Goal: Task Accomplishment & Management: Manage account settings

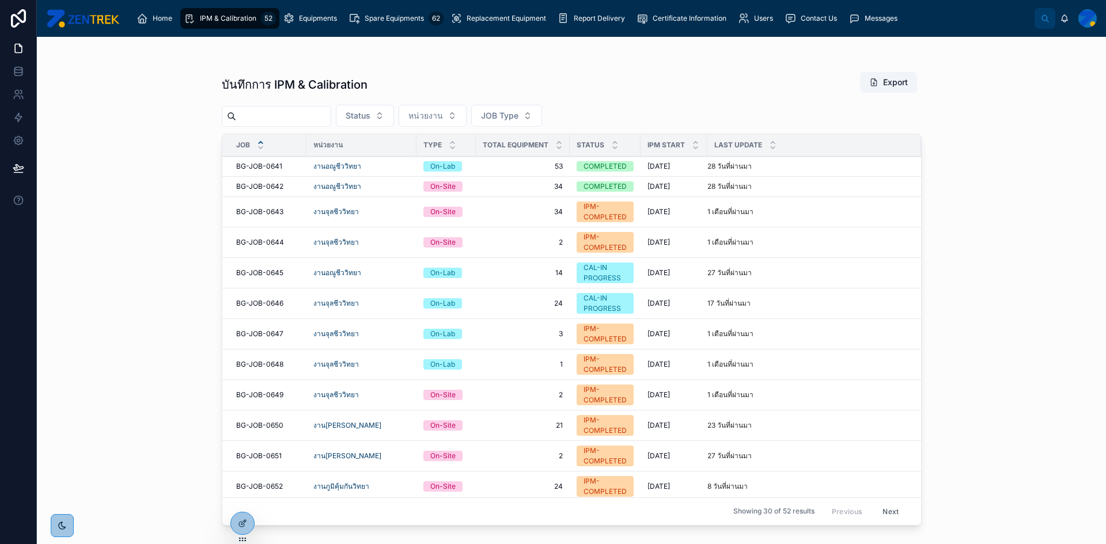
click at [306, 25] on div "Equipments" at bounding box center [312, 18] width 59 height 18
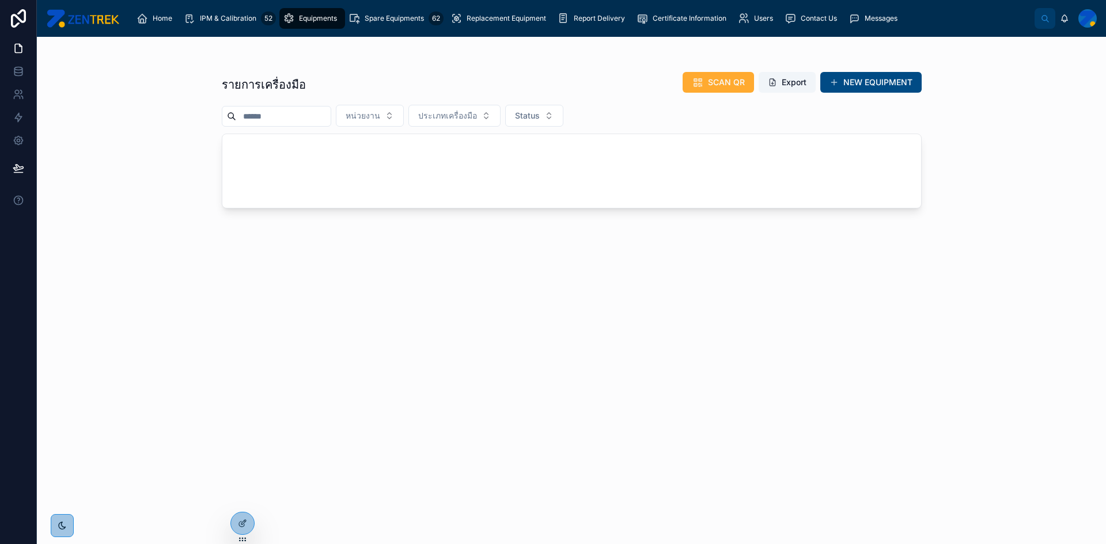
click at [0, 0] on icon at bounding box center [0, 0] width 0 height 0
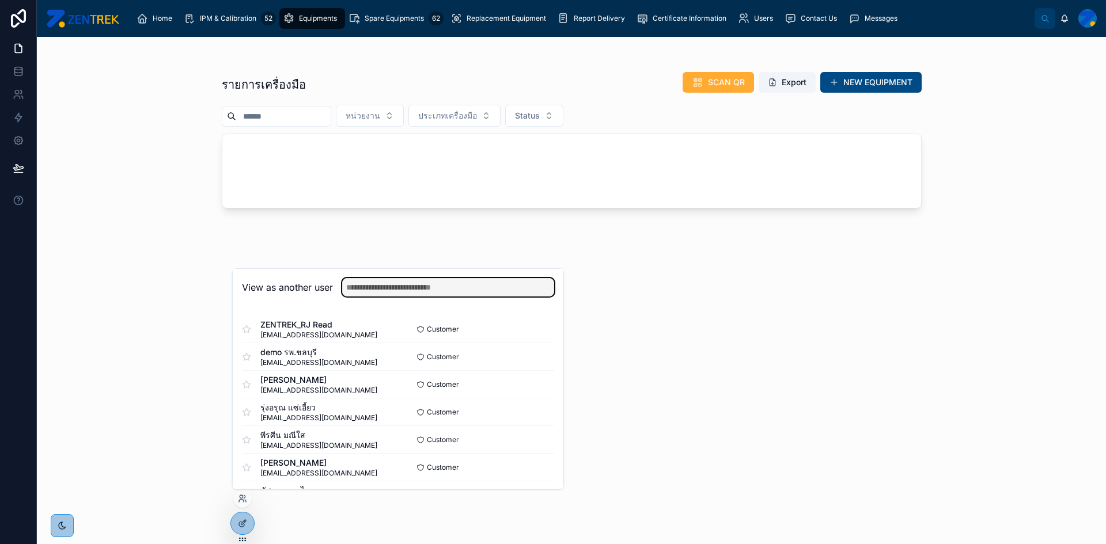
click at [487, 289] on input "text" at bounding box center [448, 287] width 212 height 18
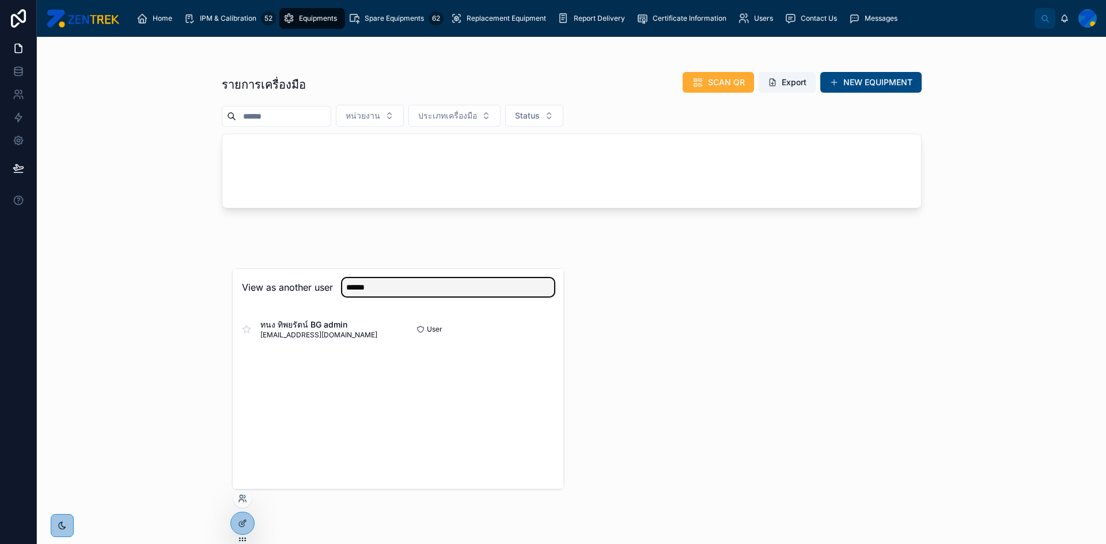
type input "******"
click at [0, 0] on button "Select" at bounding box center [0, 0] width 0 height 0
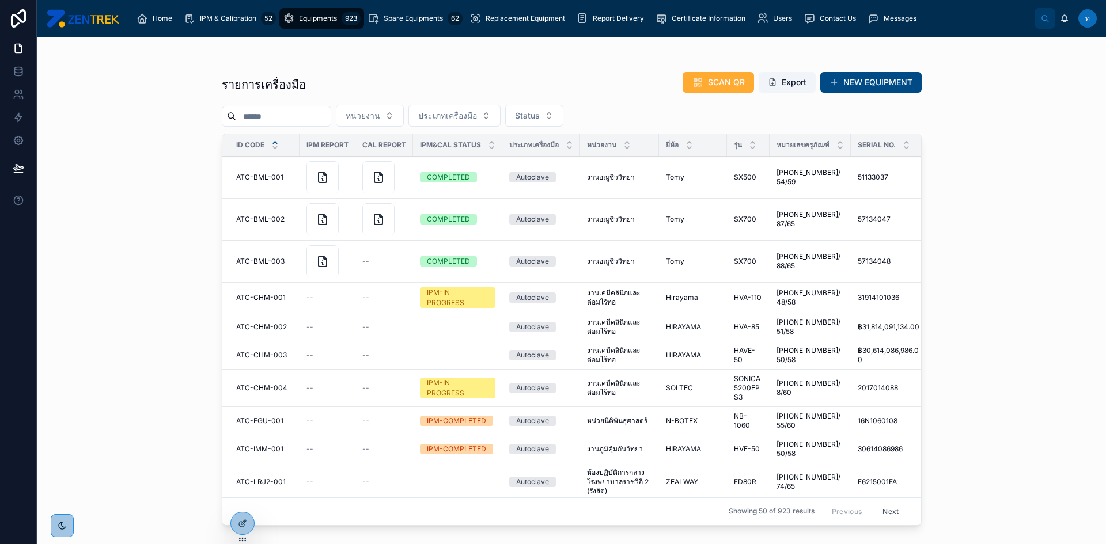
click at [337, 127] on div "รายการเครื่องมือ SCAN QR Export NEW EQUIPMENT หน่วยงาน ประเภทเครื่องมือ Status …" at bounding box center [572, 298] width 700 height 466
click at [331, 116] on input "text" at bounding box center [283, 116] width 94 height 16
click at [377, 72] on div "รายการเครื่องมือ SCAN QR Export NEW EQUIPMENT" at bounding box center [572, 84] width 700 height 26
click at [331, 118] on input "text" at bounding box center [283, 116] width 94 height 16
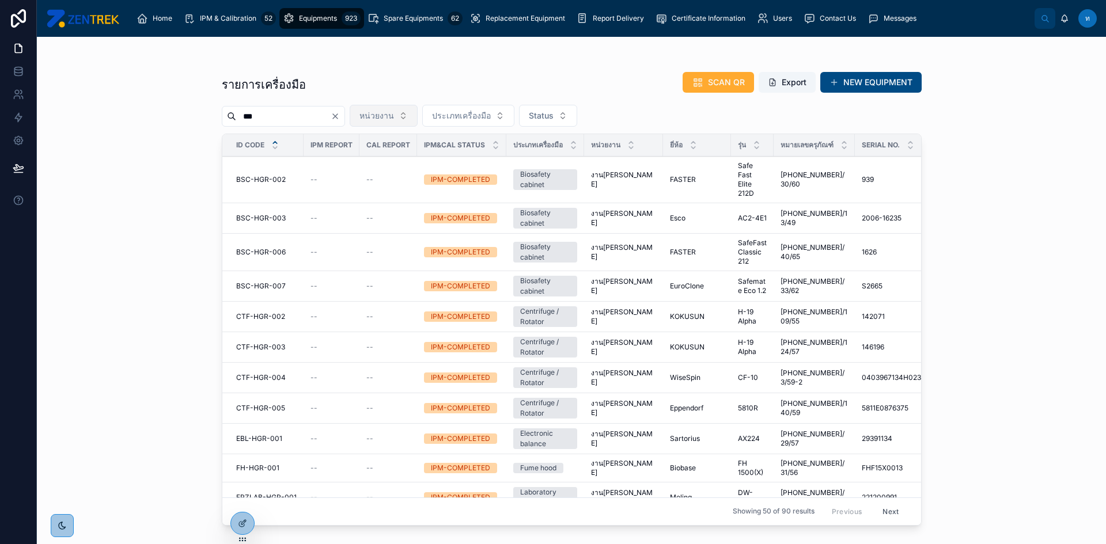
click at [394, 112] on span "หน่วยงาน" at bounding box center [376, 116] width 35 height 12
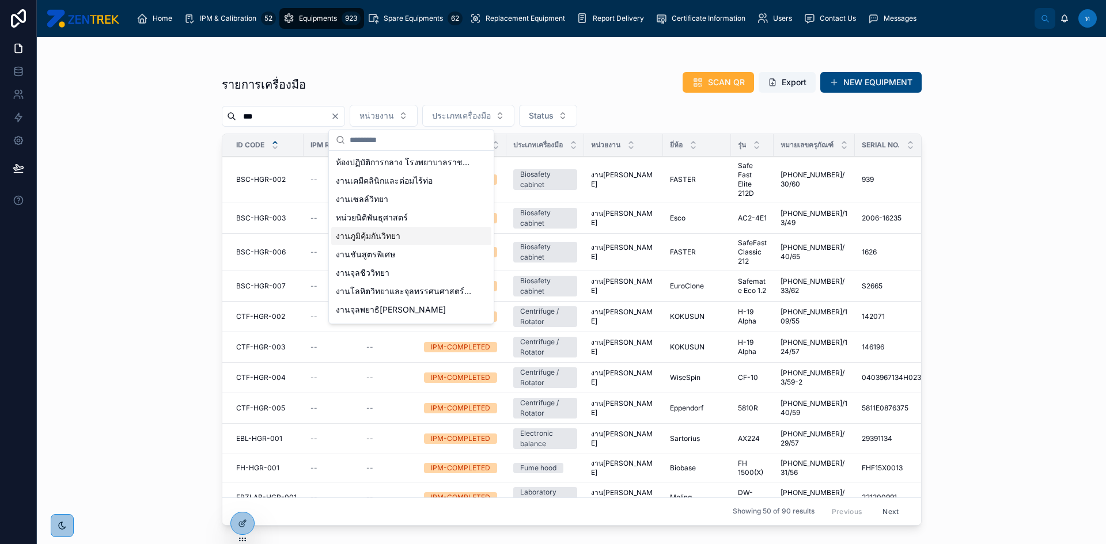
scroll to position [53, 0]
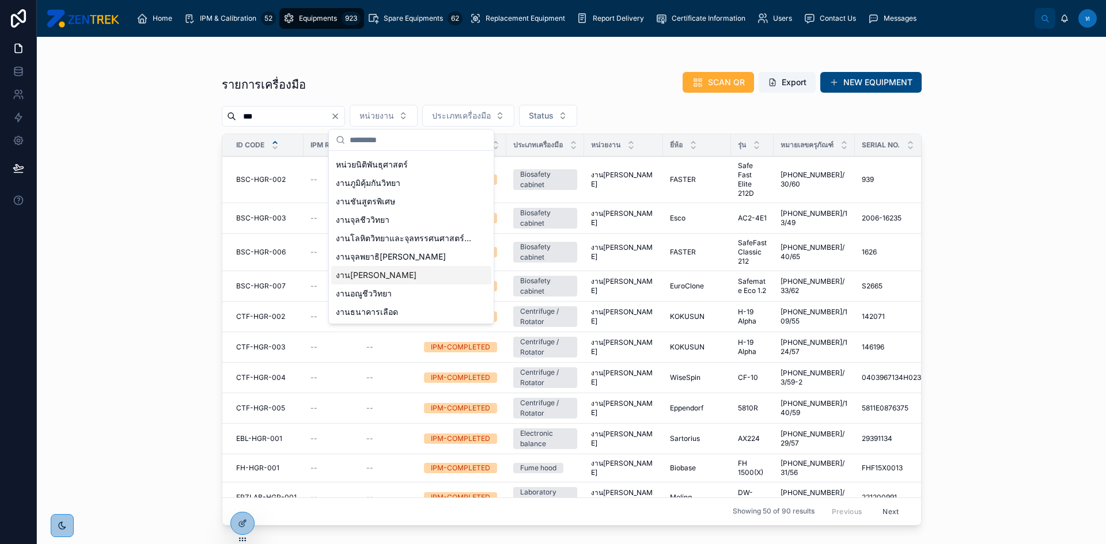
click at [395, 275] on span "งาน[PERSON_NAME]" at bounding box center [376, 276] width 81 height 12
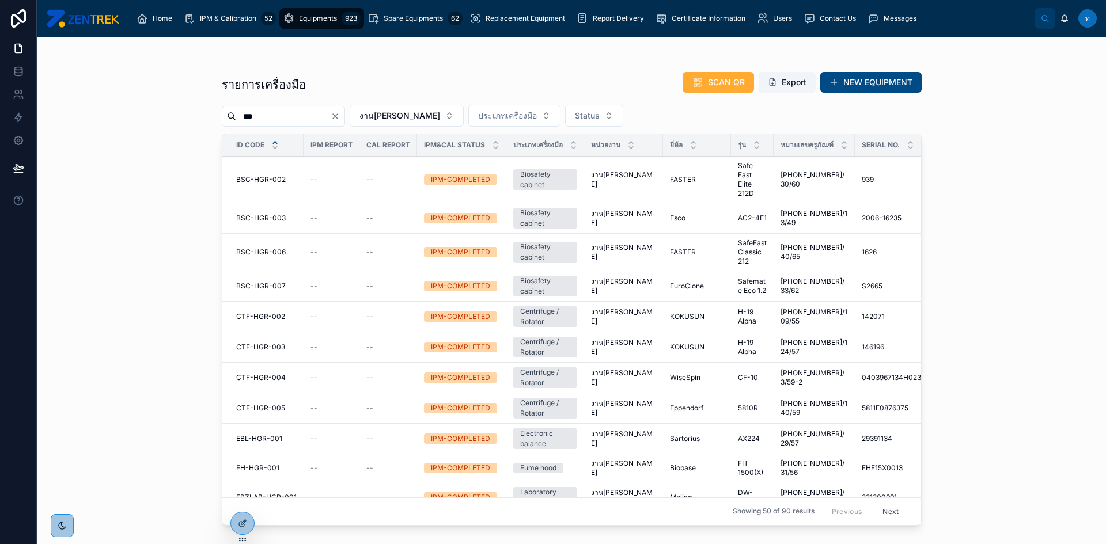
click at [325, 117] on input "***" at bounding box center [283, 116] width 94 height 16
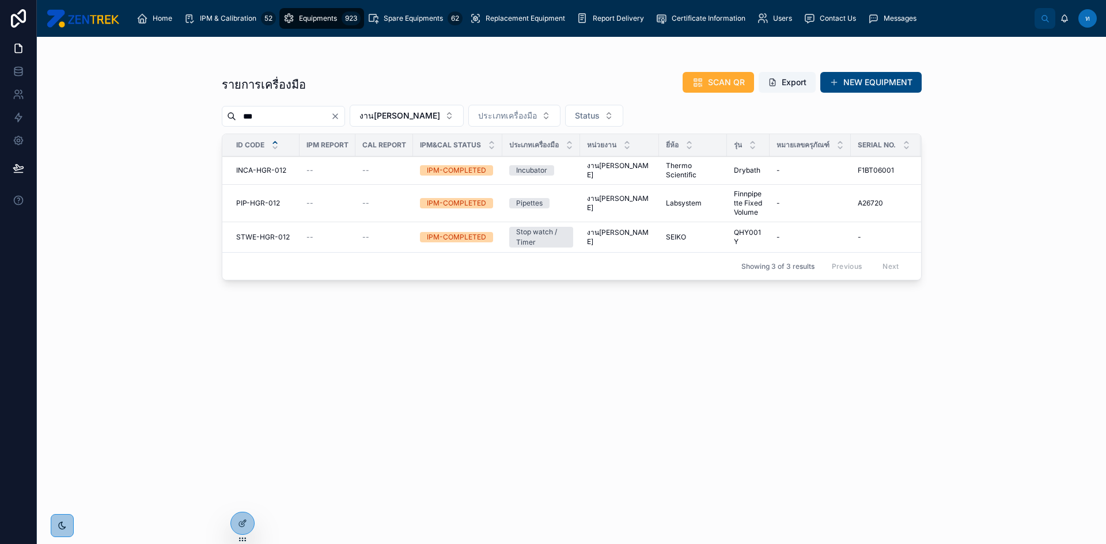
type input "***"
click at [266, 201] on span "PIP-HGR-012" at bounding box center [258, 203] width 44 height 9
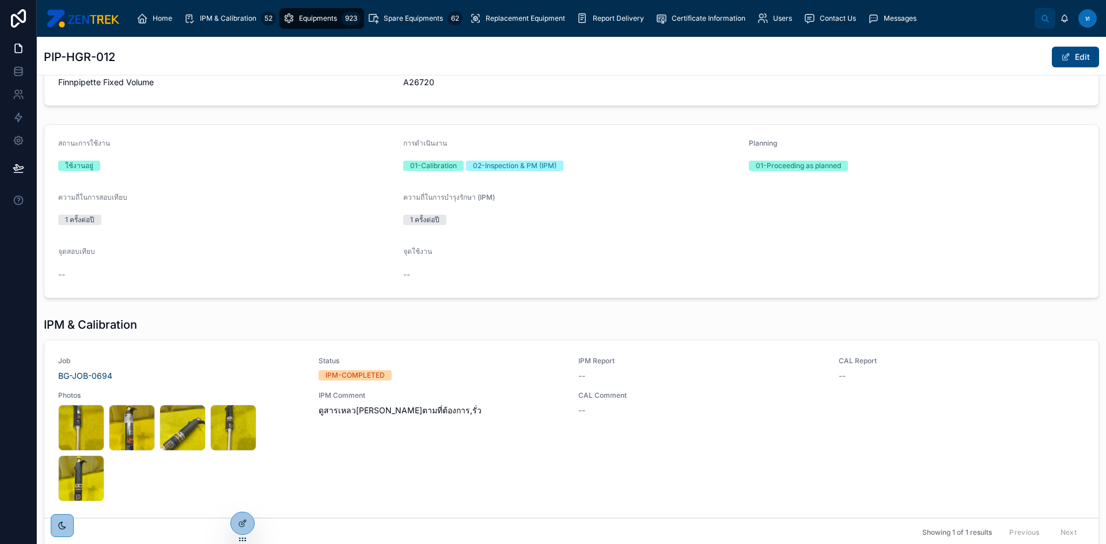
scroll to position [343, 0]
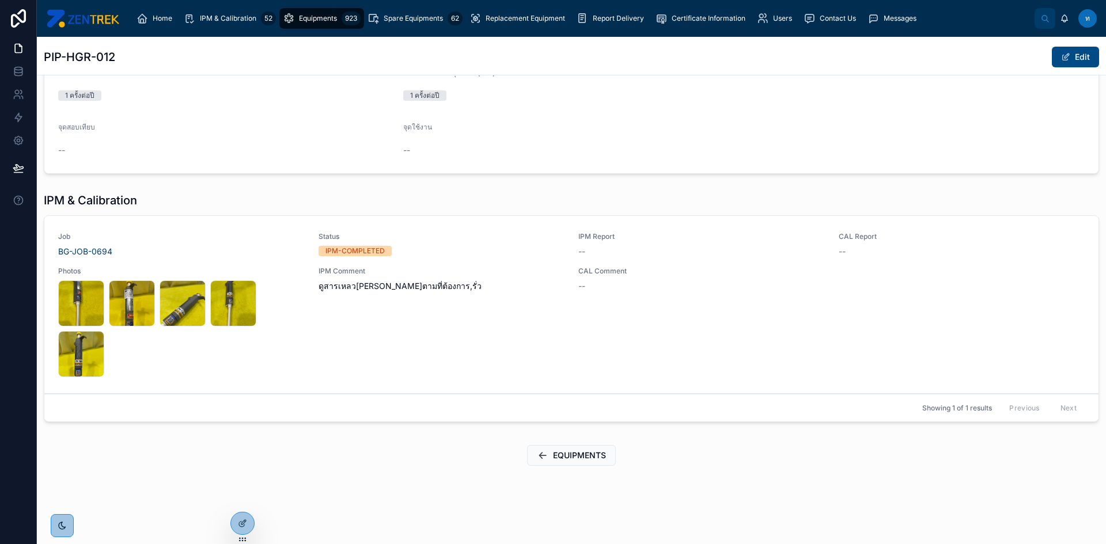
click at [528, 320] on div "IPM Comment ดูสารเหลว[PERSON_NAME]ตามที่ต้องการ,รั่ว" at bounding box center [442, 322] width 247 height 111
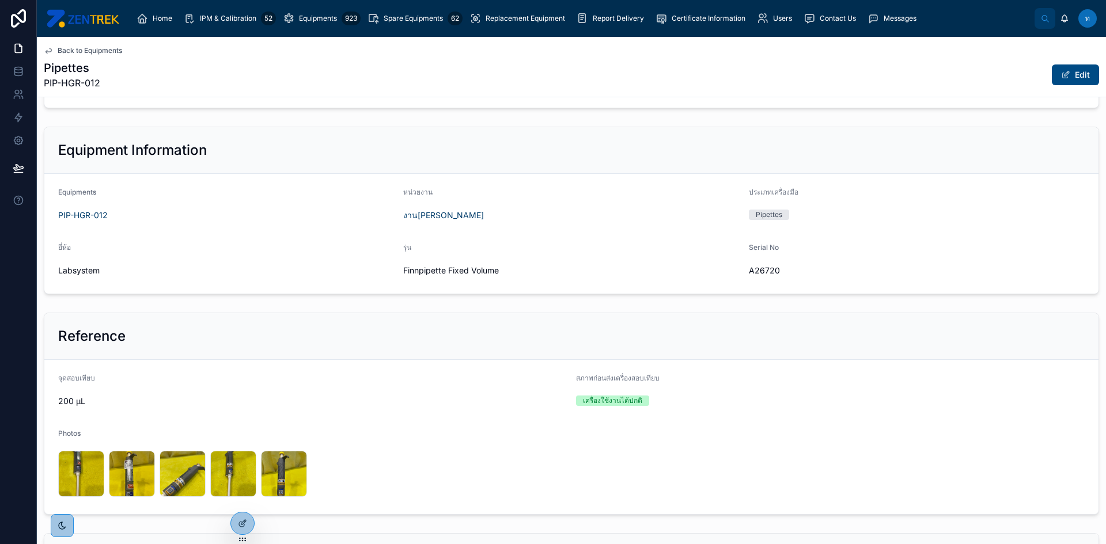
scroll to position [288, 0]
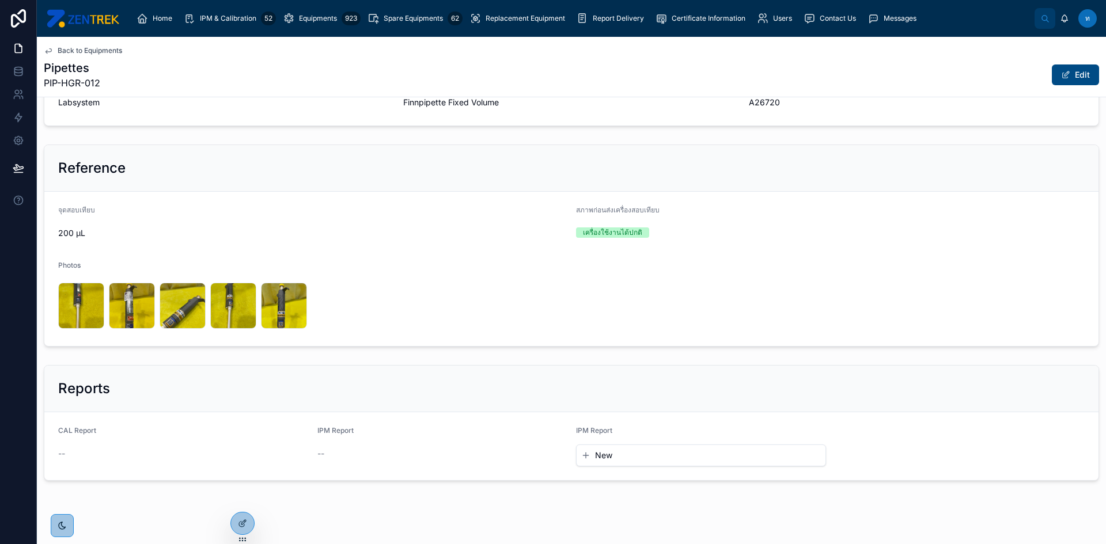
click at [308, 460] on form "CAL Report -- IPM Report -- IPM Report New" at bounding box center [571, 446] width 1054 height 68
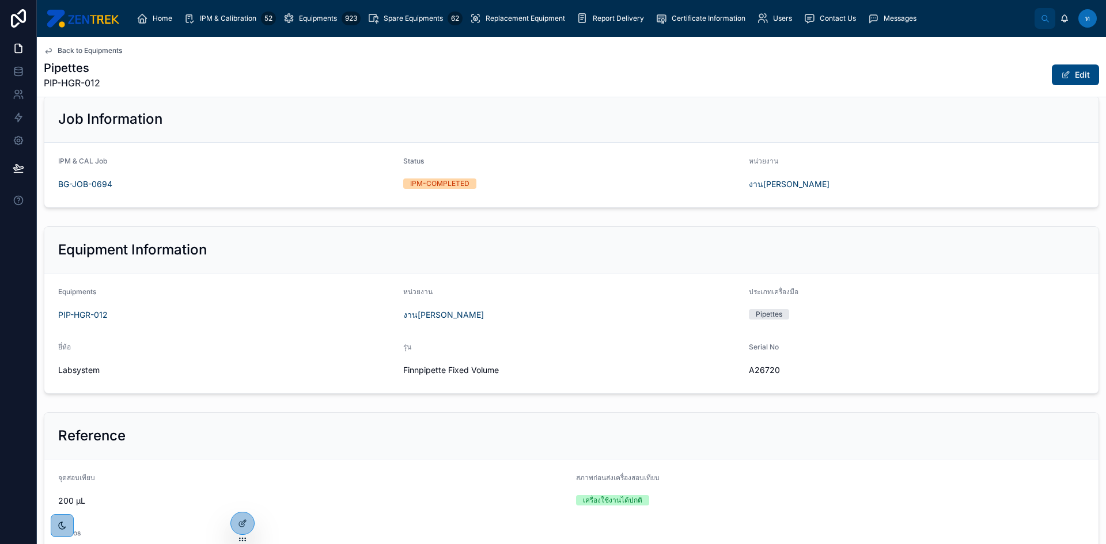
scroll to position [0, 0]
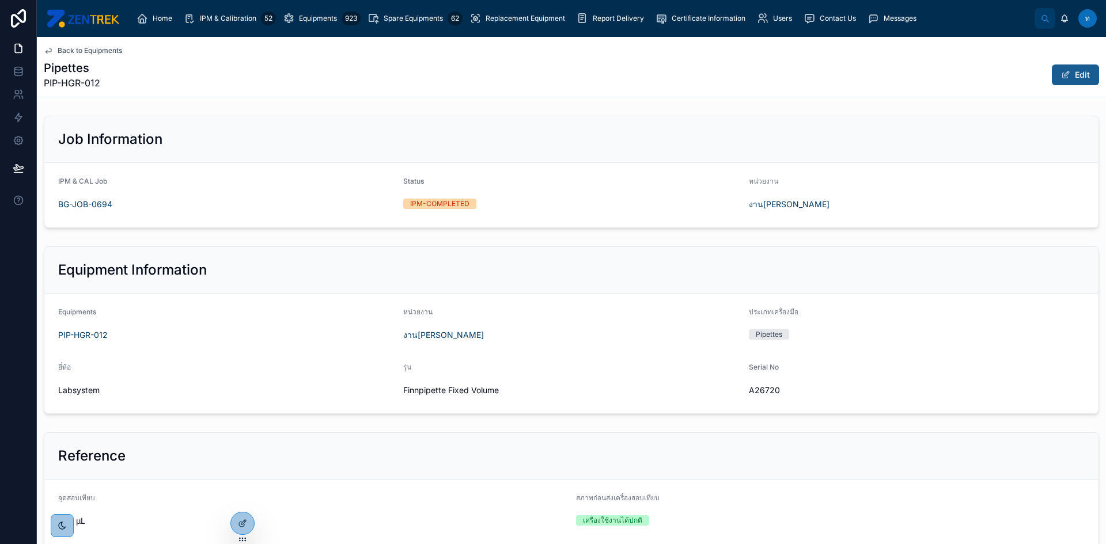
click at [1052, 78] on button "Edit" at bounding box center [1075, 75] width 47 height 21
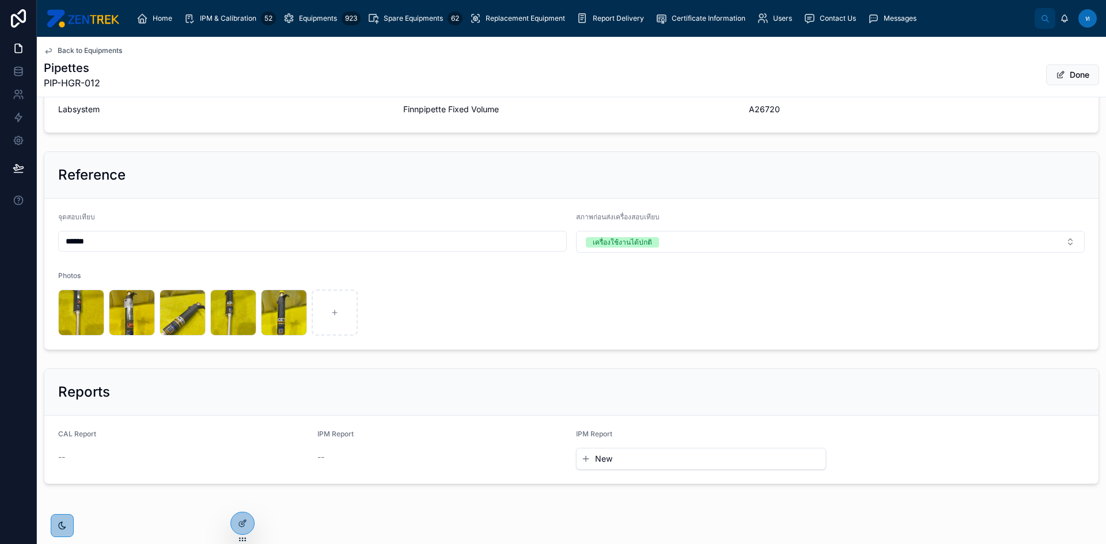
scroll to position [306, 0]
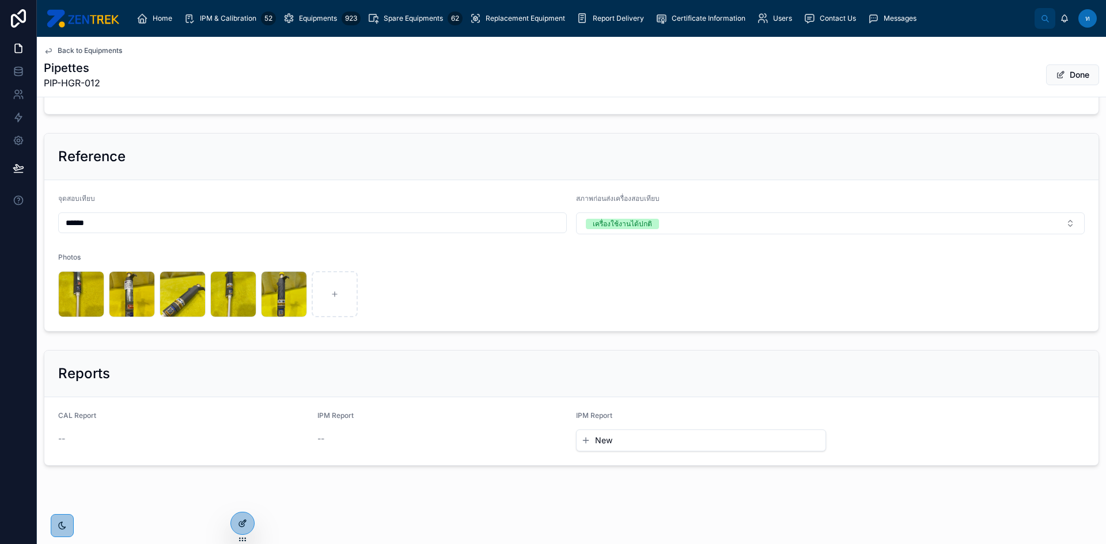
click at [248, 520] on div at bounding box center [242, 524] width 23 height 22
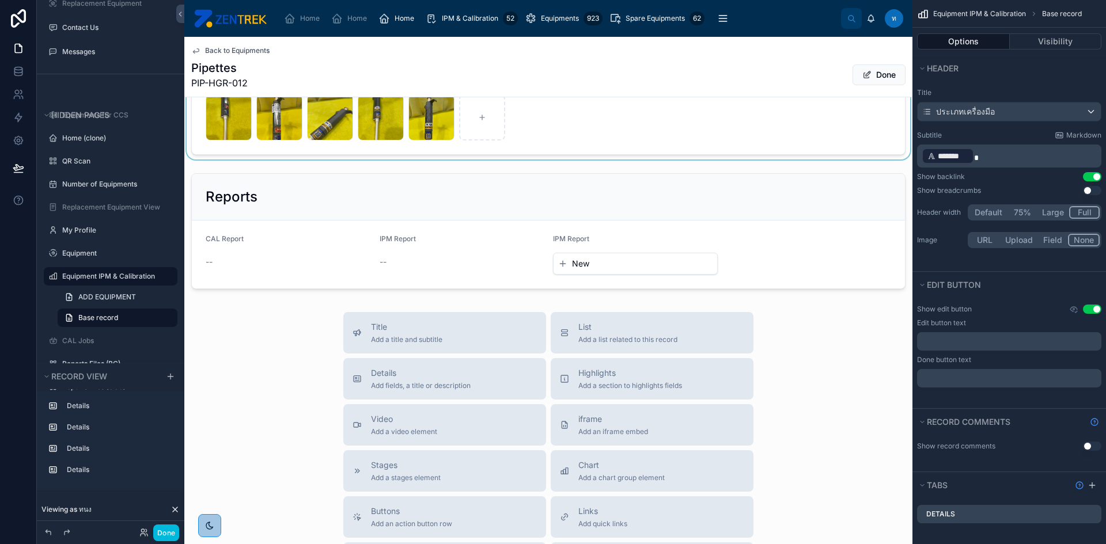
scroll to position [479, 0]
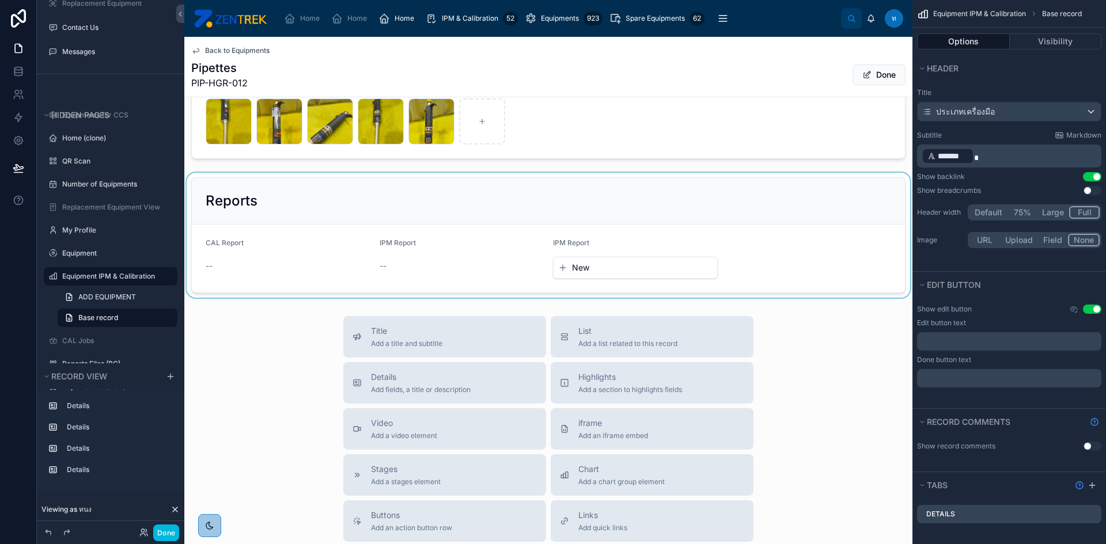
click at [781, 213] on div at bounding box center [548, 235] width 728 height 125
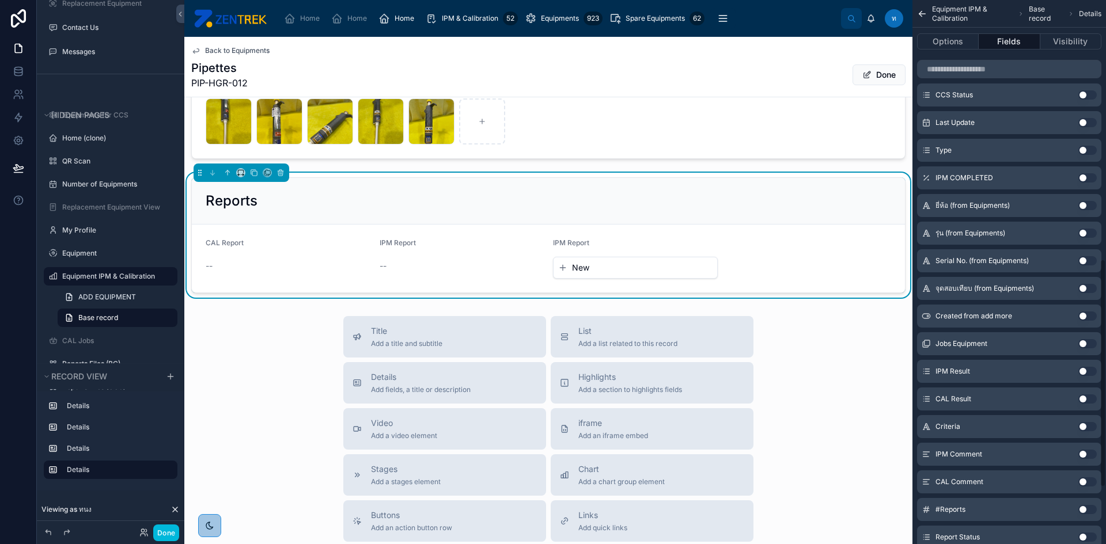
scroll to position [691, 0]
click at [1093, 367] on button "Use setting" at bounding box center [1087, 368] width 18 height 9
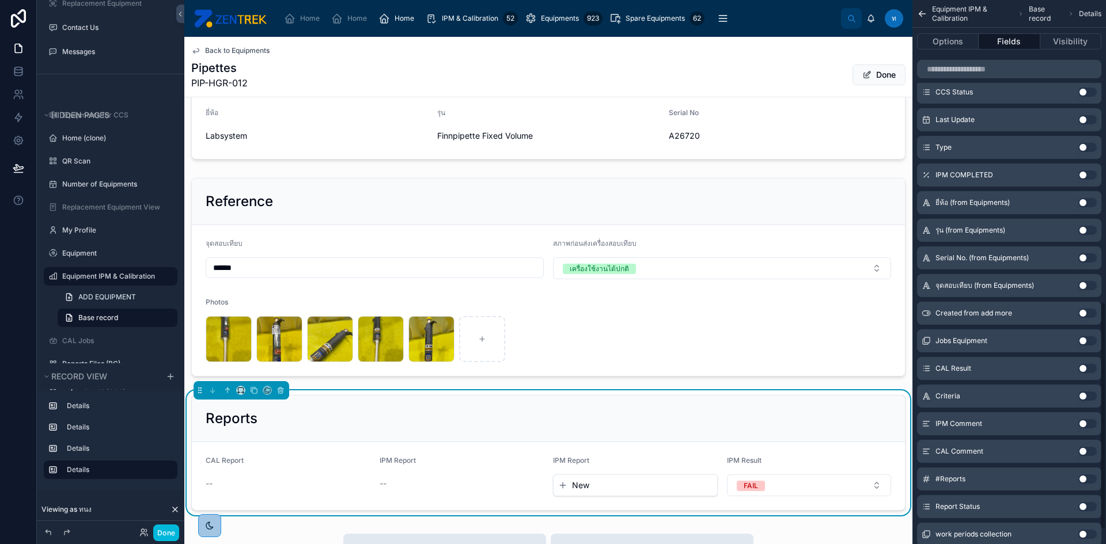
scroll to position [753, 0]
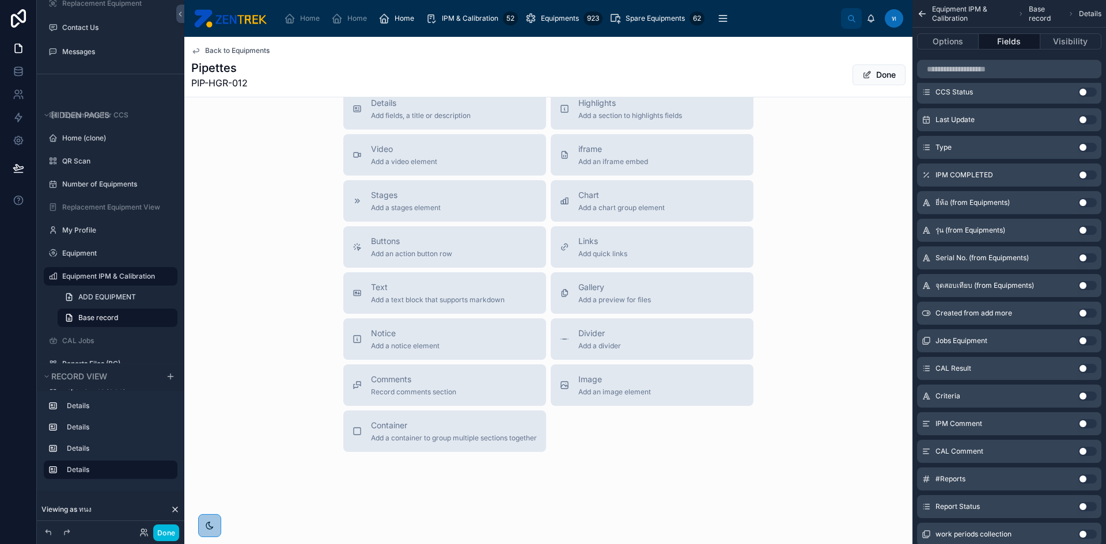
click at [1085, 368] on button "Use setting" at bounding box center [1087, 368] width 18 height 9
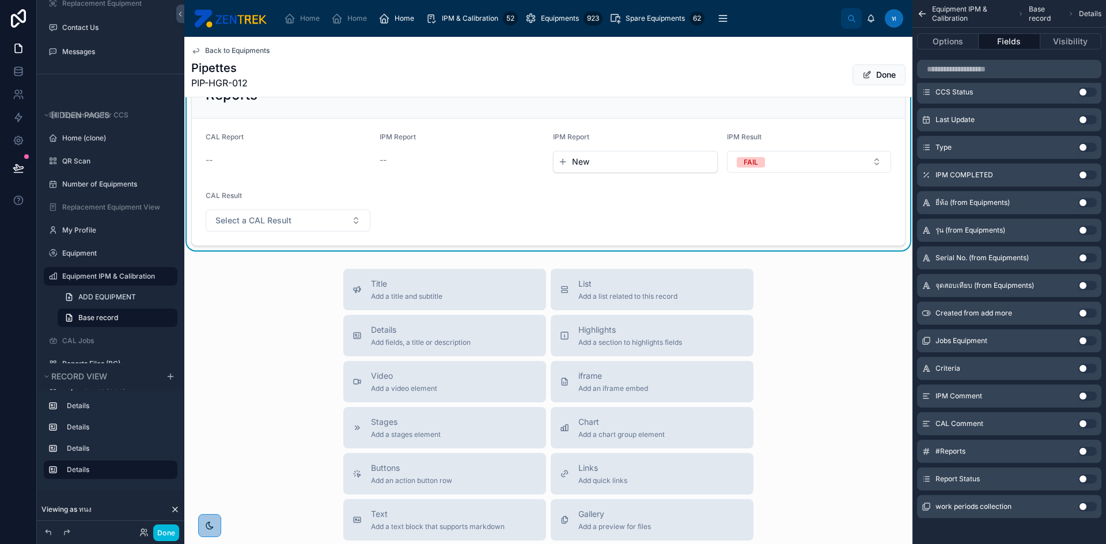
scroll to position [409, 0]
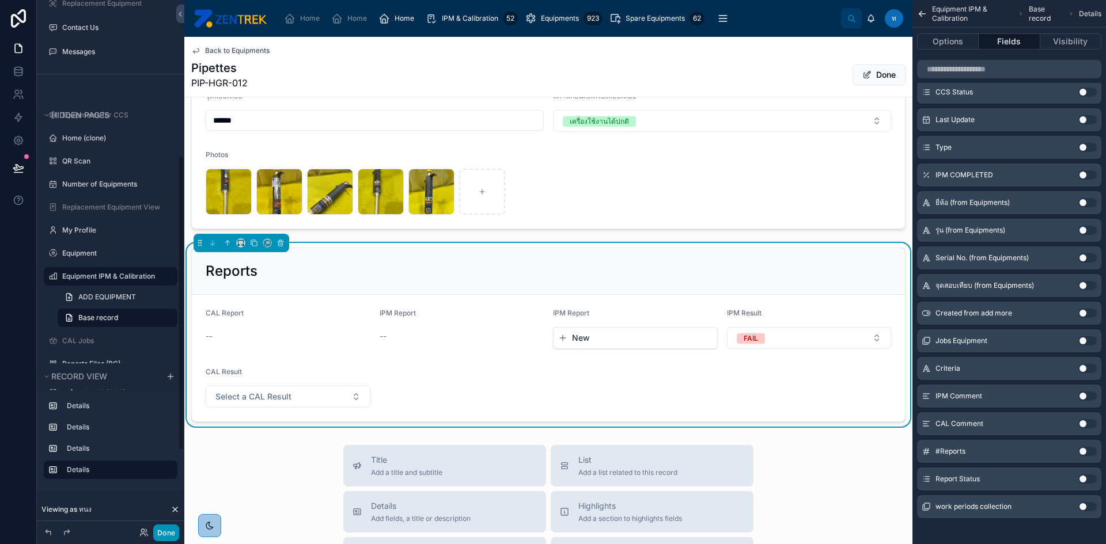
click at [167, 531] on button "Done" at bounding box center [166, 533] width 26 height 17
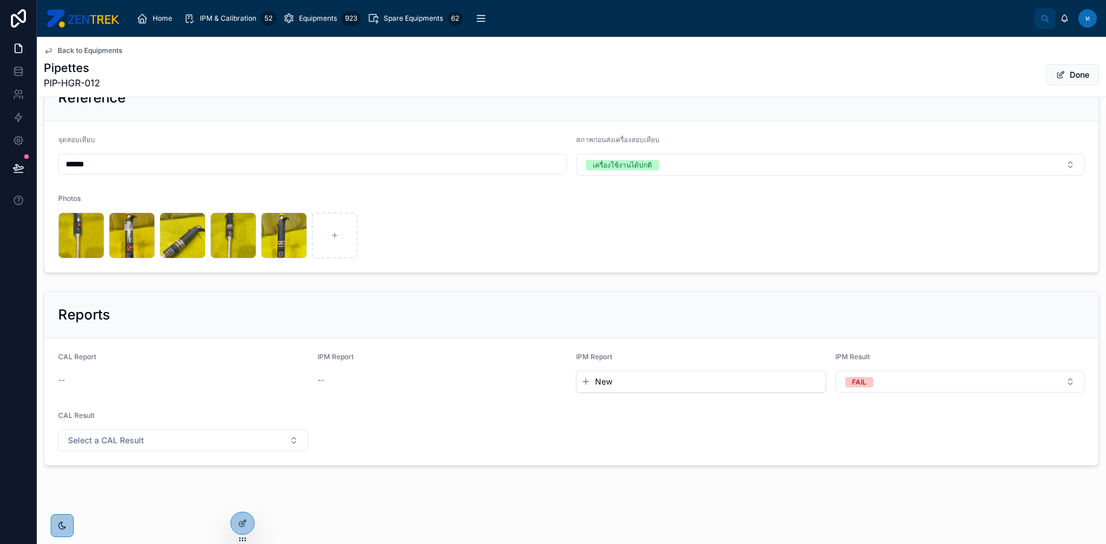
scroll to position [365, 0]
click at [1061, 77] on button "Done" at bounding box center [1072, 75] width 53 height 21
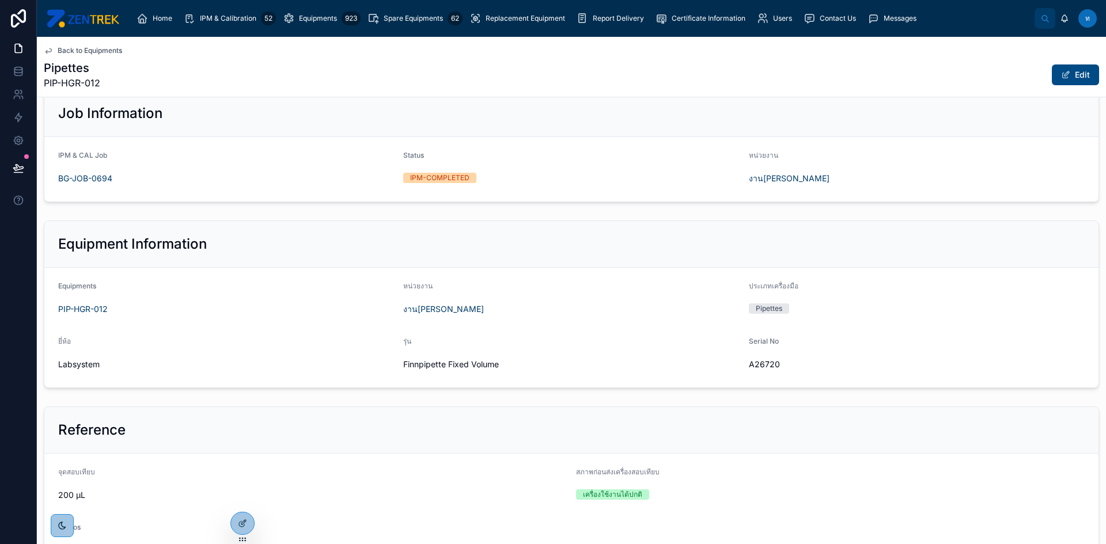
scroll to position [0, 0]
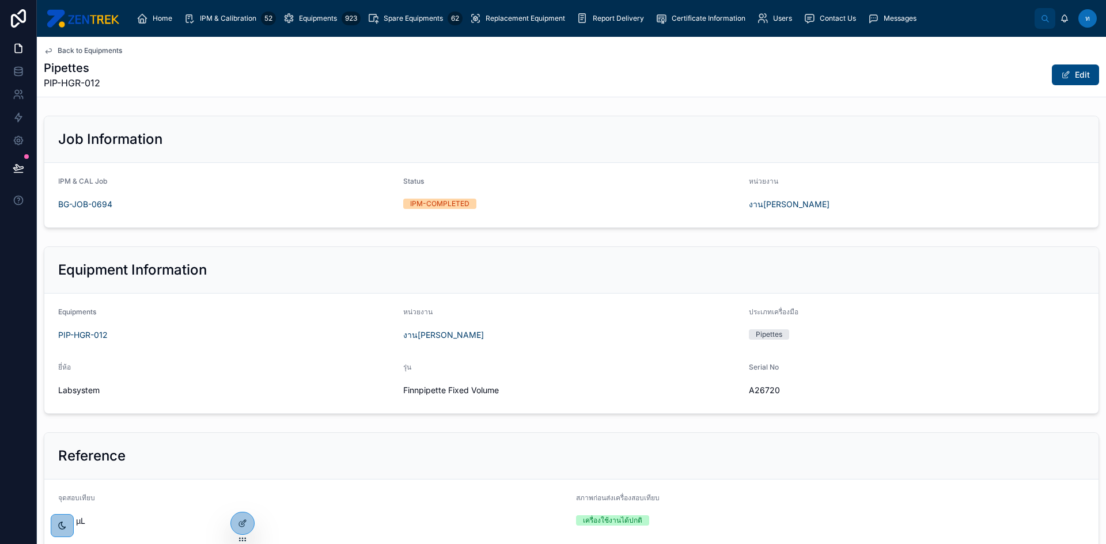
click at [66, 57] on div "Back to Equipments Pipettes PIP-HGR-012 Edit" at bounding box center [571, 67] width 1055 height 60
click at [69, 47] on span "Back to Equipments" at bounding box center [90, 50] width 65 height 9
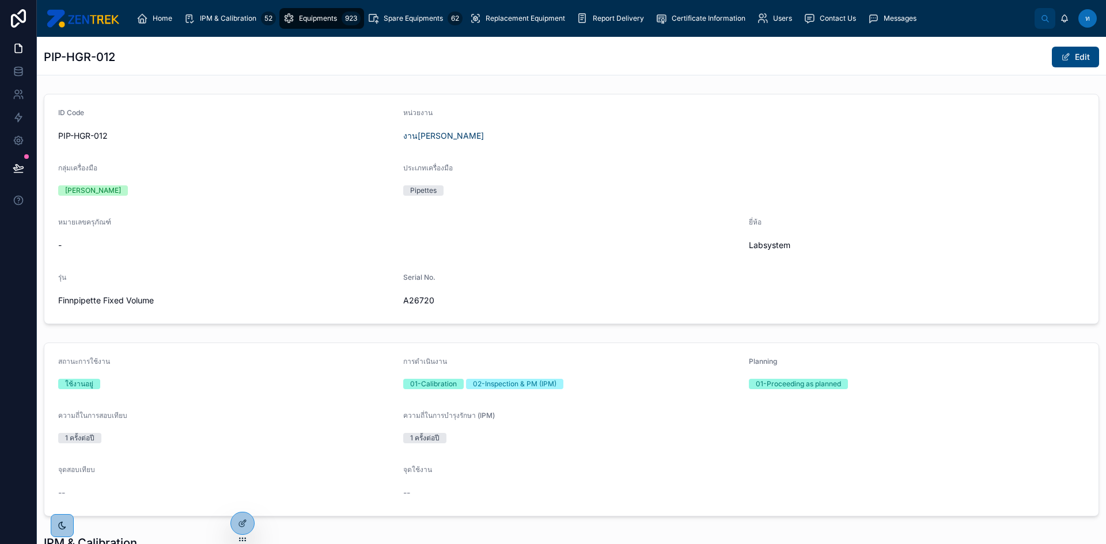
click at [315, 24] on div "Equipments 923" at bounding box center [322, 18] width 78 height 18
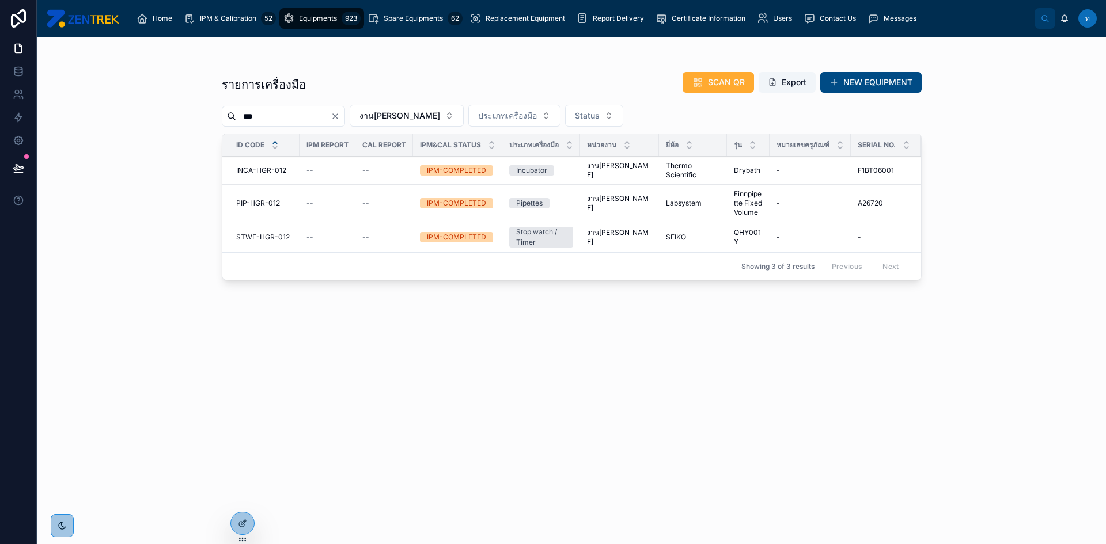
click at [294, 115] on input "***" at bounding box center [283, 116] width 94 height 16
type input "***"
click at [253, 199] on span "PIP-HGR-015" at bounding box center [258, 203] width 44 height 9
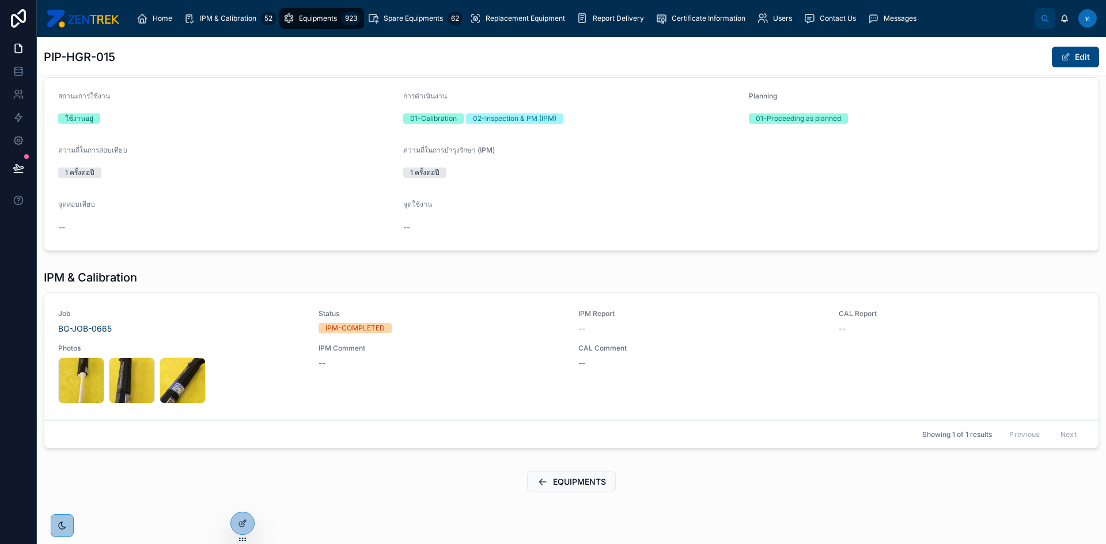
scroll to position [292, 0]
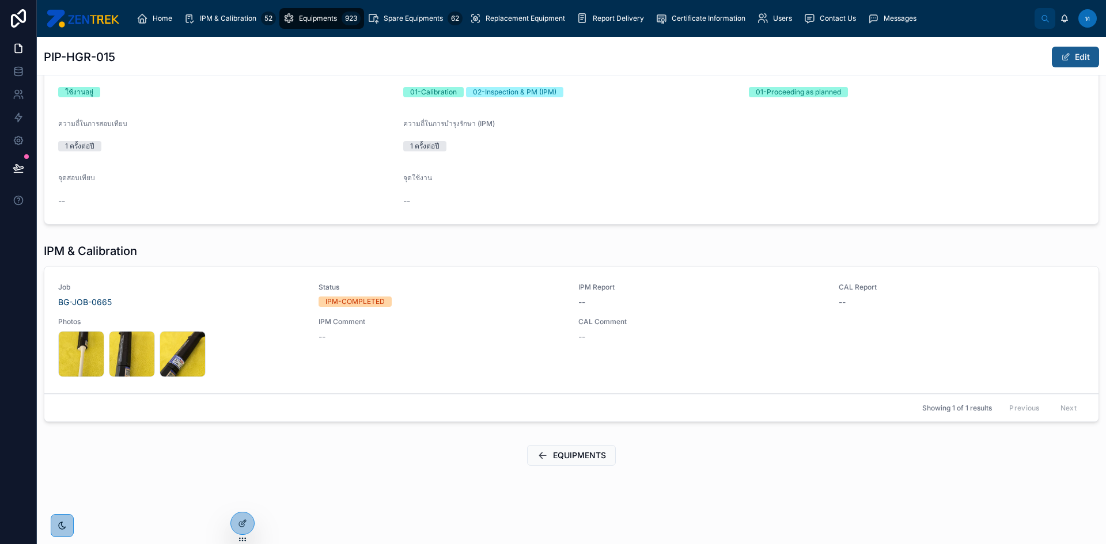
click at [1078, 63] on button "Edit" at bounding box center [1075, 57] width 47 height 21
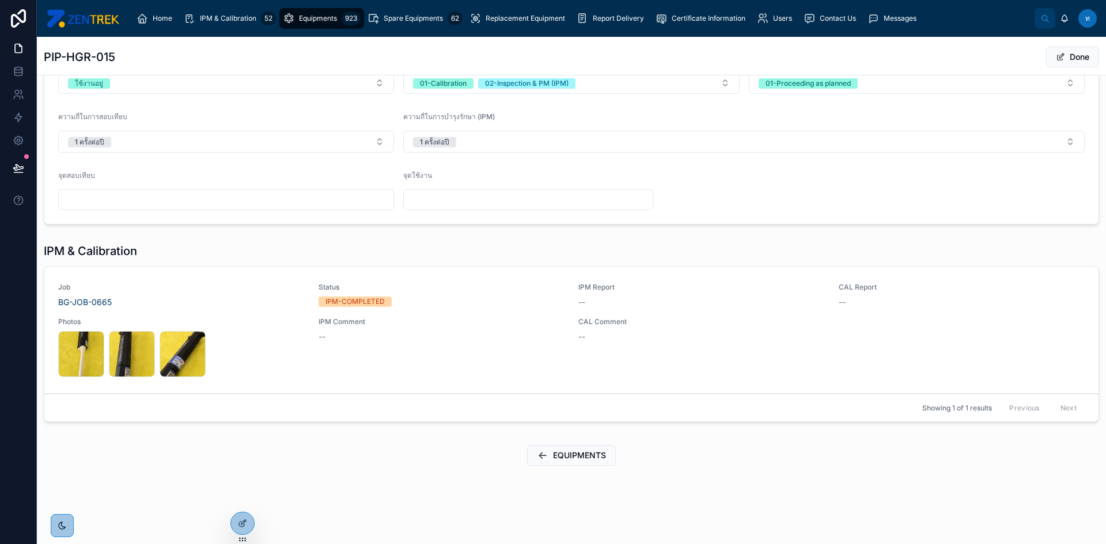
scroll to position [143, 0]
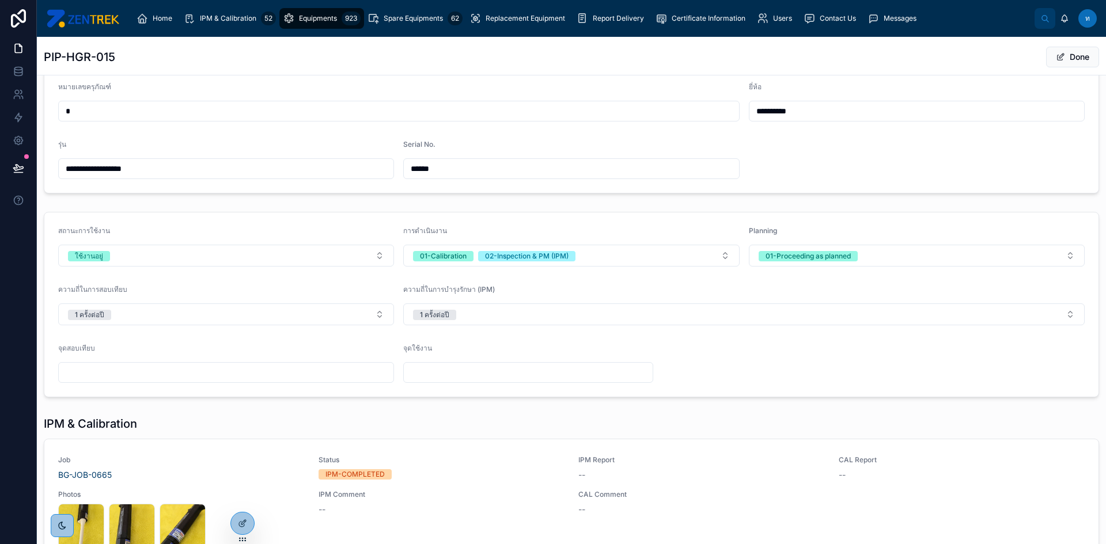
click at [536, 453] on link "Job BG-JOB-0665 Status IPM-COMPLETED IPM Report -- CAL Report -- Photos 286947_…" at bounding box center [571, 503] width 1054 height 127
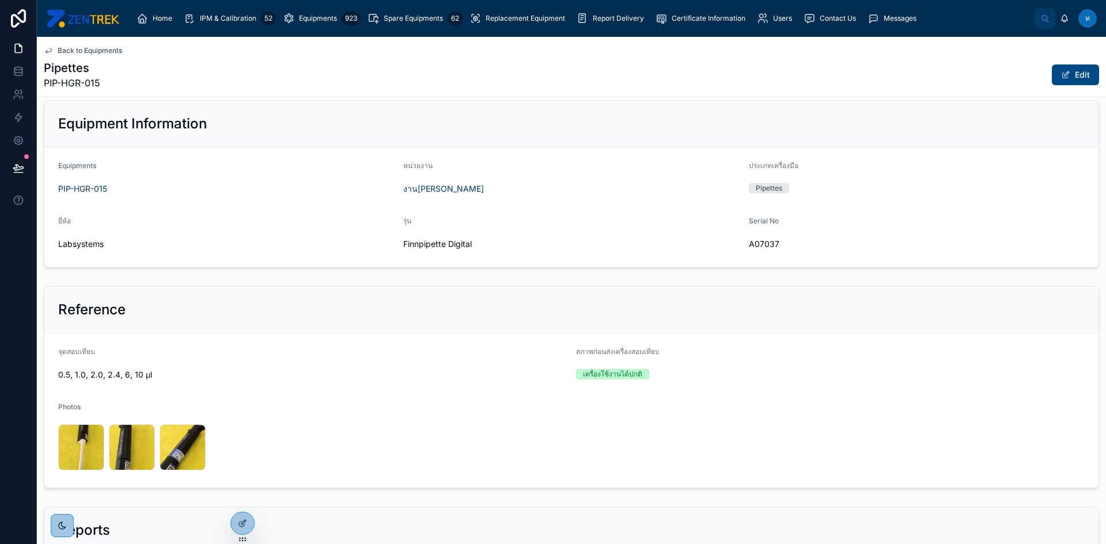
scroll to position [288, 0]
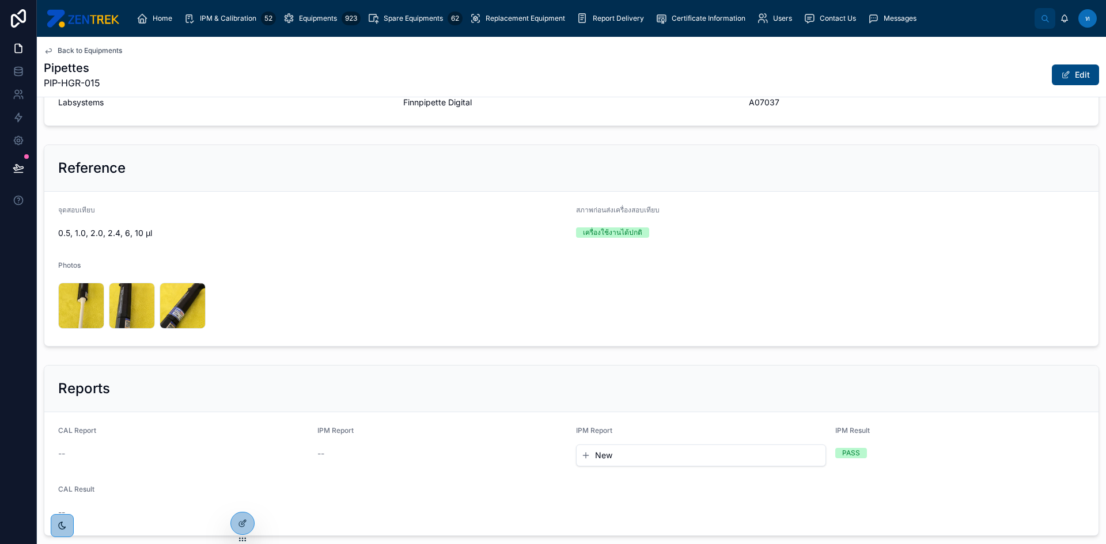
click at [622, 453] on button "New" at bounding box center [701, 456] width 240 height 12
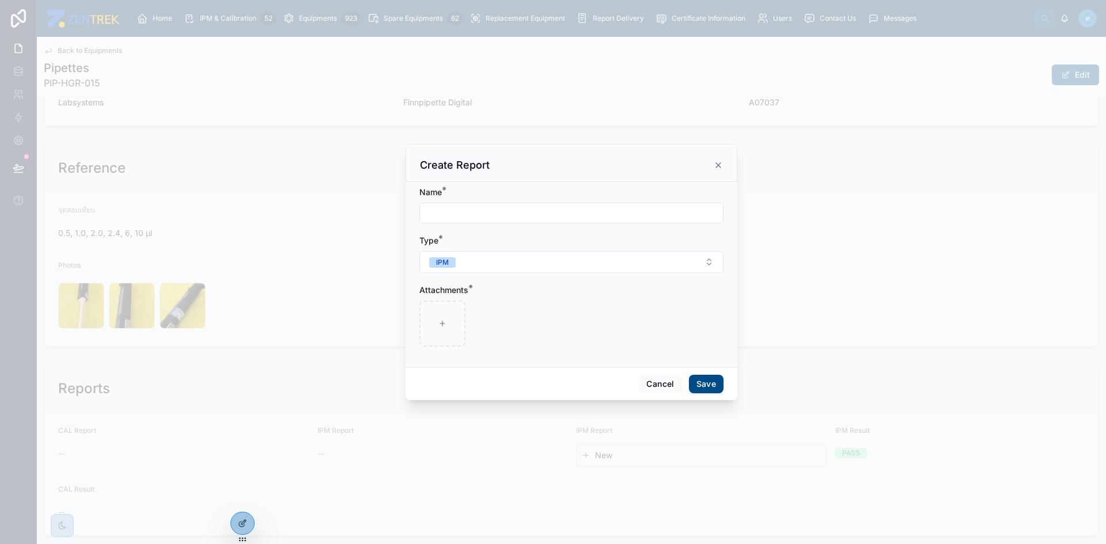
click at [718, 158] on div "Create Report" at bounding box center [572, 163] width 332 height 38
click at [717, 160] on div "Create Report" at bounding box center [571, 165] width 303 height 14
click at [710, 183] on div "Name * Type * IPM Attachments *" at bounding box center [572, 274] width 332 height 185
click at [715, 169] on icon at bounding box center [718, 165] width 9 height 9
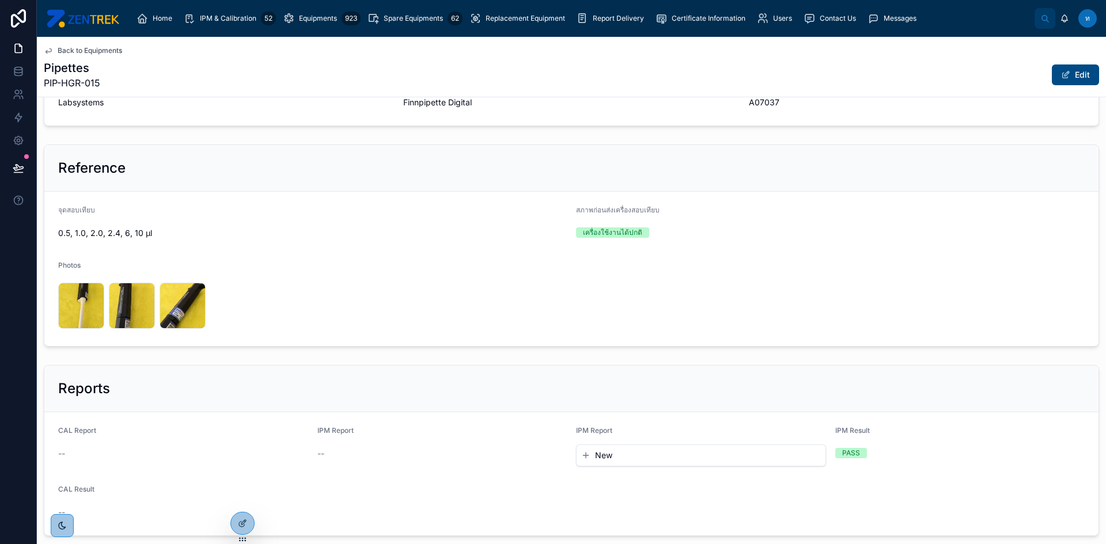
scroll to position [358, 0]
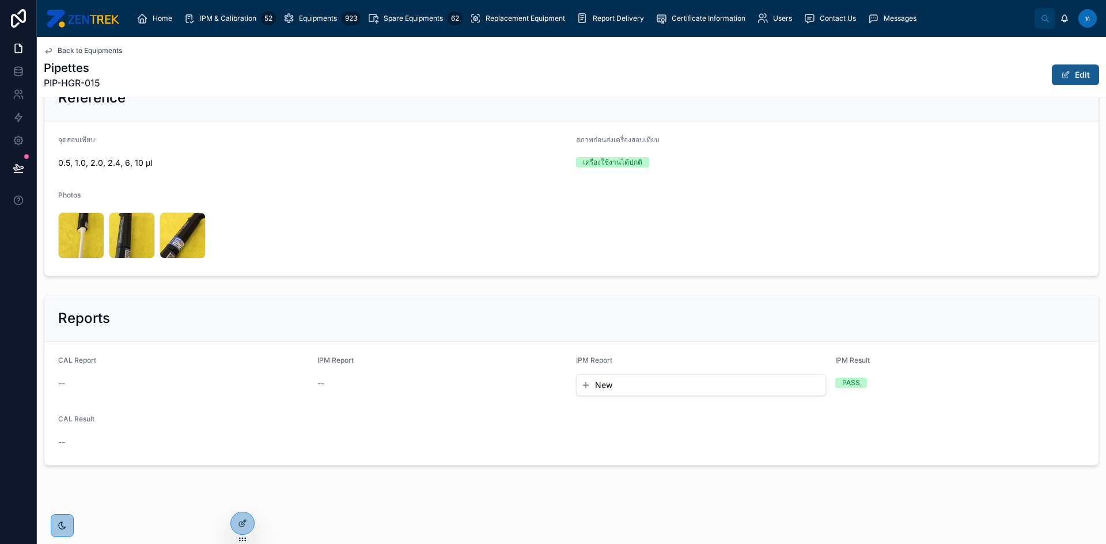
click at [1065, 81] on button "Edit" at bounding box center [1075, 75] width 47 height 21
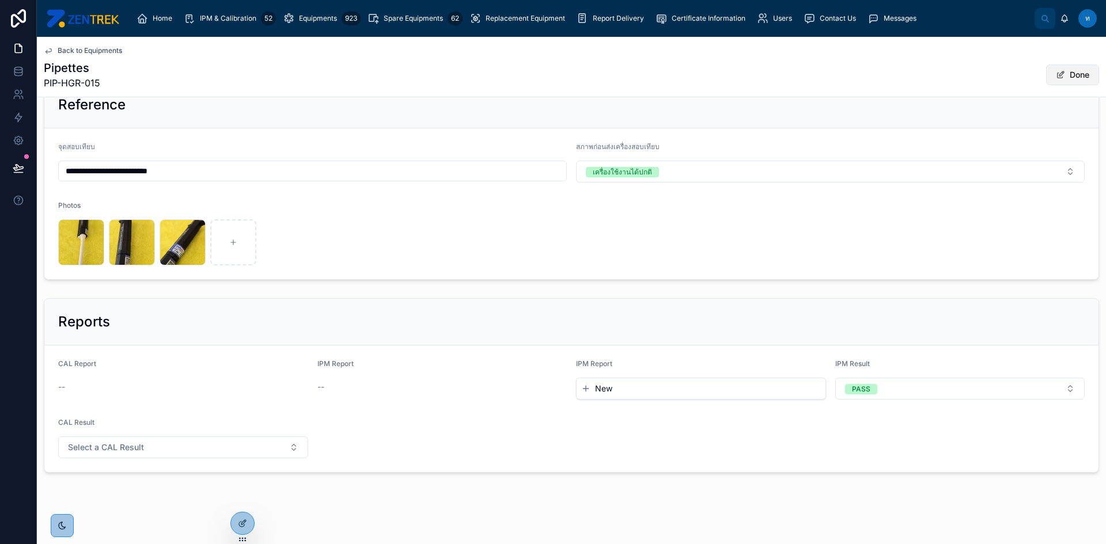
scroll to position [365, 0]
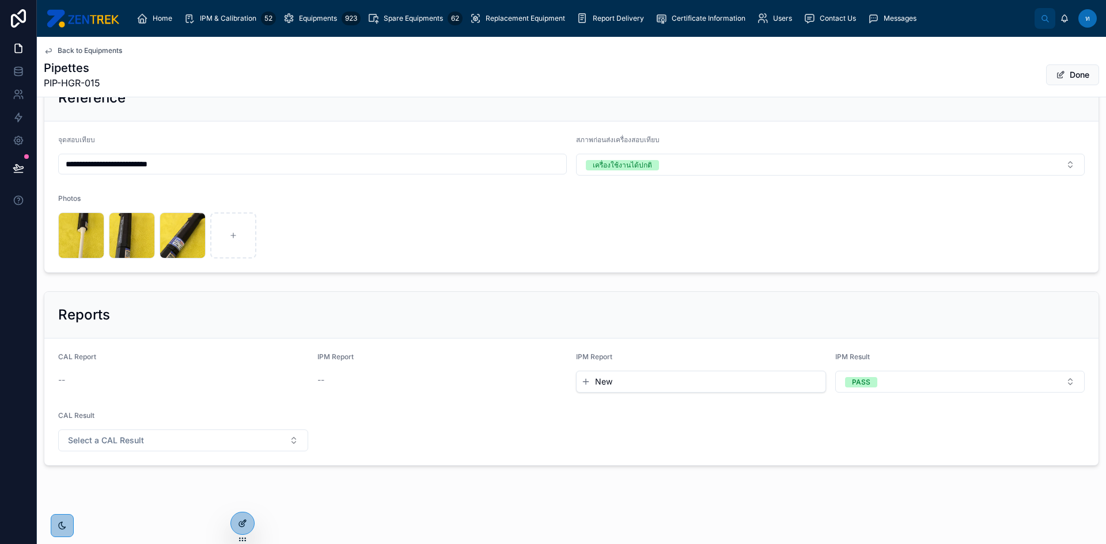
click at [240, 525] on icon at bounding box center [242, 523] width 9 height 9
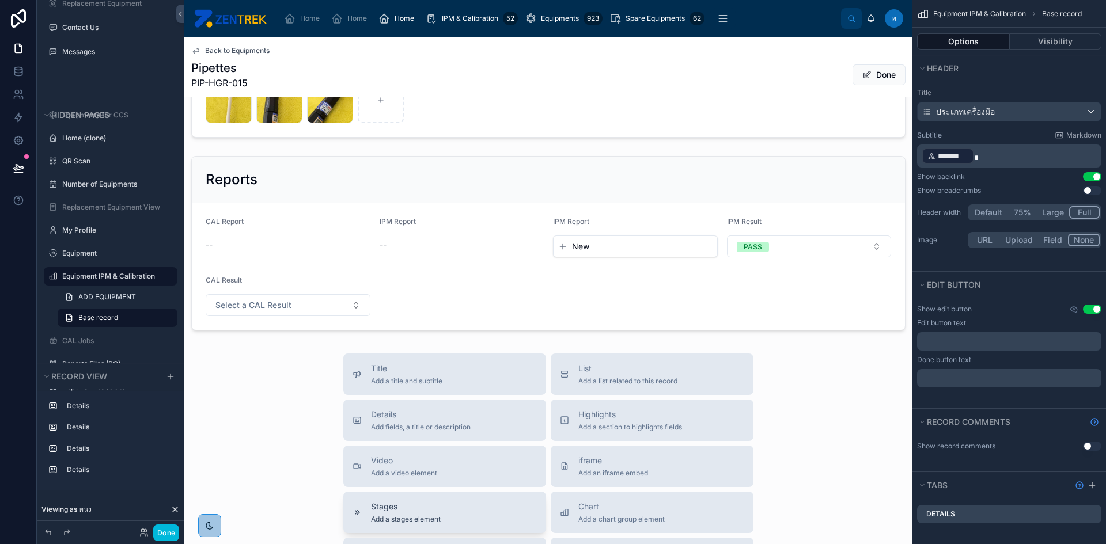
scroll to position [653, 0]
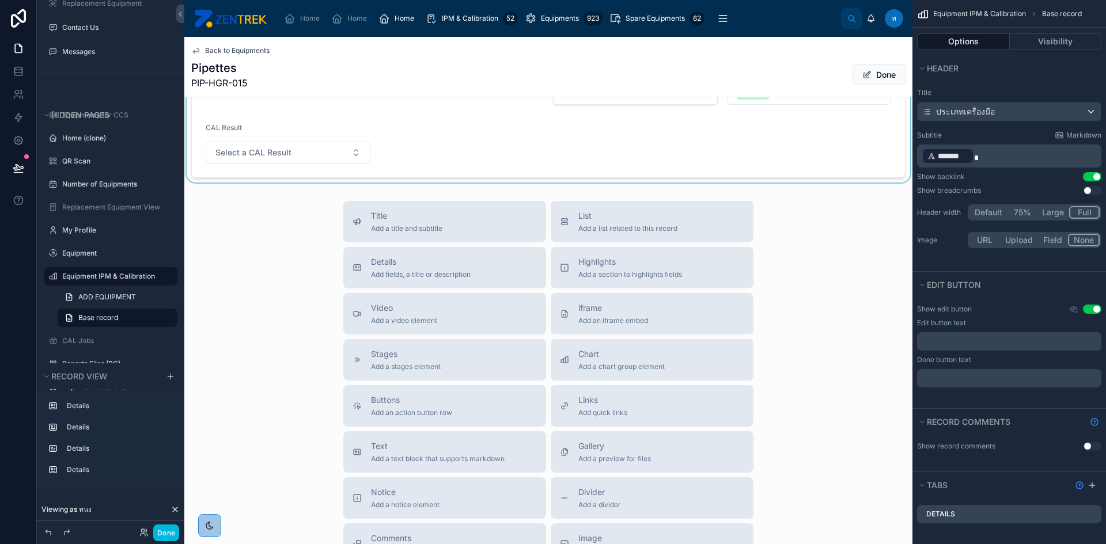
click at [468, 117] on div at bounding box center [548, 91] width 728 height 184
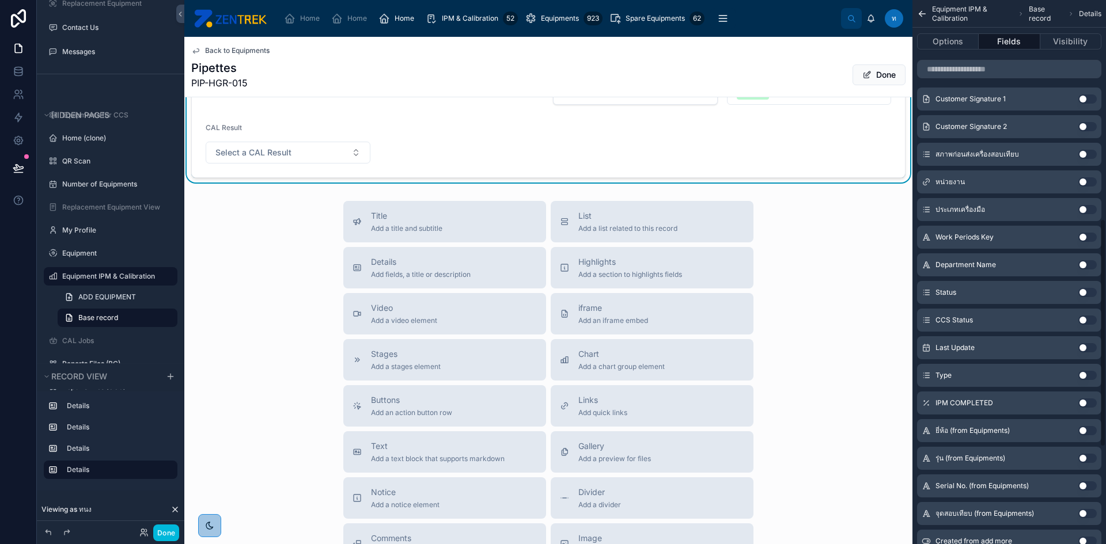
scroll to position [749, 0]
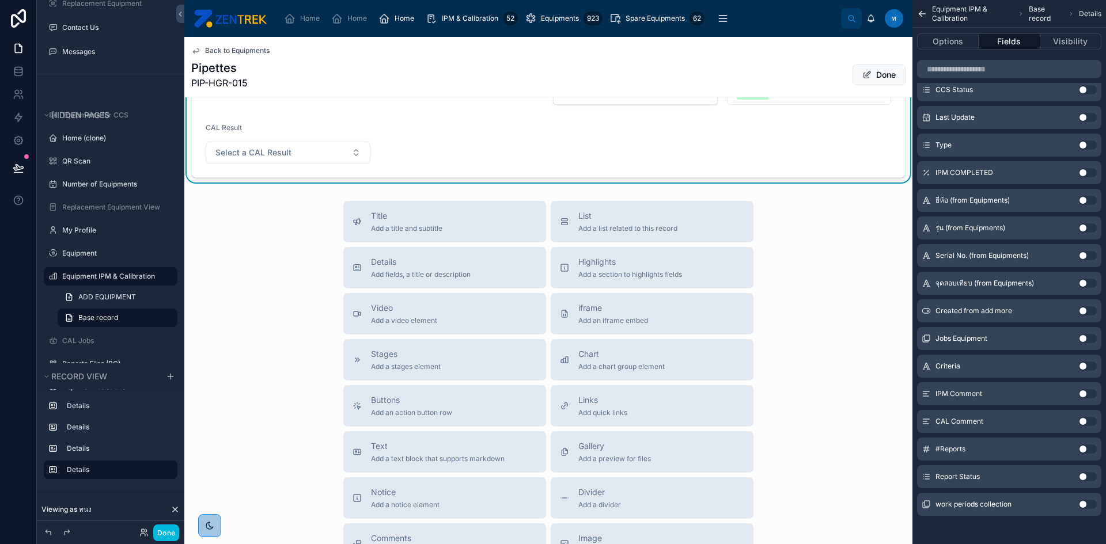
click at [1085, 425] on button "Use setting" at bounding box center [1087, 421] width 18 height 9
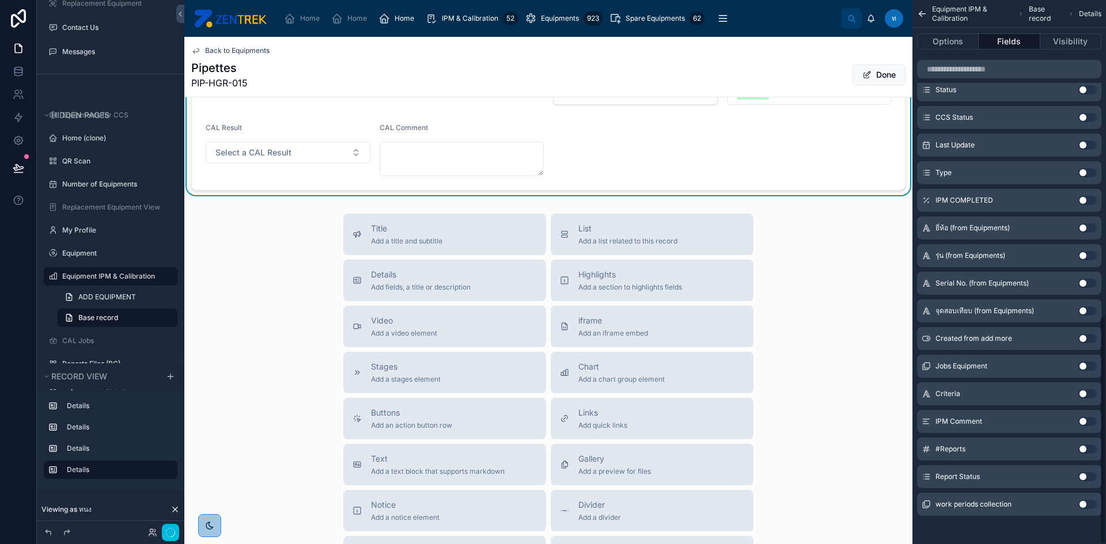
scroll to position [753, 0]
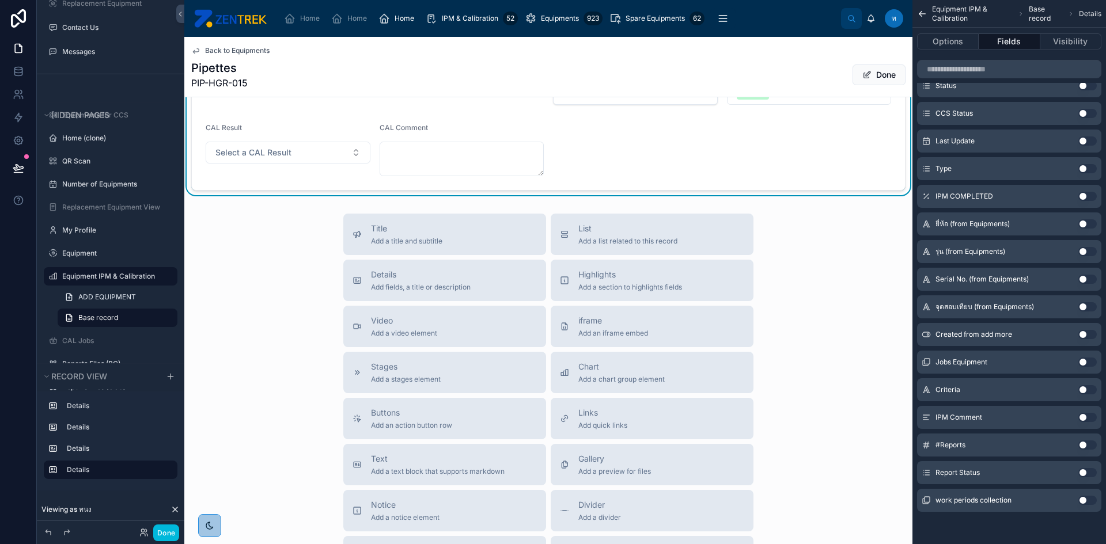
click at [1093, 420] on button "Use setting" at bounding box center [1087, 417] width 18 height 9
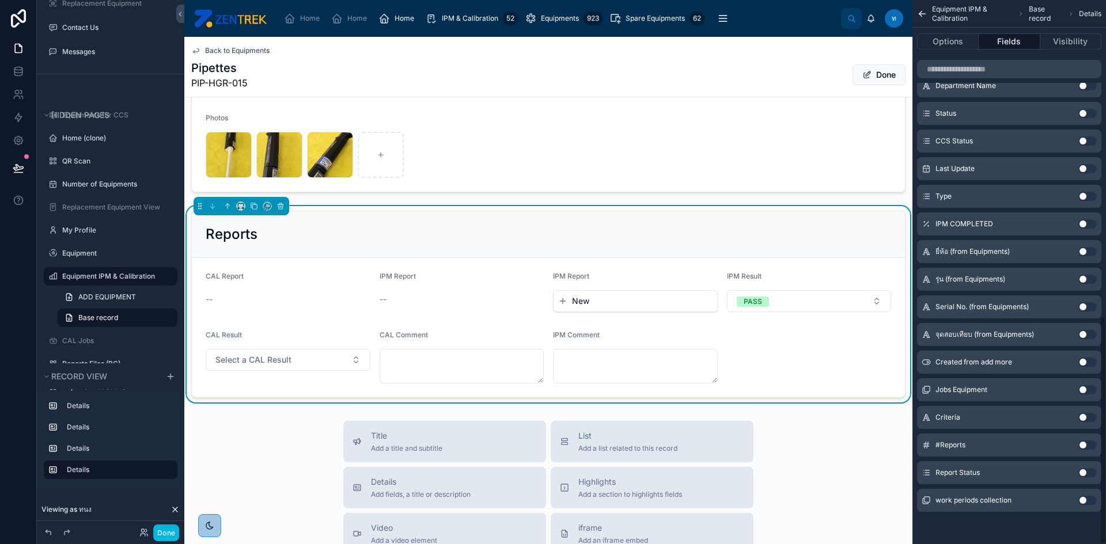
scroll to position [365, 0]
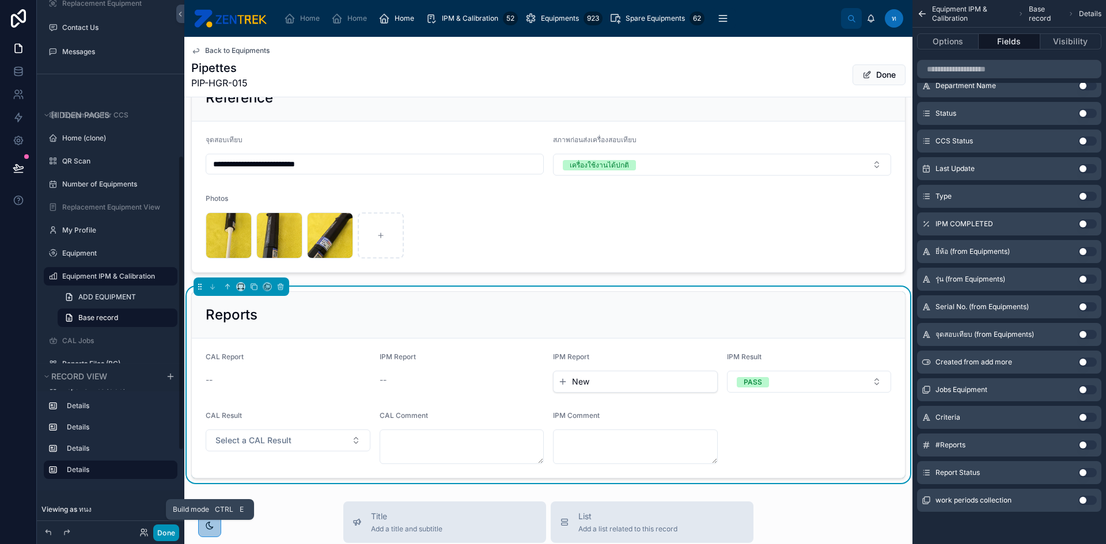
click at [161, 529] on button "Done" at bounding box center [166, 533] width 26 height 17
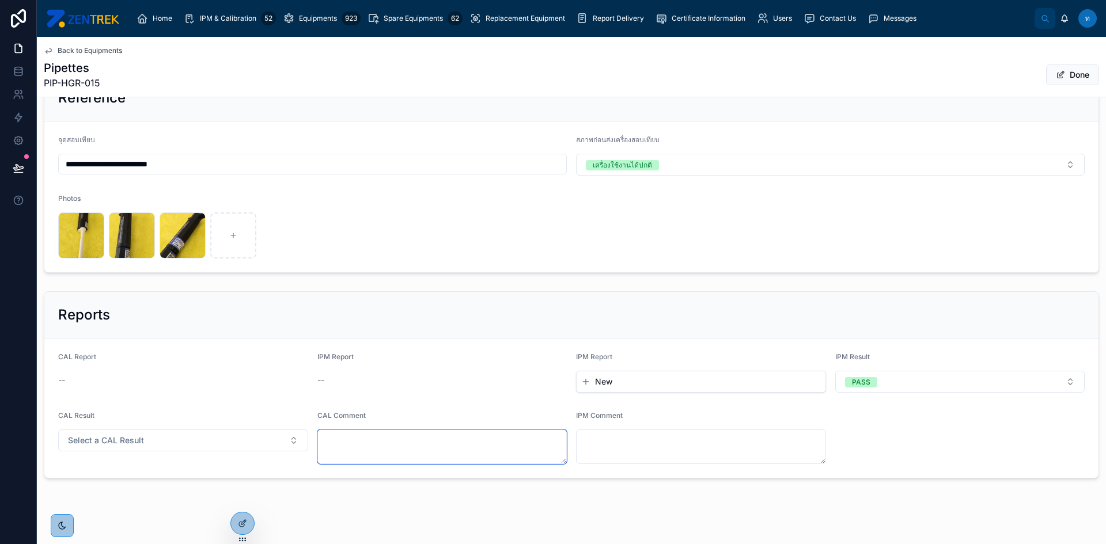
click at [483, 459] on textarea at bounding box center [442, 447] width 250 height 35
type textarea "*"
type textarea "**********"
click at [1071, 76] on button "Done" at bounding box center [1072, 75] width 53 height 21
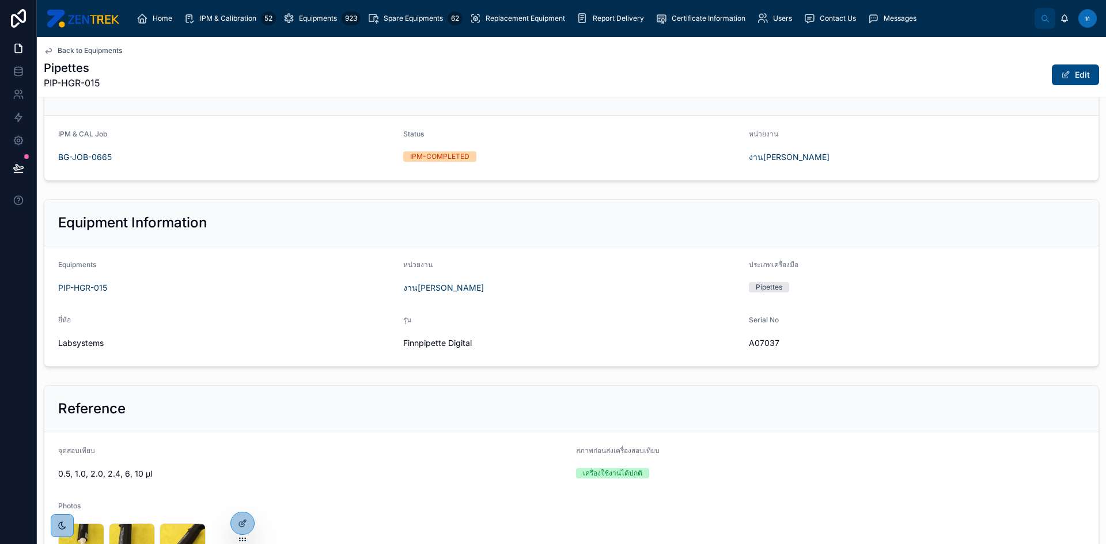
scroll to position [0, 0]
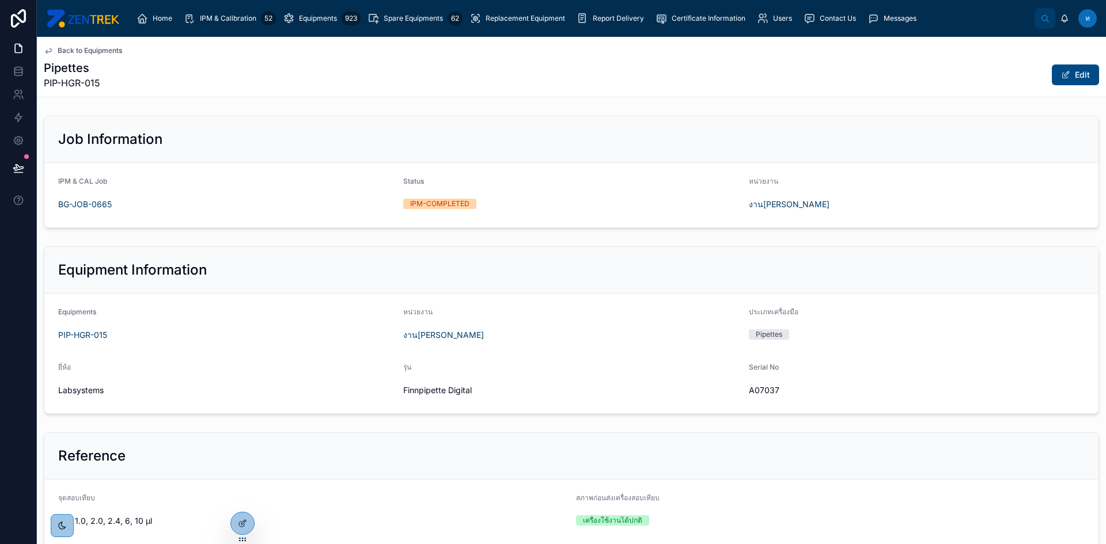
click at [63, 51] on span "Back to Equipments" at bounding box center [90, 50] width 65 height 9
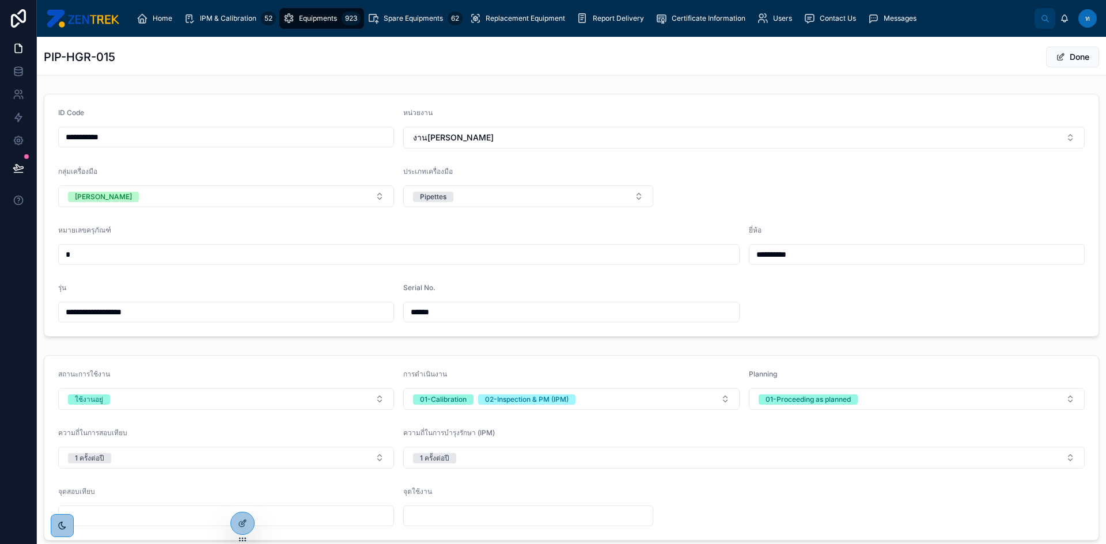
click at [162, 132] on input "**********" at bounding box center [226, 137] width 335 height 16
type input "**********"
click at [200, 102] on form "**********" at bounding box center [571, 215] width 1054 height 242
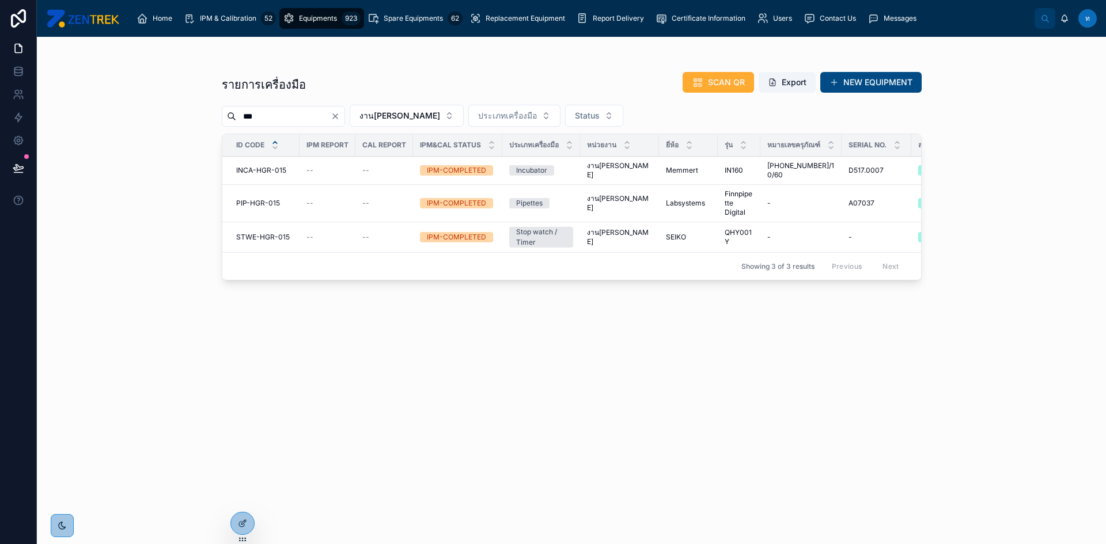
click at [304, 113] on input "***" at bounding box center [283, 116] width 94 height 16
type input "***"
click at [266, 207] on span "PIP-HGR-012" at bounding box center [258, 203] width 44 height 9
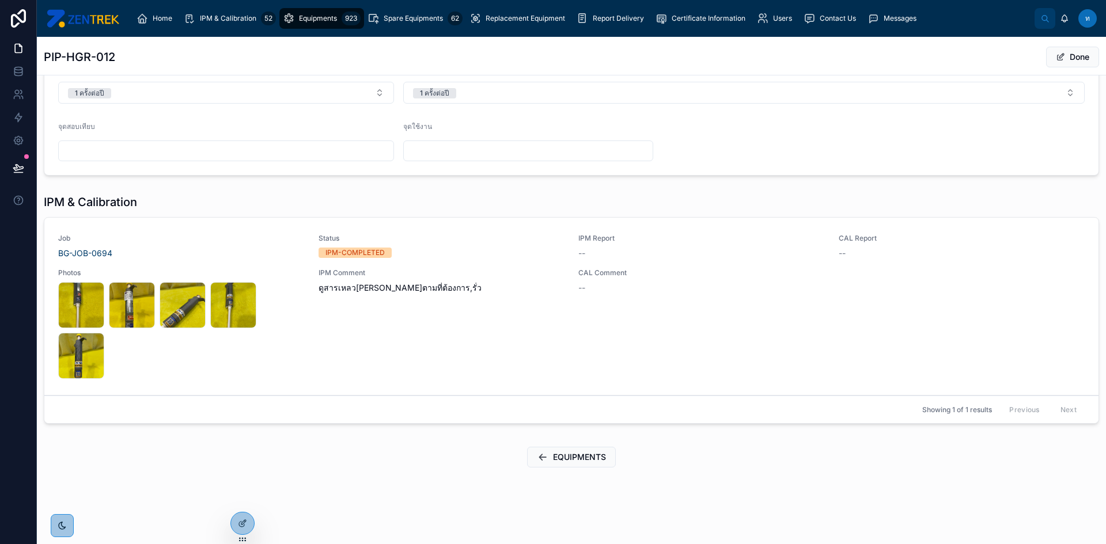
scroll to position [367, 0]
click at [423, 313] on div "IPM Comment ดูสารเหลว[PERSON_NAME]ตามที่ต้องการ,รั่ว" at bounding box center [442, 322] width 247 height 111
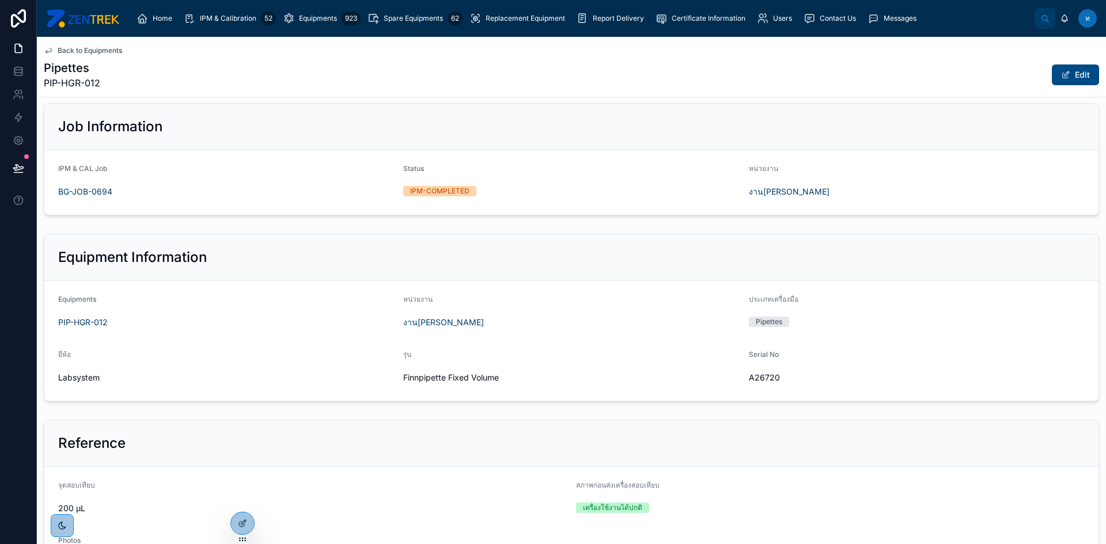
scroll to position [358, 0]
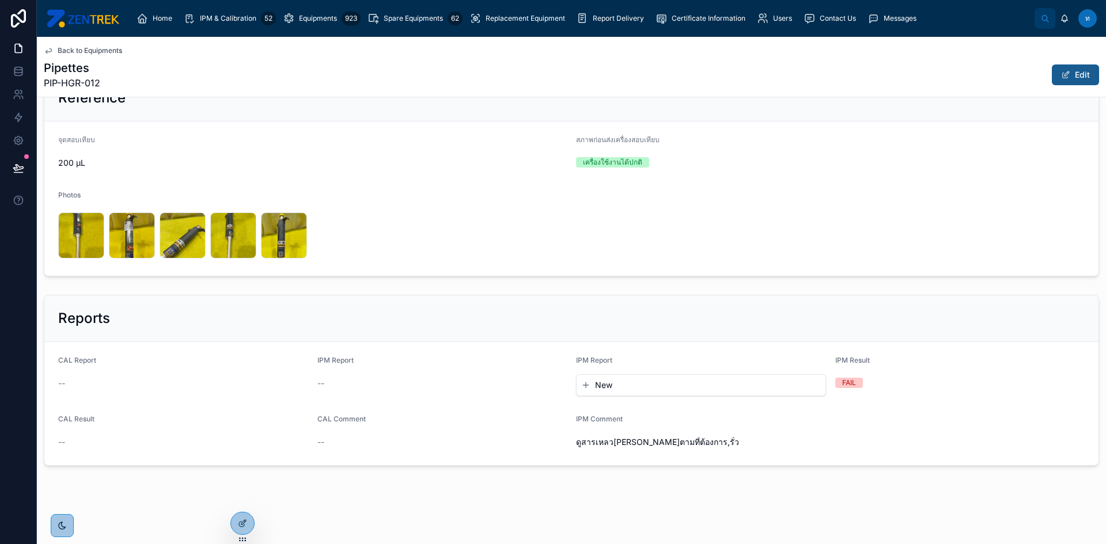
click at [1074, 71] on button "Edit" at bounding box center [1075, 75] width 47 height 21
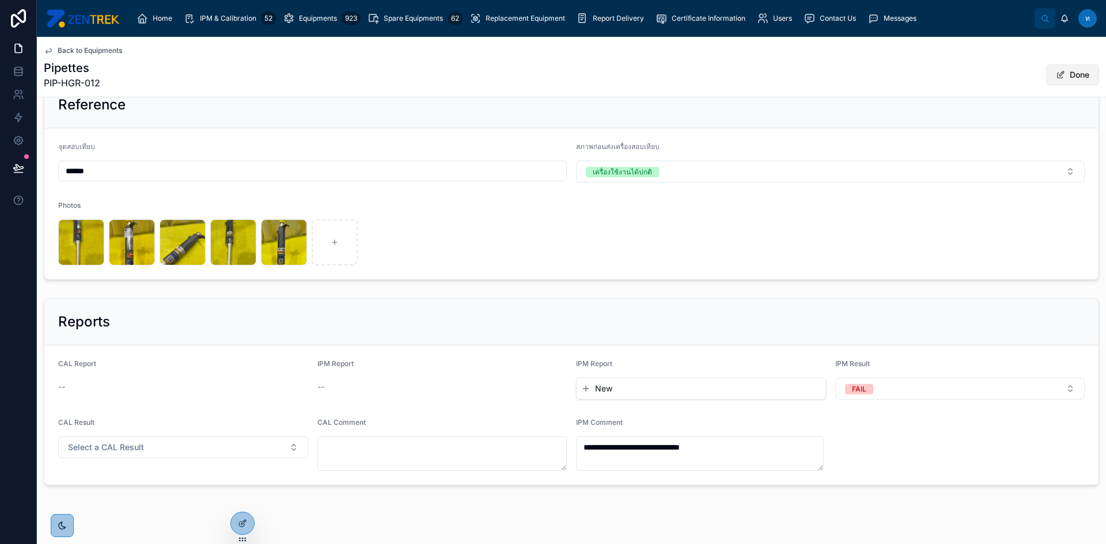
scroll to position [365, 0]
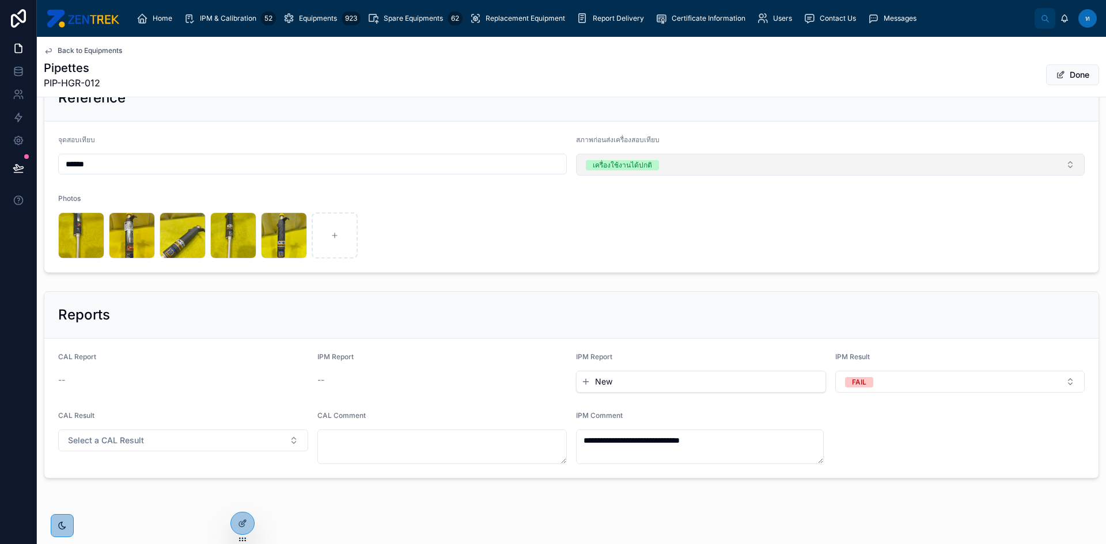
click at [687, 168] on button "เครื่องใช้งานได้ปกติ" at bounding box center [830, 165] width 509 height 22
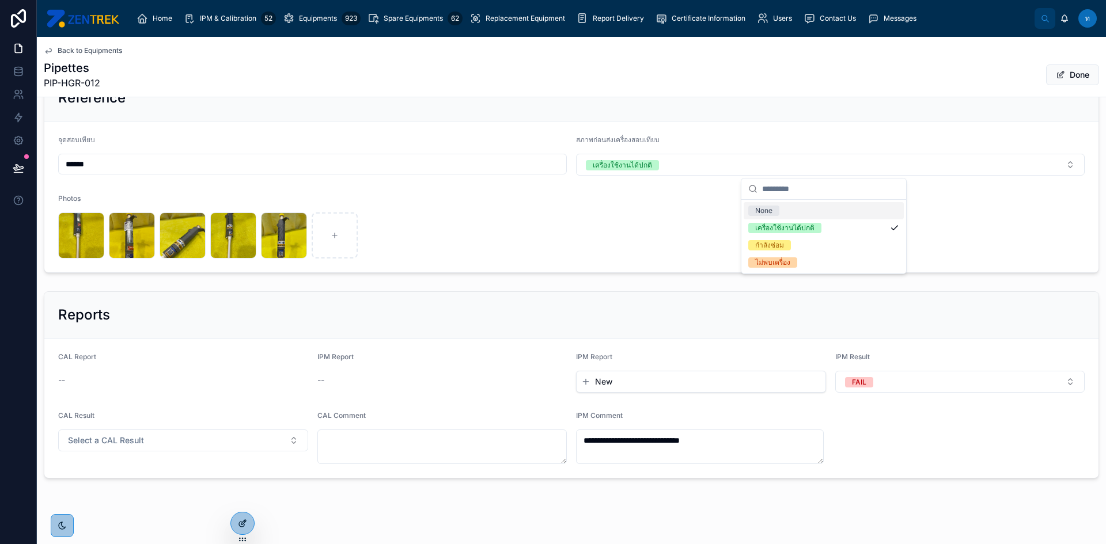
click at [237, 517] on div at bounding box center [242, 524] width 23 height 22
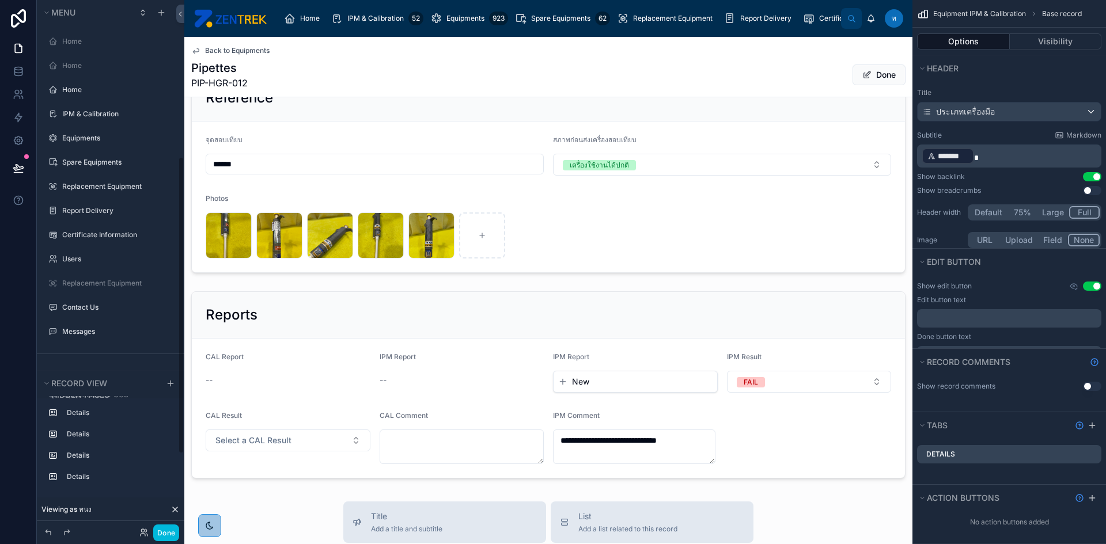
scroll to position [280, 0]
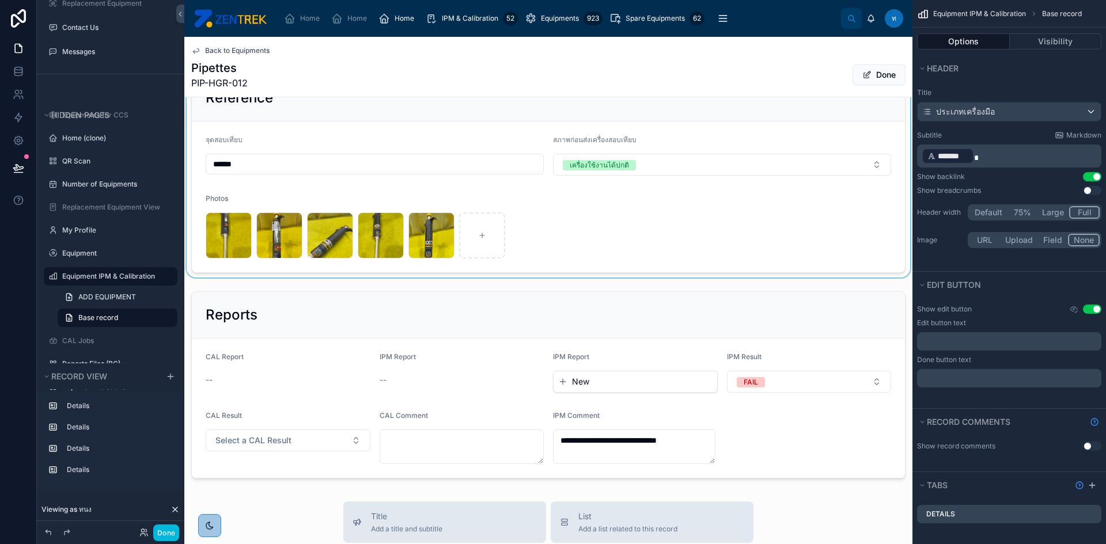
click at [789, 163] on div at bounding box center [548, 174] width 728 height 208
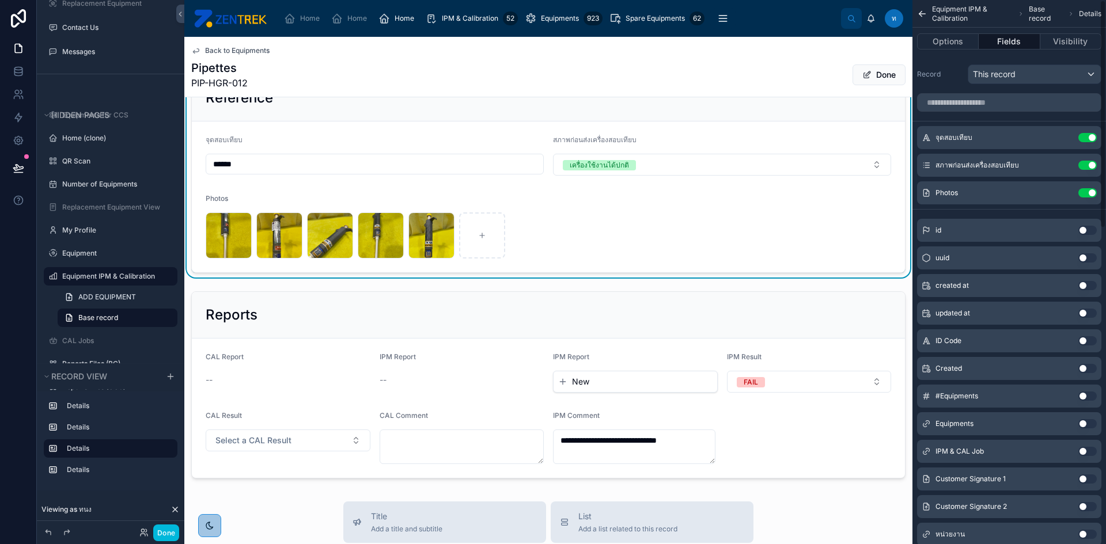
click at [0, 0] on icon "scrollable content" at bounding box center [0, 0] width 0 height 0
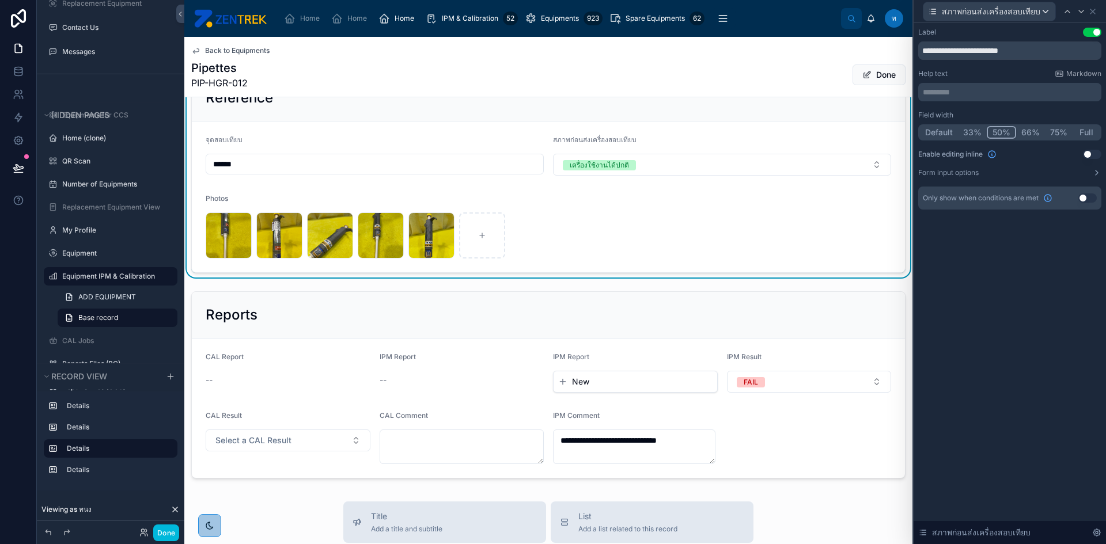
click at [1093, 171] on icon at bounding box center [1096, 172] width 9 height 9
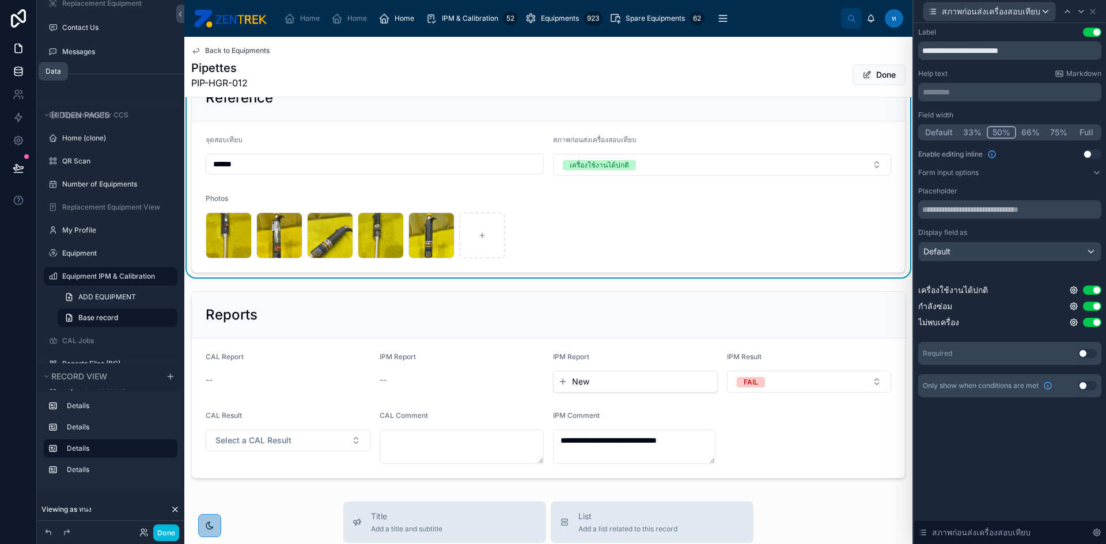
click at [22, 76] on icon at bounding box center [19, 72] width 12 height 12
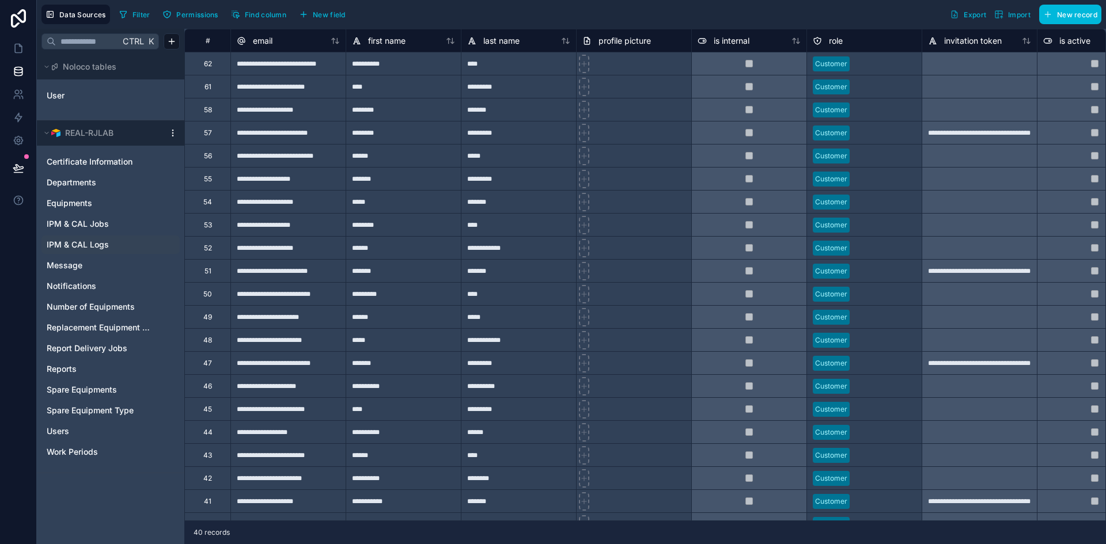
click at [104, 236] on div "IPM & CAL Logs" at bounding box center [110, 245] width 138 height 18
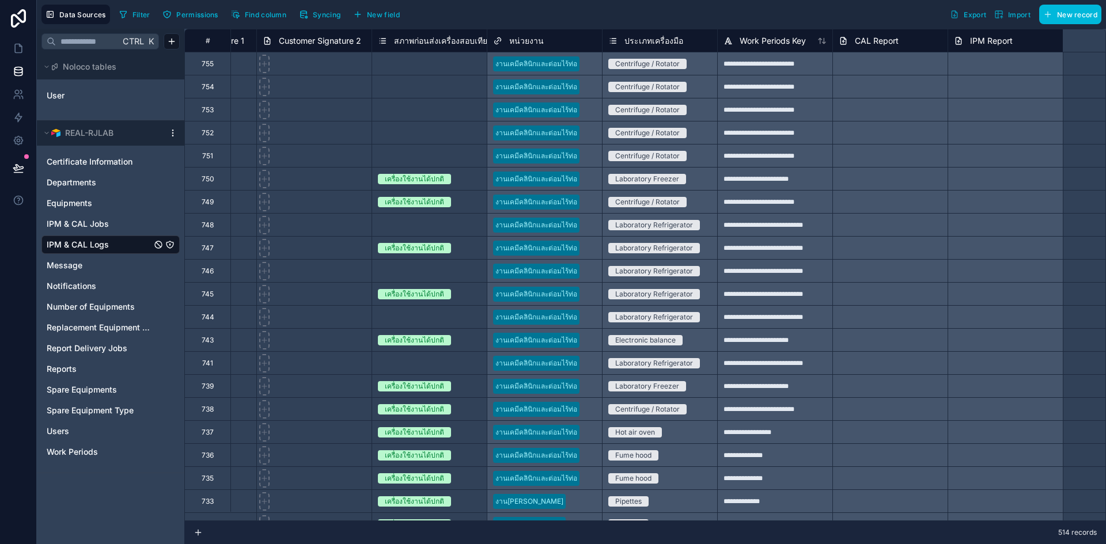
scroll to position [0, 694]
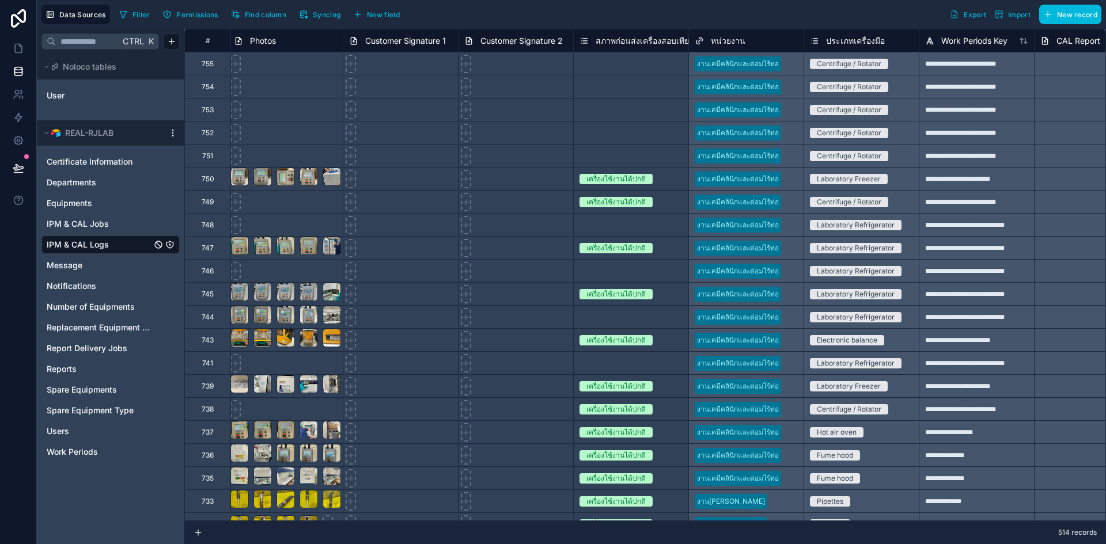
click at [640, 48] on div "สภาพก่อนส่งเครื่องสอบเทียบ" at bounding box center [630, 40] width 115 height 23
click at [664, 185] on div "เครื่องใช้งานได้ปกติ" at bounding box center [631, 179] width 115 height 22
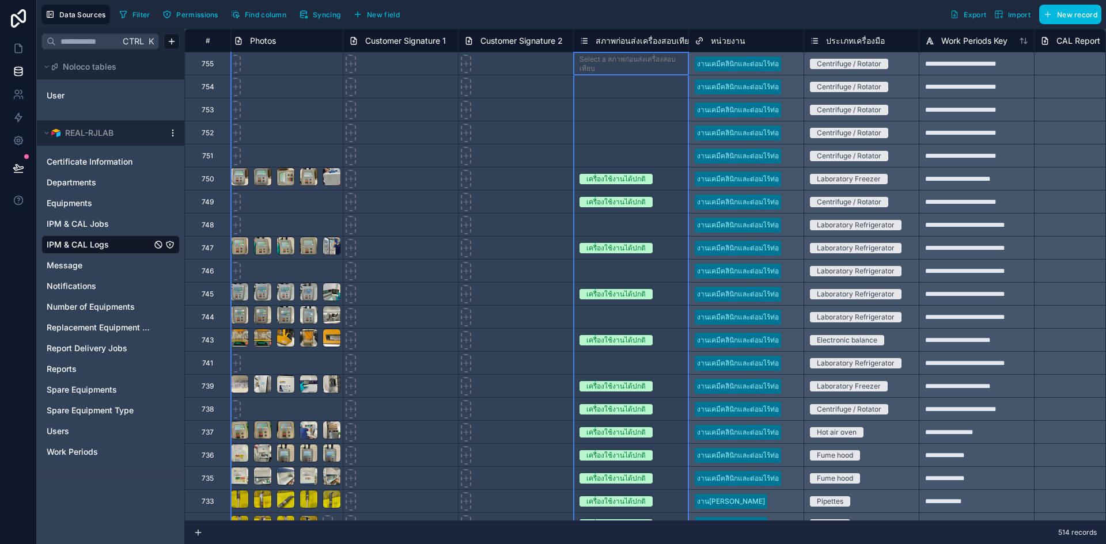
click at [638, 44] on span "สภาพก่อนส่งเครื่องสอบเทียบ" at bounding box center [645, 41] width 99 height 12
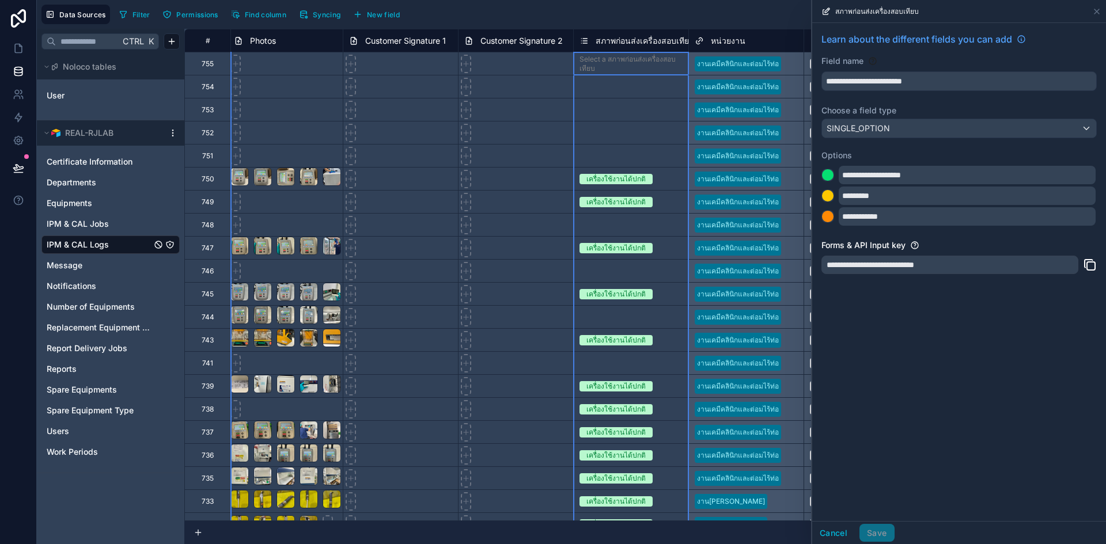
click at [637, 39] on span "สภาพก่อนส่งเครื่องสอบเทียบ" at bounding box center [645, 41] width 99 height 12
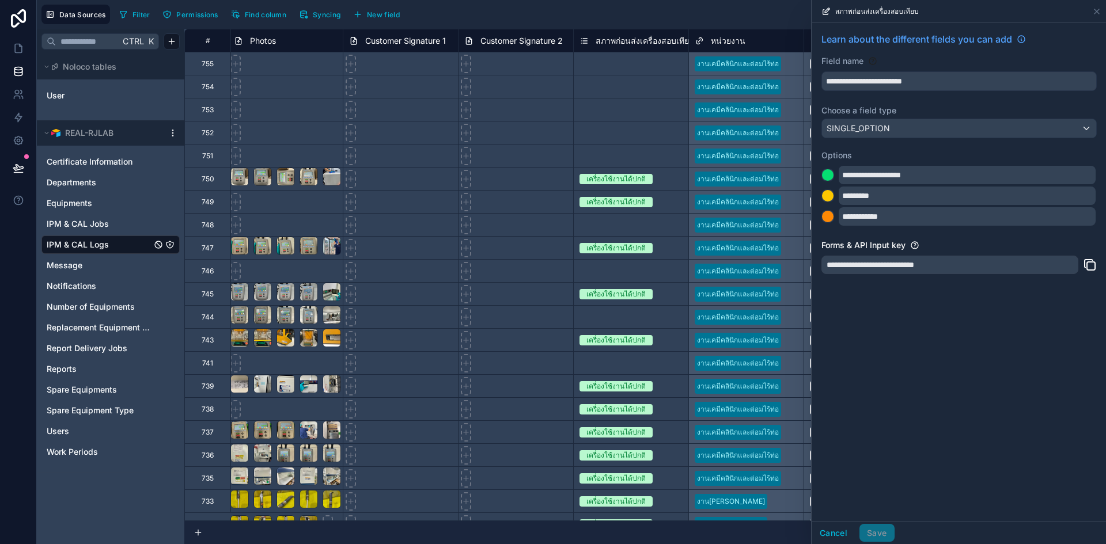
click at [935, 228] on div "**********" at bounding box center [958, 188] width 275 height 90
drag, startPoint x: 935, startPoint y: 228, endPoint x: 908, endPoint y: 226, distance: 27.1
click at [908, 226] on div "**********" at bounding box center [958, 188] width 275 height 90
click at [595, 43] on div "สภาพก่อนส่งเครื่องสอบเทียบ" at bounding box center [637, 41] width 115 height 14
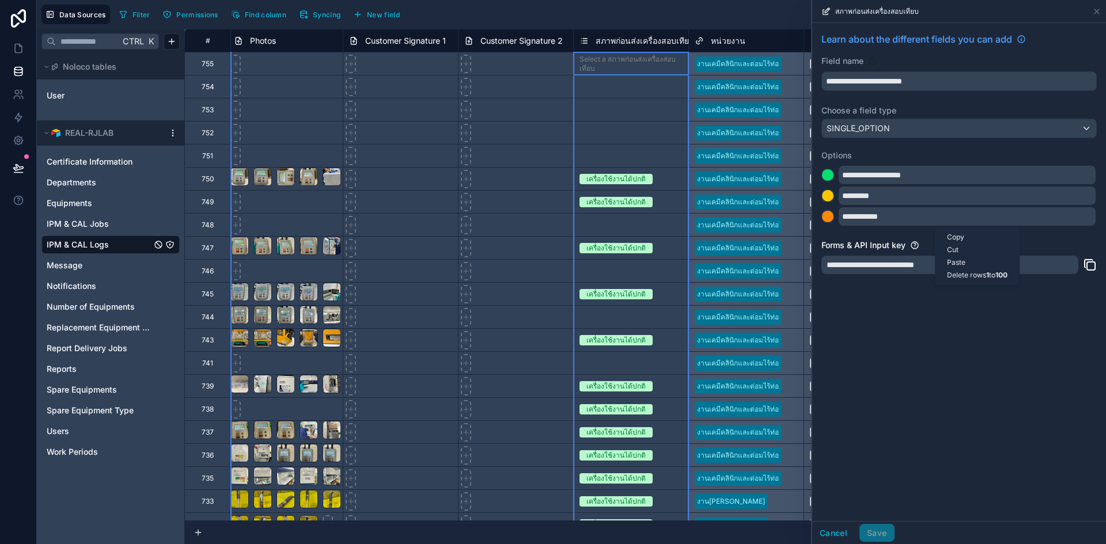
click at [874, 348] on div "**********" at bounding box center [959, 272] width 294 height 498
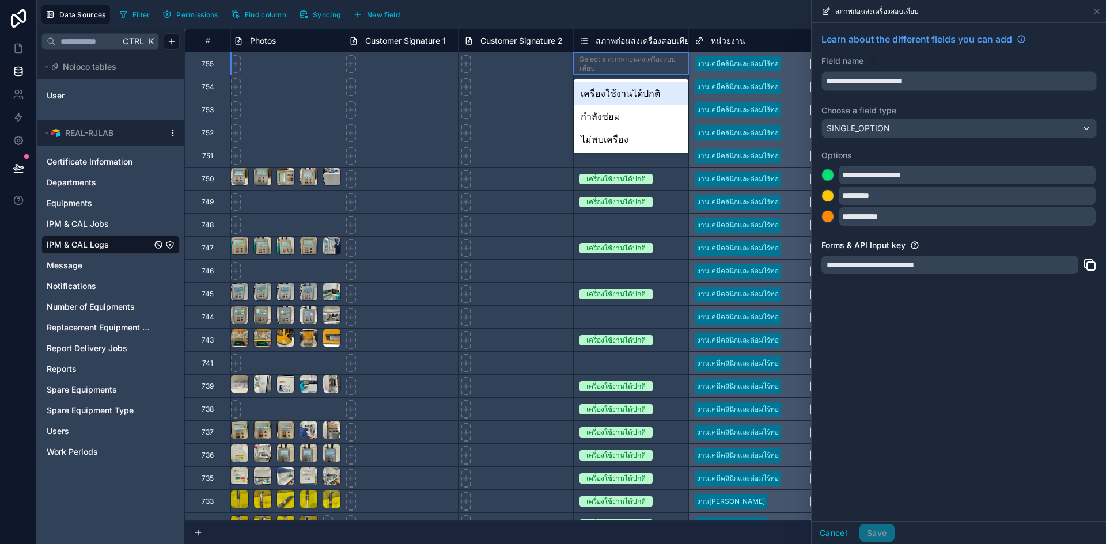
click at [616, 67] on div "Select a สภาพก่อนส่งเครื่องสอบเทียบ" at bounding box center [631, 64] width 103 height 18
click at [623, 166] on div "Select a สภาพก่อนส่งเครื่องสอบเทียบ" at bounding box center [631, 156] width 115 height 21
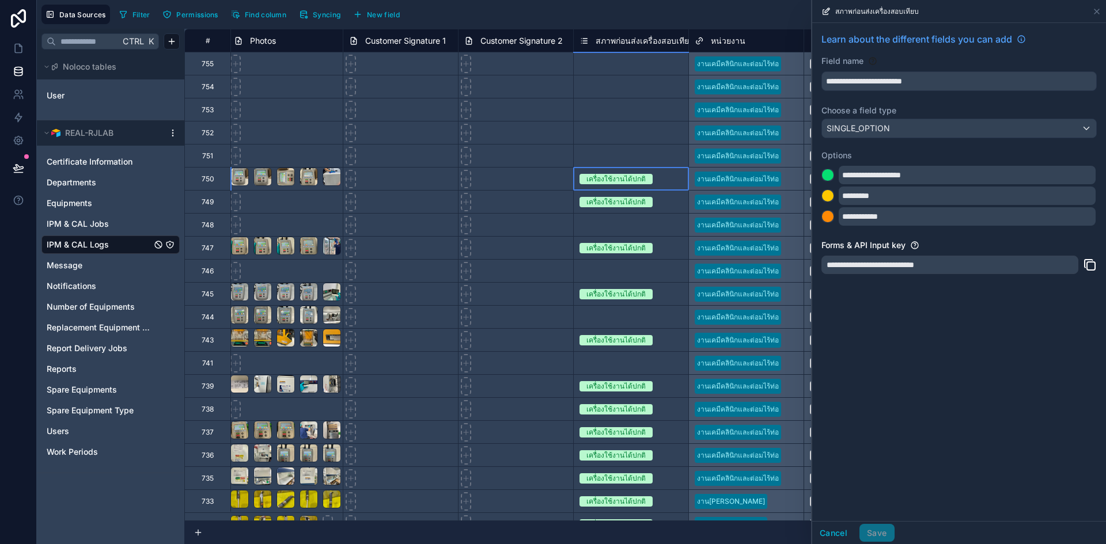
click at [619, 184] on div "เครื่องใช้งานได้ปกติ" at bounding box center [631, 179] width 115 height 13
click at [854, 151] on label "Options" at bounding box center [958, 156] width 275 height 12
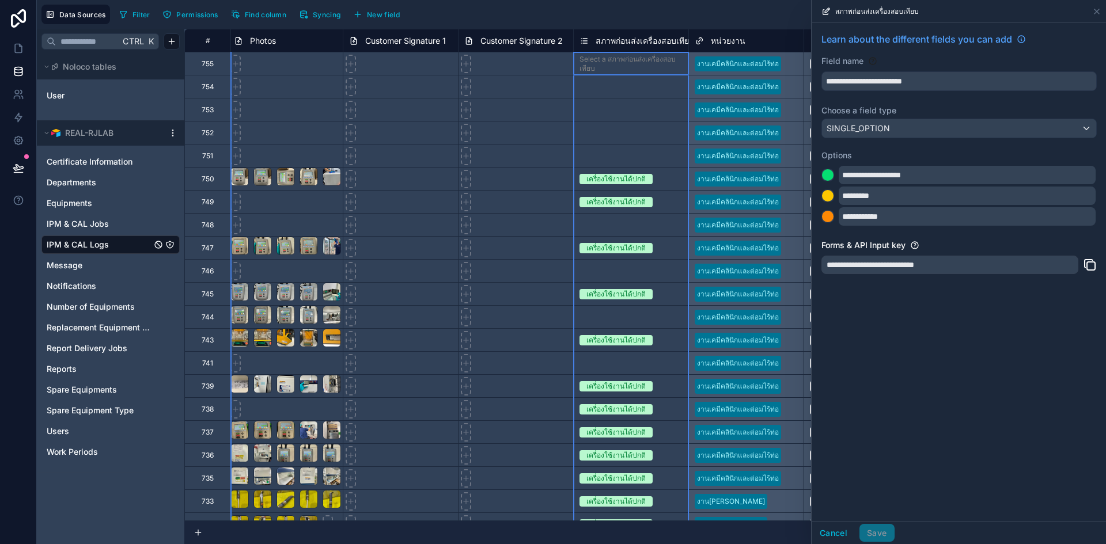
click at [623, 41] on span "สภาพก่อนส่งเครื่องสอบเทียบ" at bounding box center [645, 41] width 99 height 12
click at [622, 36] on span "สภาพก่อนส่งเครื่องสอบเทียบ" at bounding box center [645, 41] width 99 height 12
click at [619, 31] on div "สภาพก่อนส่งเครื่องสอบเทียบ" at bounding box center [630, 40] width 115 height 23
click at [608, 41] on span "สภาพก่อนส่งเครื่องสอบเทียบ" at bounding box center [645, 41] width 99 height 12
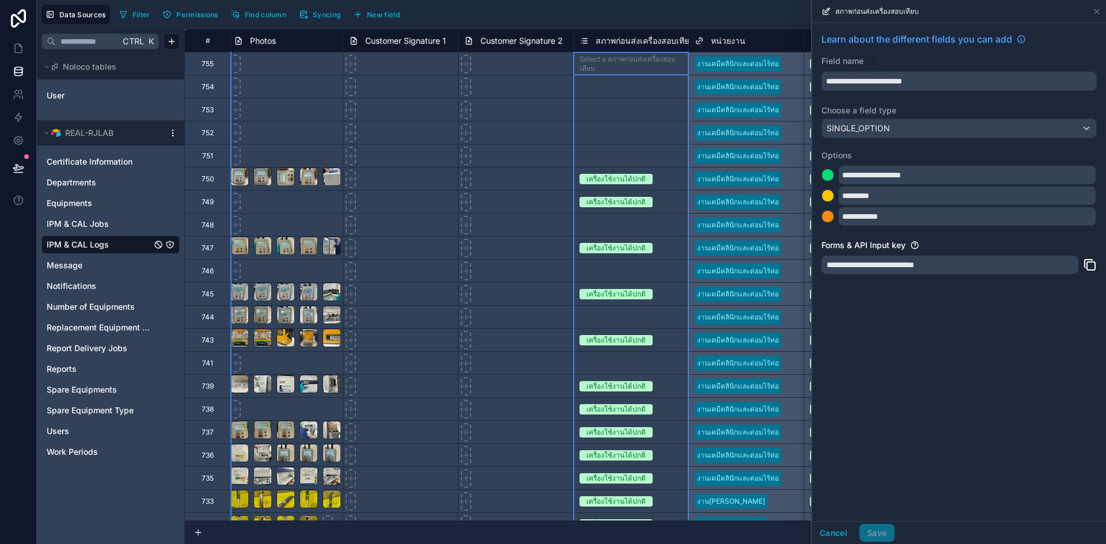
scroll to position [115, 694]
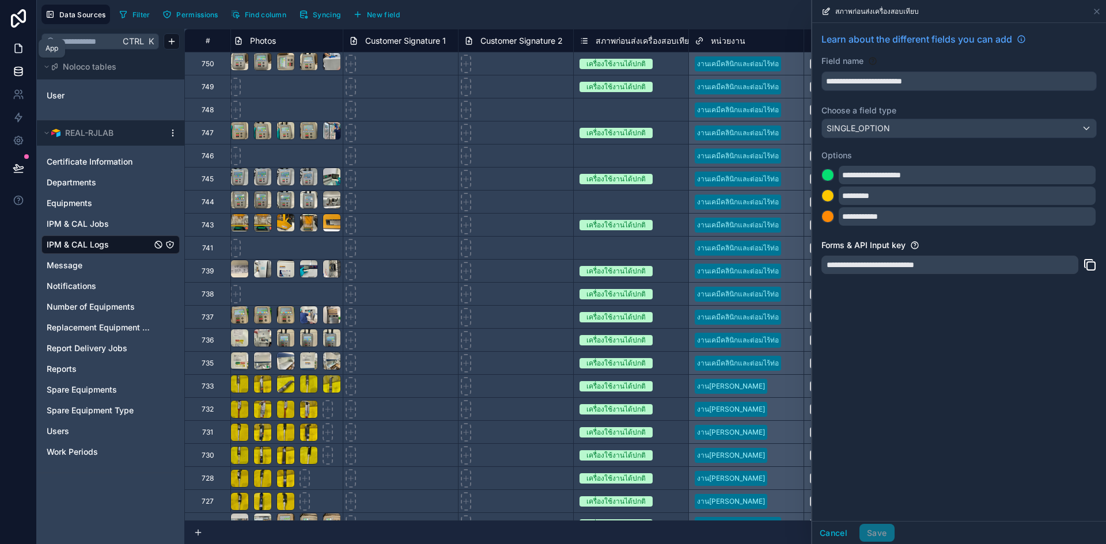
click at [22, 52] on icon at bounding box center [19, 49] width 12 height 12
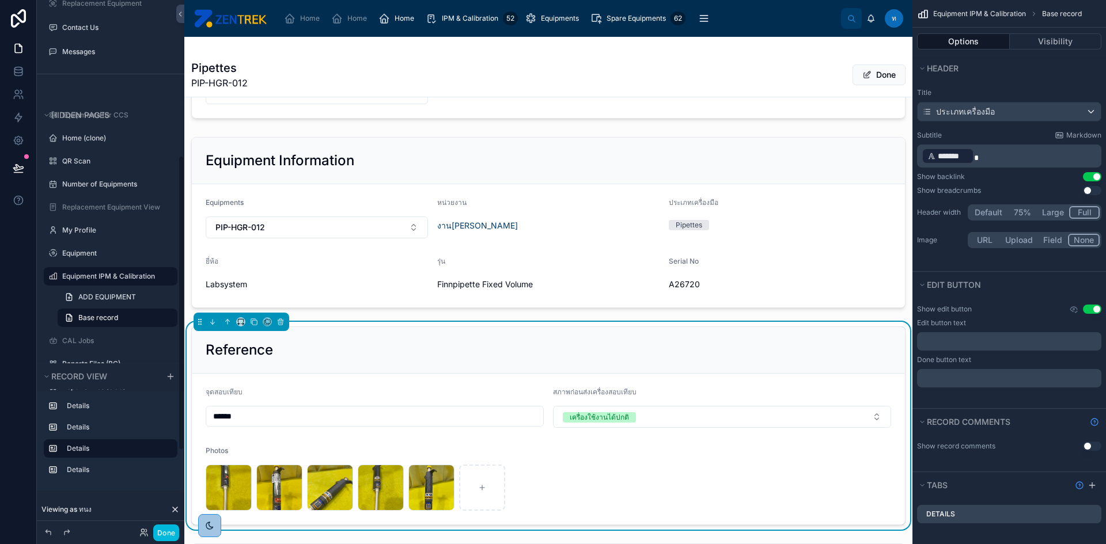
scroll to position [115, 0]
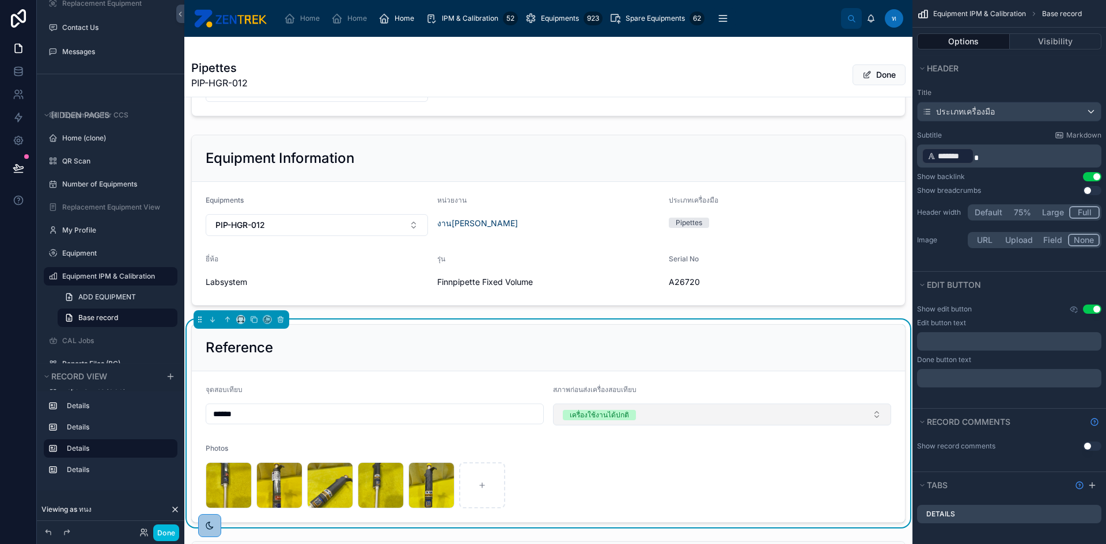
click at [668, 418] on button "เครื่องใช้งานได้ปกติ" at bounding box center [722, 415] width 338 height 22
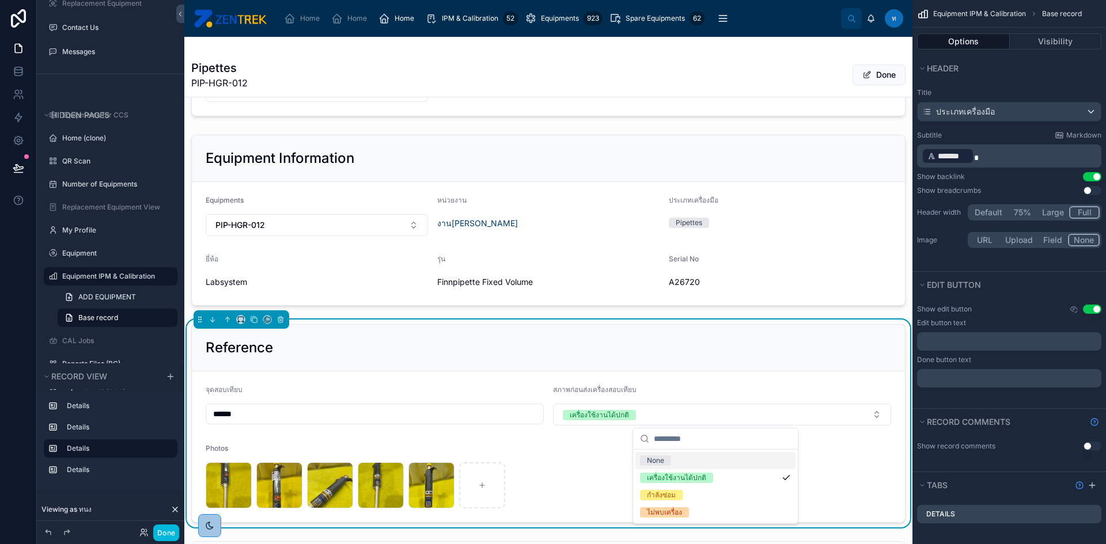
type input "*"
click at [696, 445] on input "**********" at bounding box center [722, 439] width 137 height 21
type input "**********"
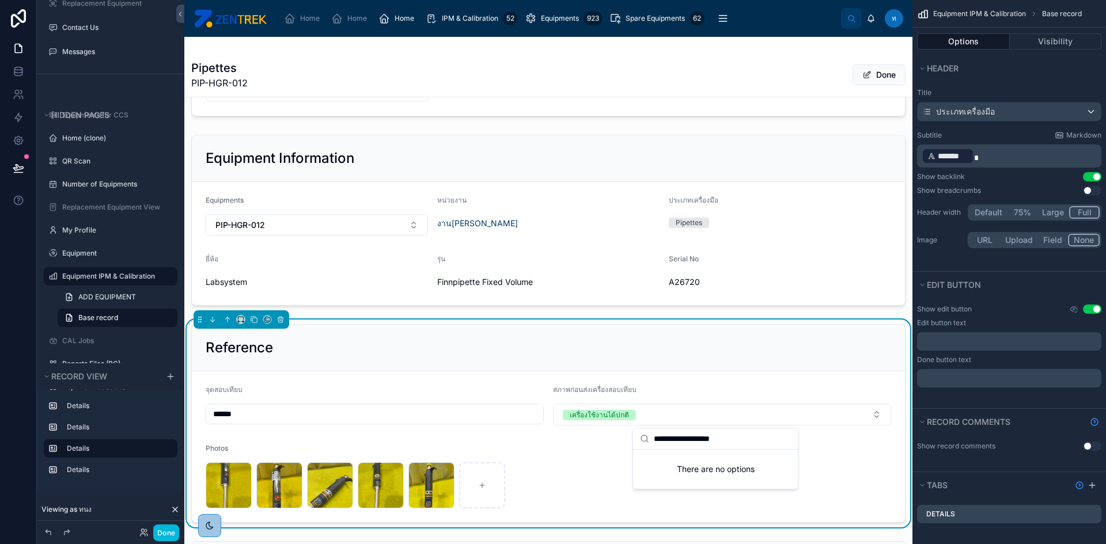
click at [800, 394] on div "สภาพก่อนส่งเครื่องสอบเทียบ" at bounding box center [722, 392] width 338 height 14
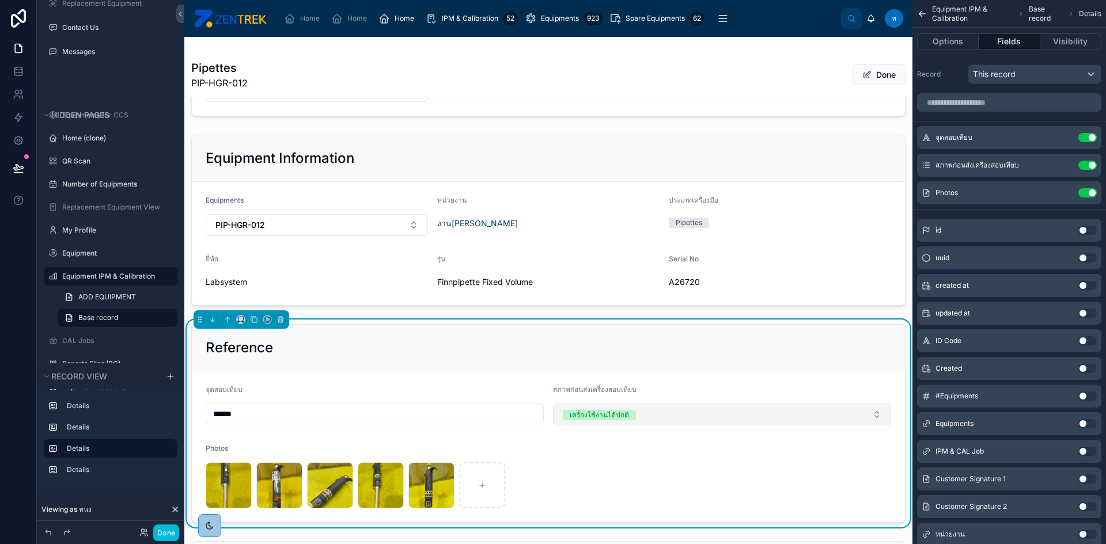
click at [771, 422] on button "เครื่องใช้งานได้ปกติ" at bounding box center [722, 415] width 338 height 22
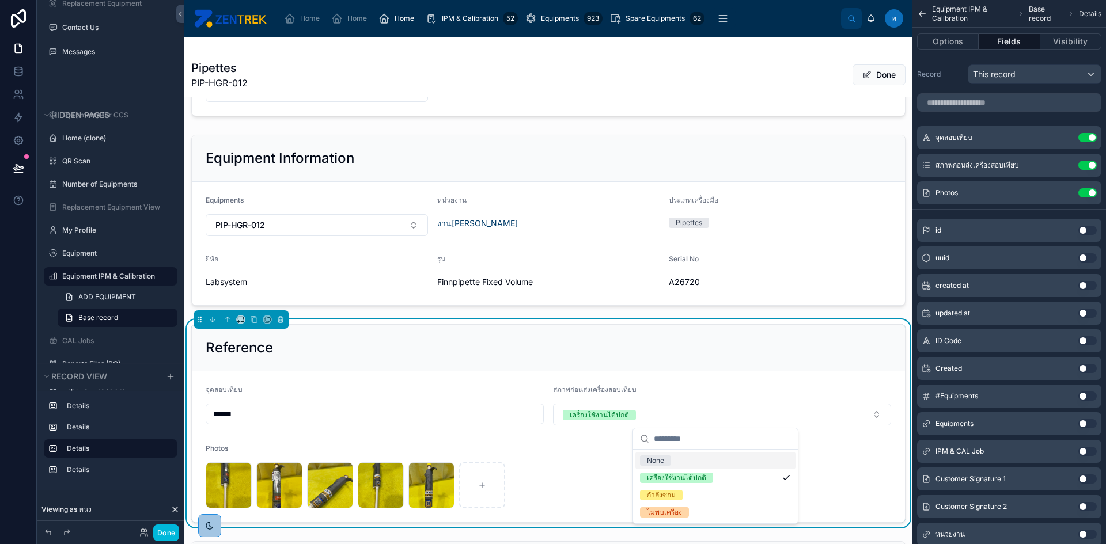
click at [593, 426] on form "จุดสอบเทียบ ****** สภาพก่อนส่งเครื่องสอบเทียบ เครื่องใช้งานได้[PERSON_NAME] Pho…" at bounding box center [548, 447] width 713 height 151
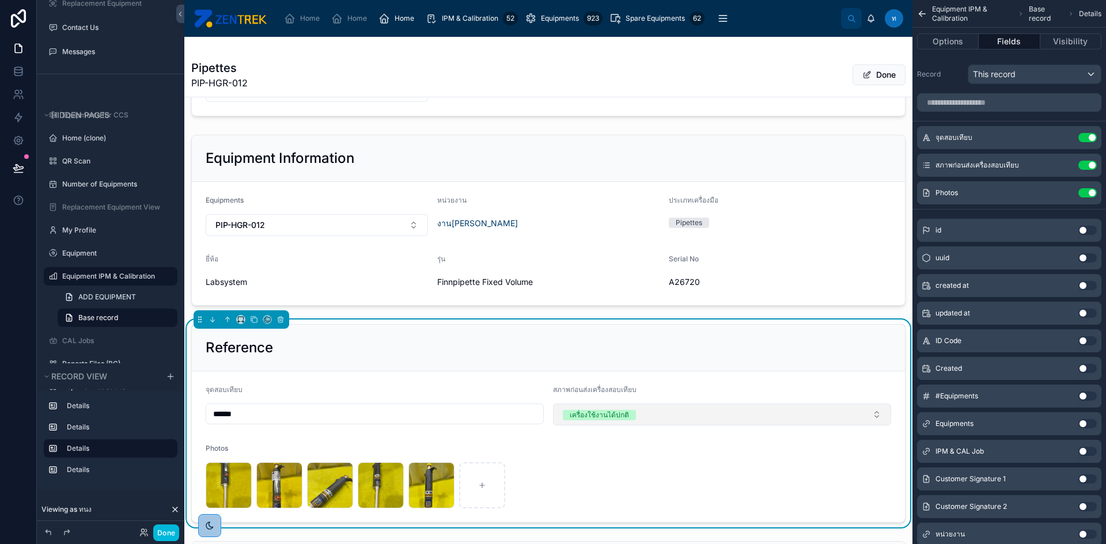
click at [570, 408] on button "เครื่องใช้งานได้ปกติ" at bounding box center [722, 415] width 338 height 22
click at [835, 408] on button "เครื่องใช้งานได้ปกติ" at bounding box center [722, 415] width 338 height 22
click at [933, 164] on div "สภาพก่อนส่งเครื่องสอบเทียบ Use setting" at bounding box center [1009, 165] width 184 height 23
click at [0, 0] on icon "scrollable content" at bounding box center [0, 0] width 0 height 0
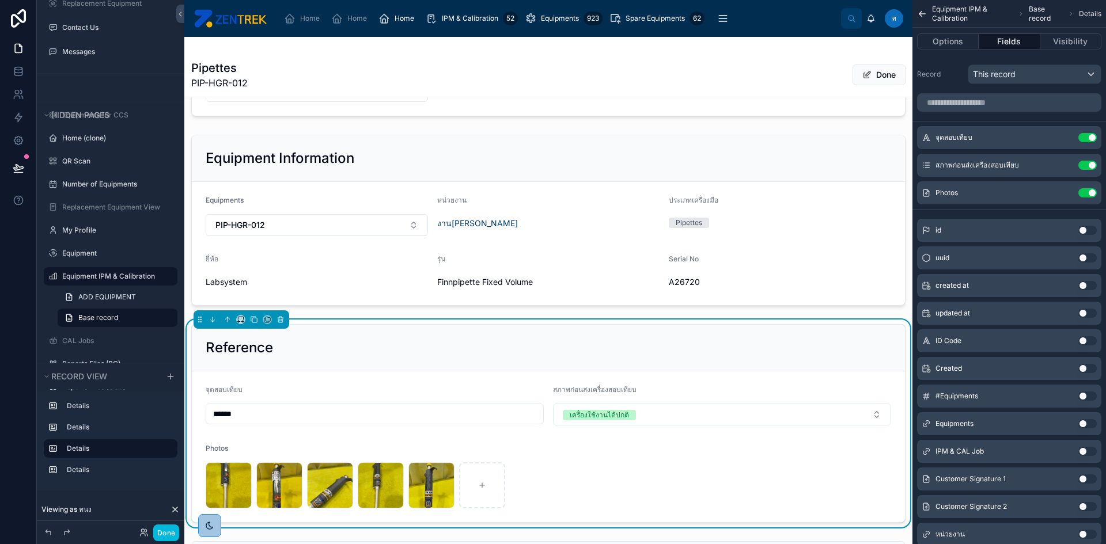
click at [0, 0] on icon "scrollable content" at bounding box center [0, 0] width 0 height 0
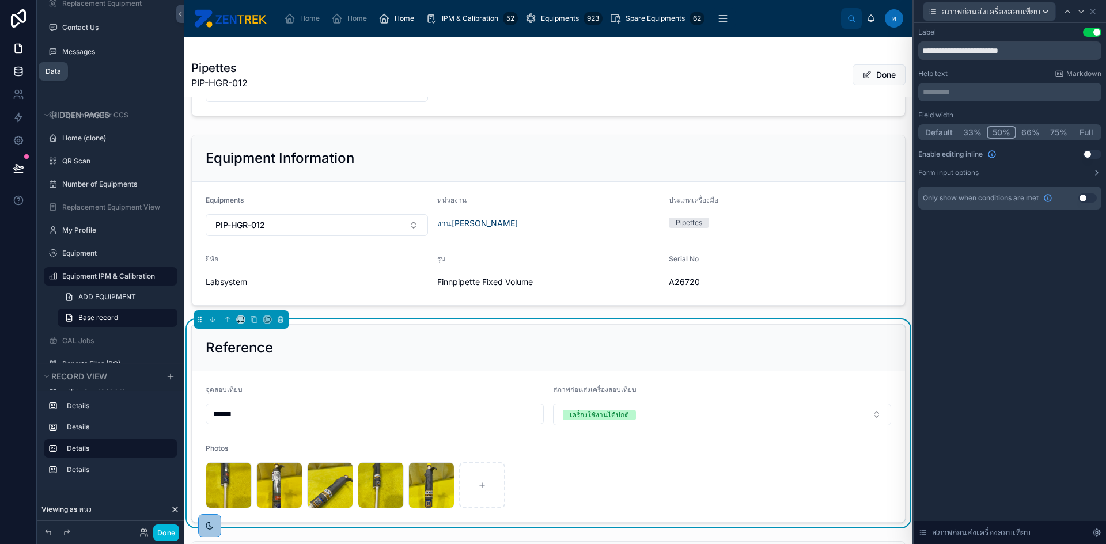
click at [18, 71] on icon at bounding box center [19, 72] width 12 height 12
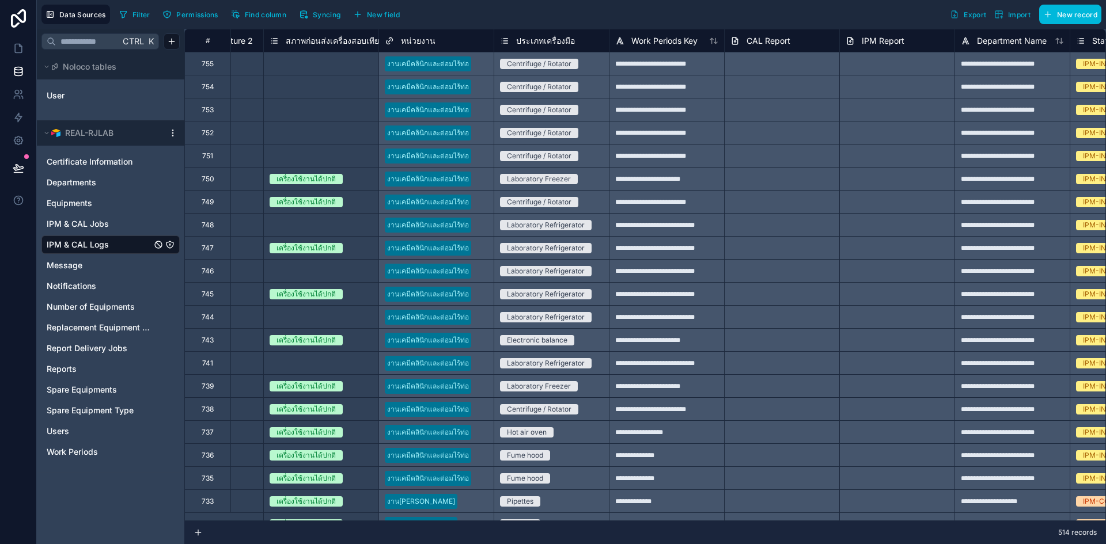
scroll to position [0, 965]
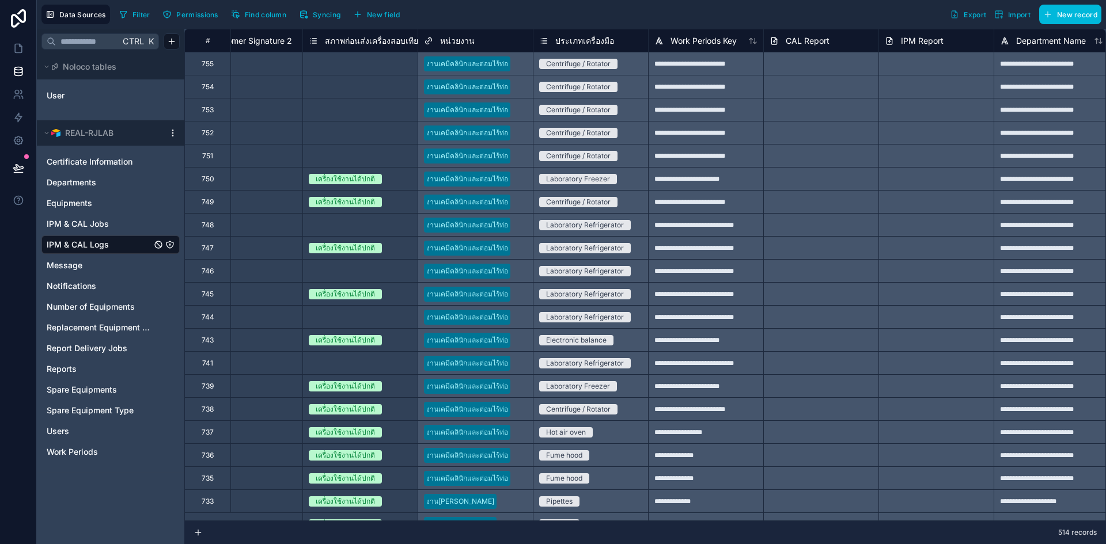
click at [395, 182] on div "เครื่องใช้งานได้ปกติ" at bounding box center [360, 179] width 115 height 13
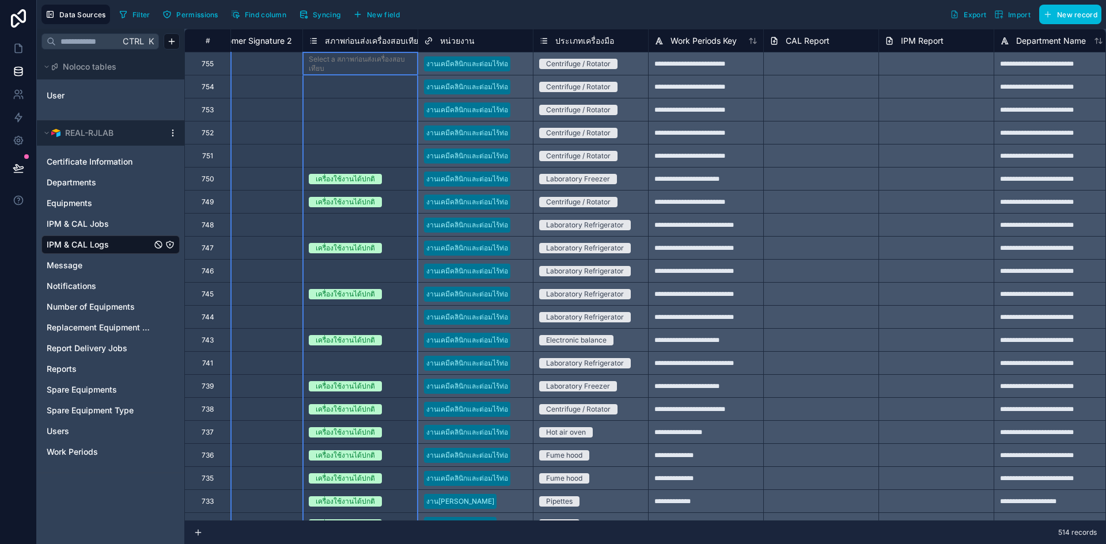
click at [373, 32] on div "สภาพก่อนส่งเครื่องสอบเทียบ" at bounding box center [359, 40] width 115 height 23
click at [373, 35] on span "สภาพก่อนส่งเครื่องสอบเทียบ" at bounding box center [374, 41] width 99 height 12
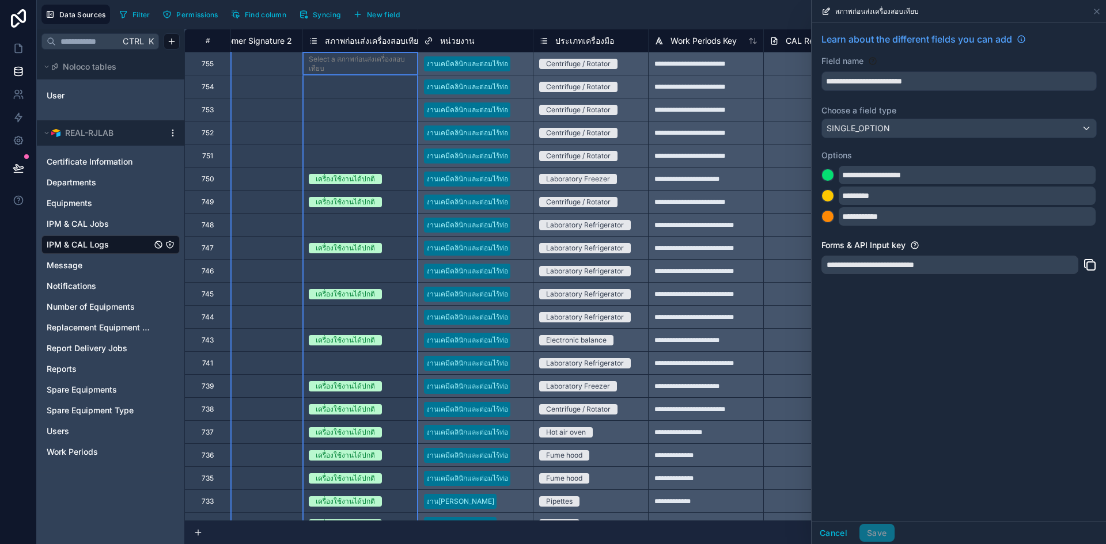
click at [373, 39] on span "สภาพก่อนส่งเครื่องสอบเทียบ" at bounding box center [374, 41] width 99 height 12
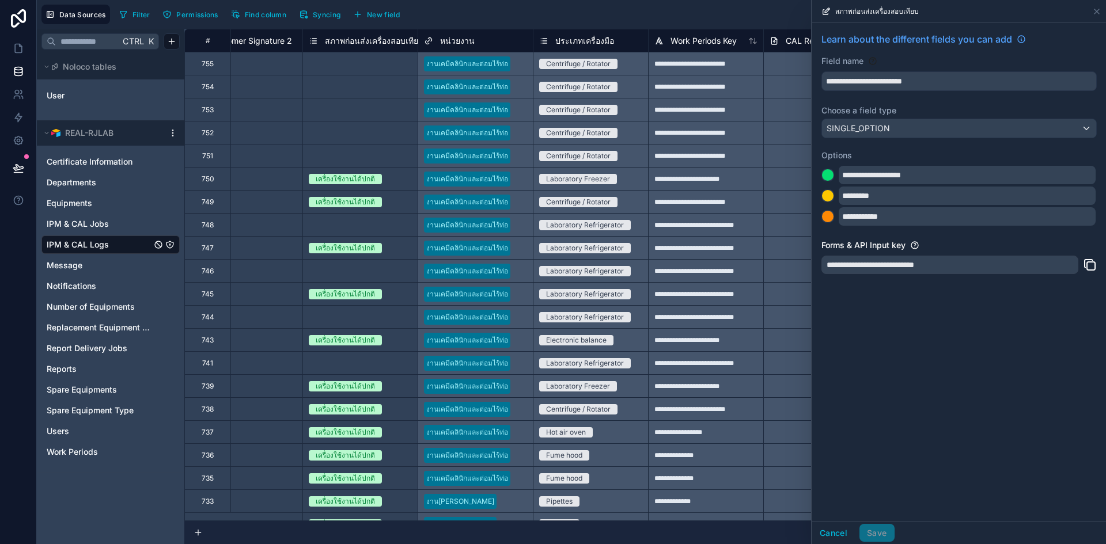
drag, startPoint x: 877, startPoint y: 159, endPoint x: 861, endPoint y: 149, distance: 18.9
drag, startPoint x: 861, startPoint y: 149, endPoint x: 821, endPoint y: 157, distance: 39.9
click at [821, 157] on label "Options" at bounding box center [958, 156] width 275 height 12
click at [832, 157] on label "Options" at bounding box center [958, 156] width 275 height 12
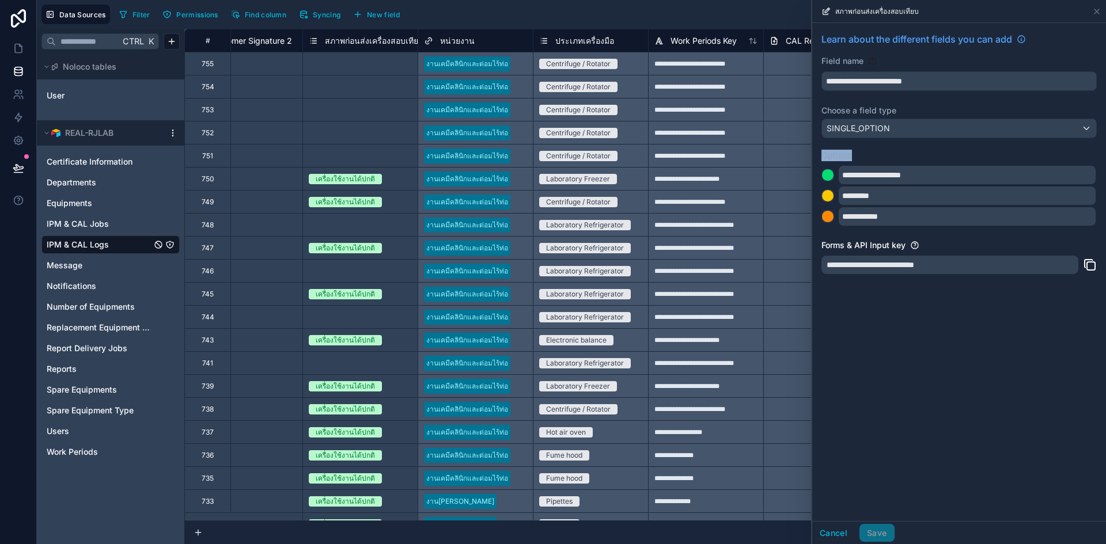
click at [832, 157] on label "Options" at bounding box center [958, 156] width 275 height 12
drag, startPoint x: 848, startPoint y: 233, endPoint x: 831, endPoint y: 235, distance: 16.8
click at [831, 235] on div "**********" at bounding box center [959, 156] width 294 height 267
click at [368, 171] on div "เครื่องใช้งานได้ปกติ" at bounding box center [360, 179] width 115 height 22
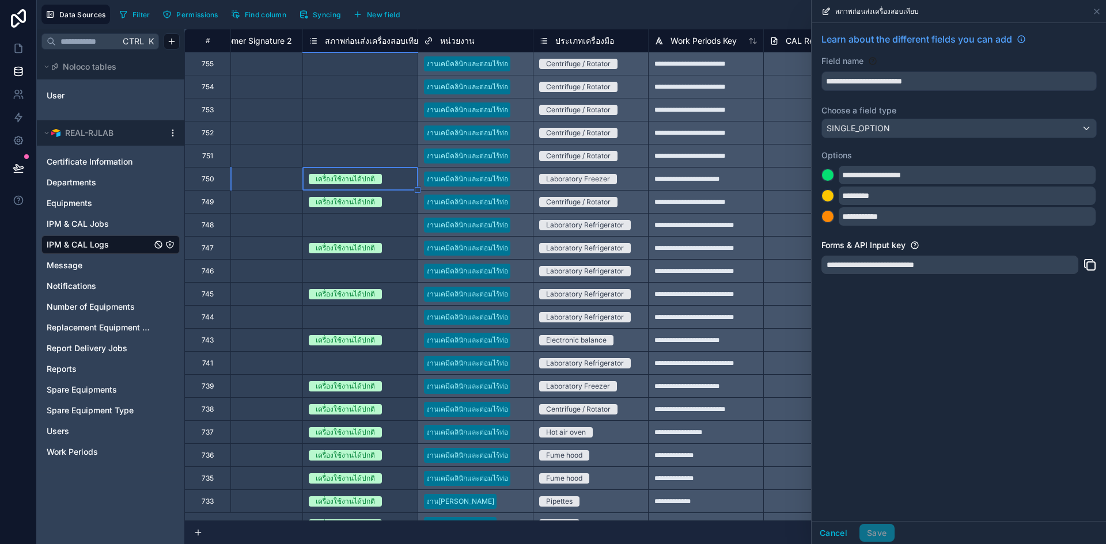
click at [374, 149] on div "Select a สภาพก่อนส่งเครื่องสอบเทียบ" at bounding box center [360, 156] width 103 height 18
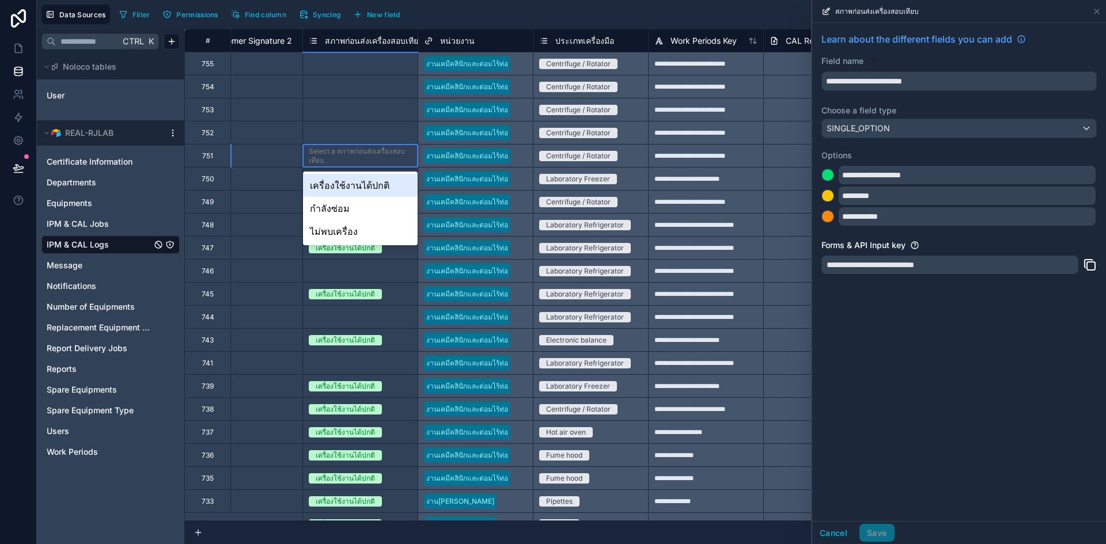
click at [381, 164] on div "Select a สภาพก่อนส่งเครื่องสอบเทียบ" at bounding box center [360, 156] width 103 height 18
click at [374, 160] on div "Select a สภาพก่อนส่งเครื่องสอบเทียบ" at bounding box center [360, 156] width 103 height 18
drag, startPoint x: 374, startPoint y: 160, endPoint x: 357, endPoint y: 158, distance: 17.4
click at [357, 158] on div "Select a สภาพก่อนส่งเครื่องสอบเทียบ" at bounding box center [360, 156] width 103 height 18
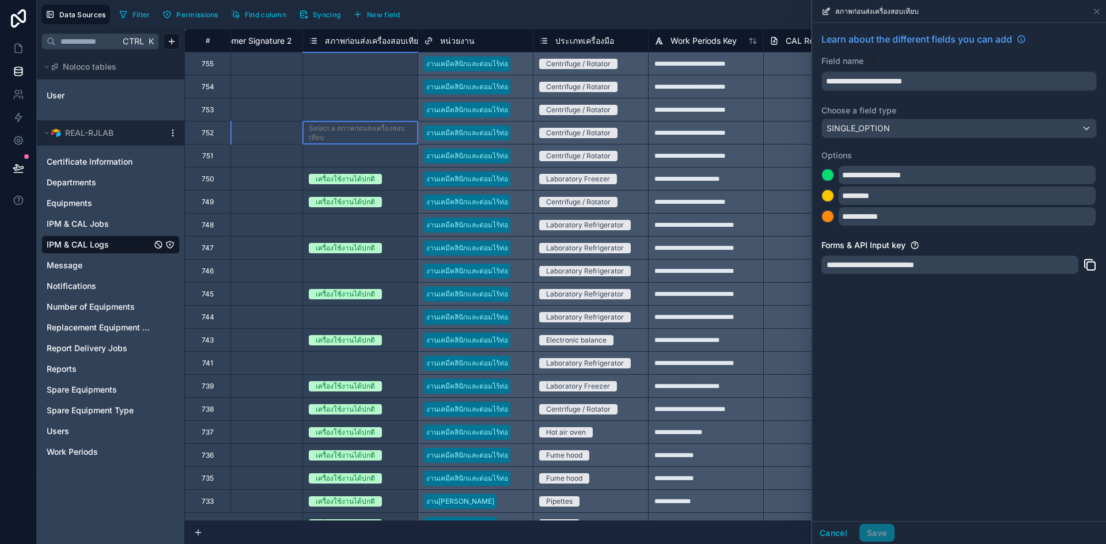
click at [345, 138] on div "Select a สภาพก่อนส่งเครื่องสอบเทียบ" at bounding box center [360, 133] width 103 height 18
click at [398, 175] on div "เครื่องใช้งานได้ปกติ" at bounding box center [360, 179] width 115 height 13
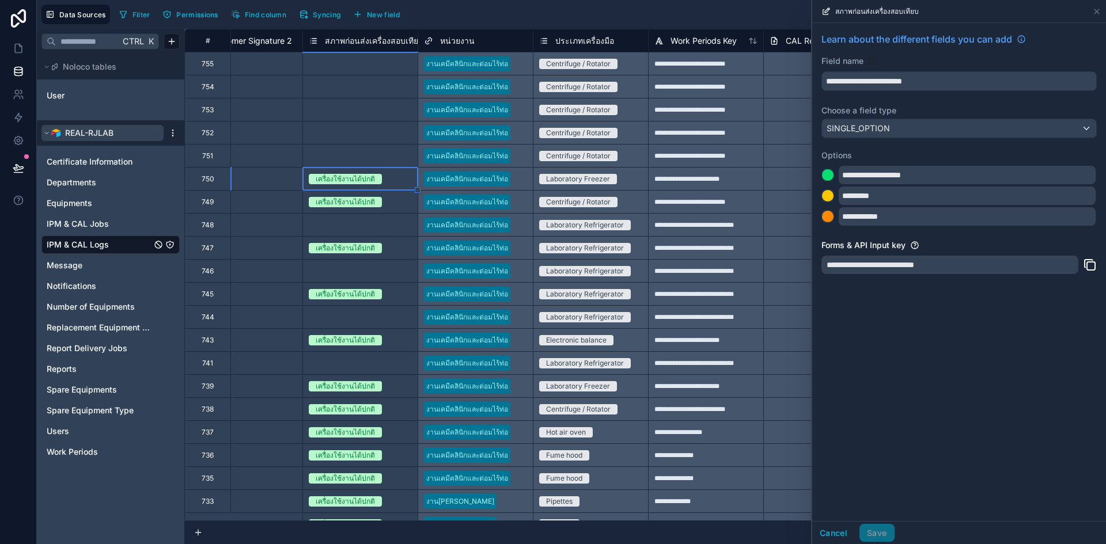
click at [43, 135] on icon at bounding box center [46, 133] width 7 height 7
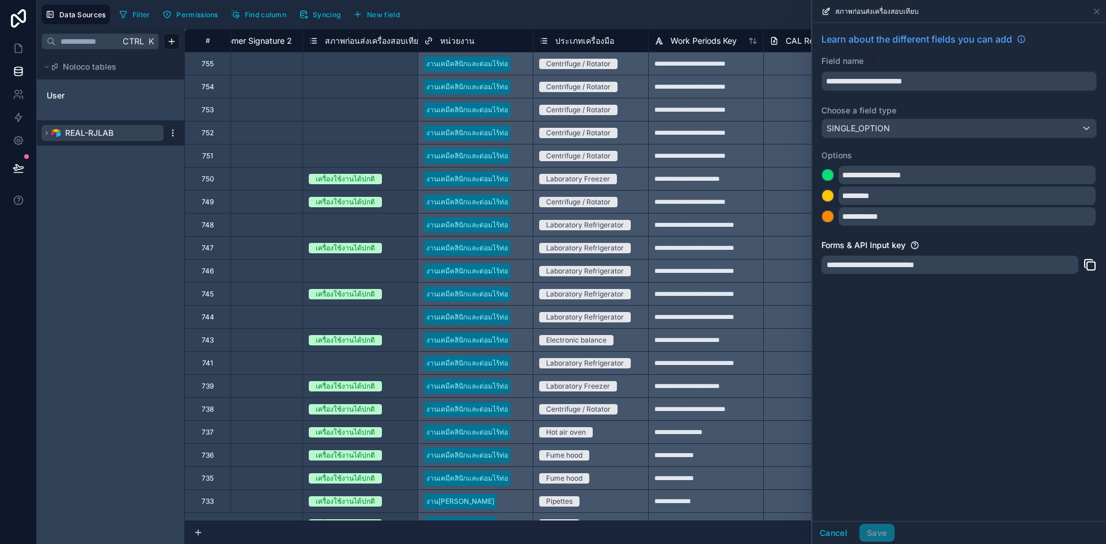
click at [43, 135] on icon at bounding box center [46, 133] width 7 height 7
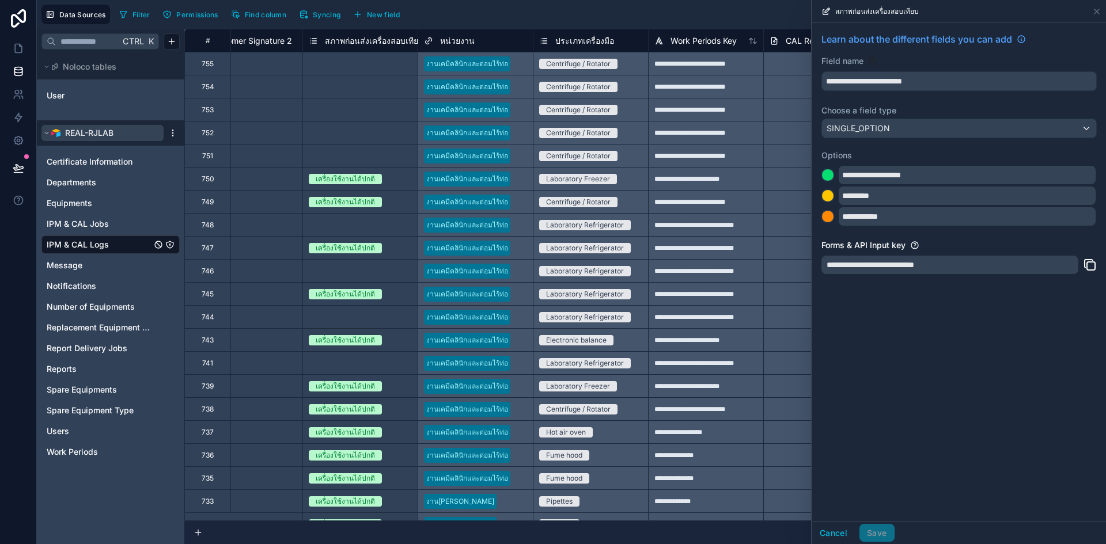
click at [104, 132] on span "REAL-RJLAB" at bounding box center [89, 133] width 48 height 12
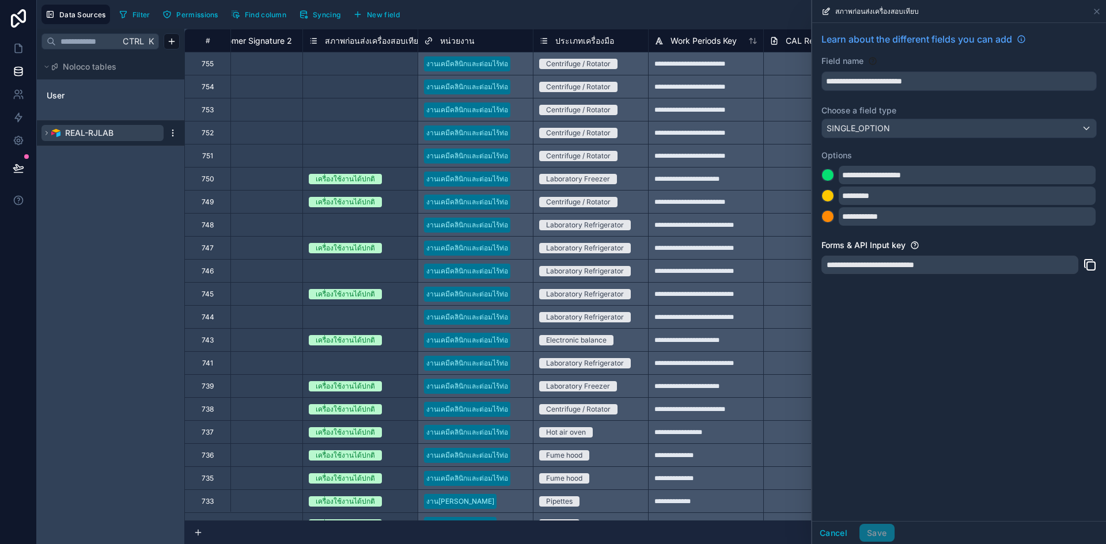
click at [104, 132] on span "REAL-RJLAB" at bounding box center [89, 133] width 48 height 12
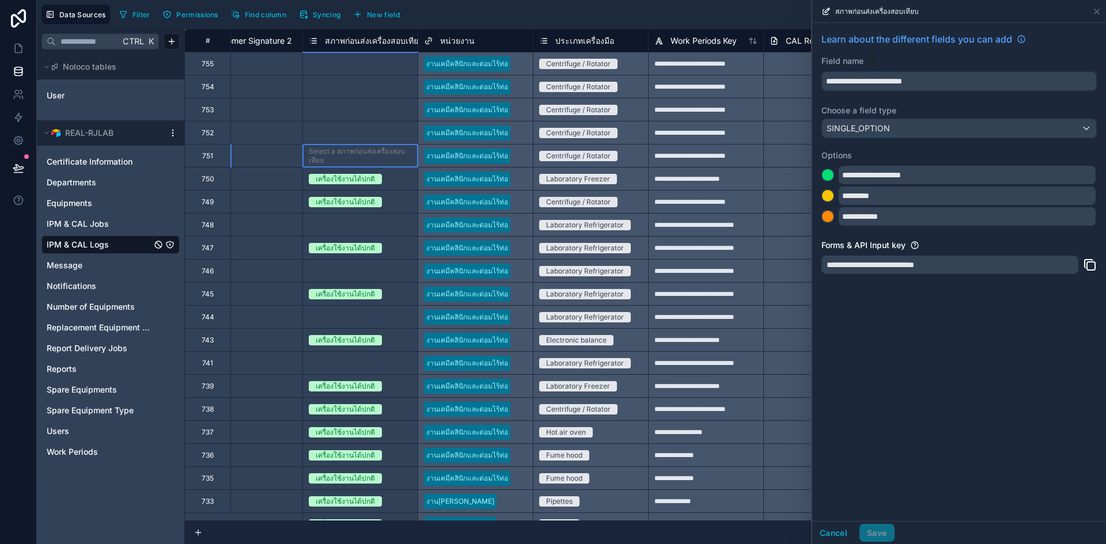
click at [352, 155] on div "Select a สภาพก่อนส่งเครื่องสอบเทียบ" at bounding box center [360, 156] width 103 height 18
click at [315, 16] on span "Syncing" at bounding box center [327, 14] width 28 height 9
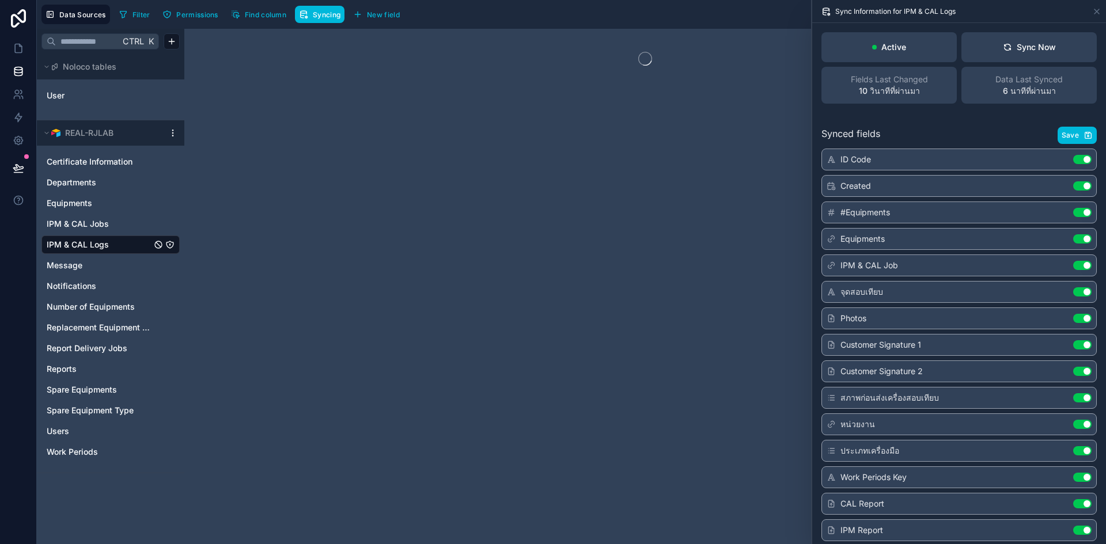
click at [75, 245] on span "IPM & CAL Logs" at bounding box center [78, 245] width 62 height 12
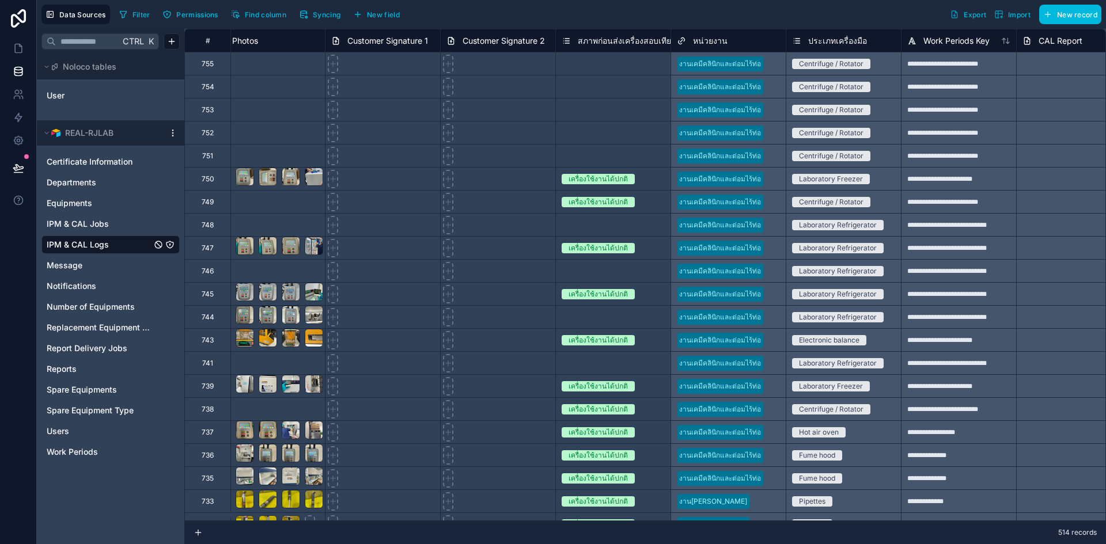
scroll to position [0, 806]
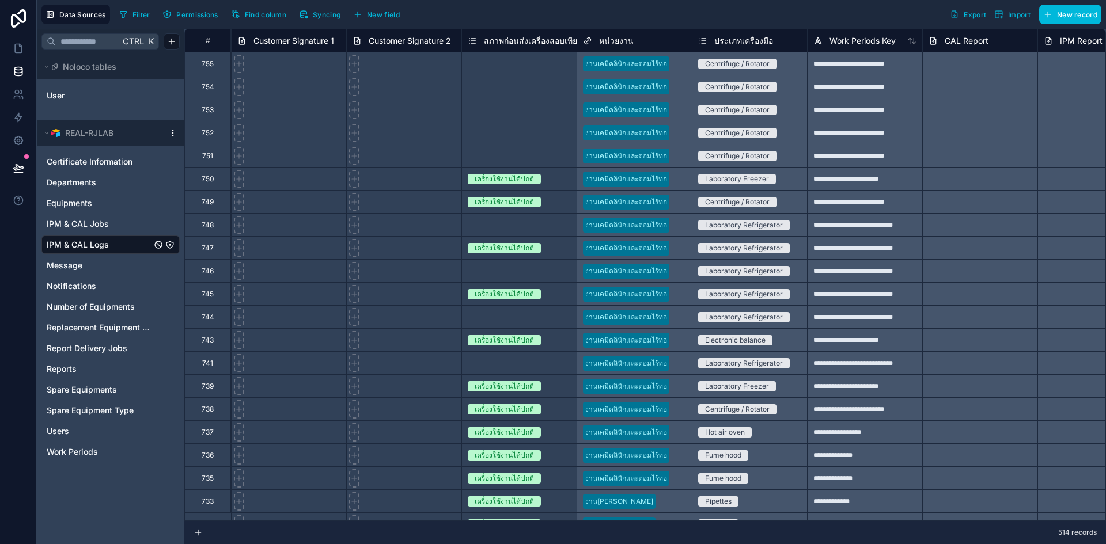
click at [535, 149] on div "Select a สภาพก่อนส่งเครื่องสอบเทียบ" at bounding box center [519, 156] width 103 height 18
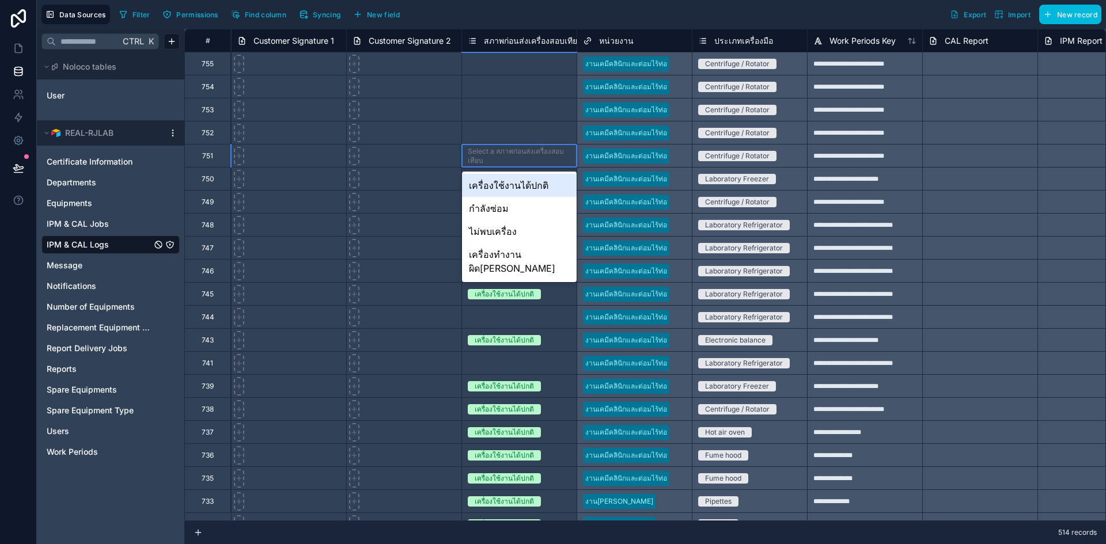
click at [535, 149] on div "Select a สภาพก่อนส่งเครื่องสอบเทียบ" at bounding box center [519, 156] width 103 height 18
click at [133, 243] on link "IPM & CAL Logs" at bounding box center [99, 245] width 105 height 12
click at [527, 141] on div "Select a สภาพก่อนส่งเครื่องสอบเทียบ" at bounding box center [519, 133] width 103 height 18
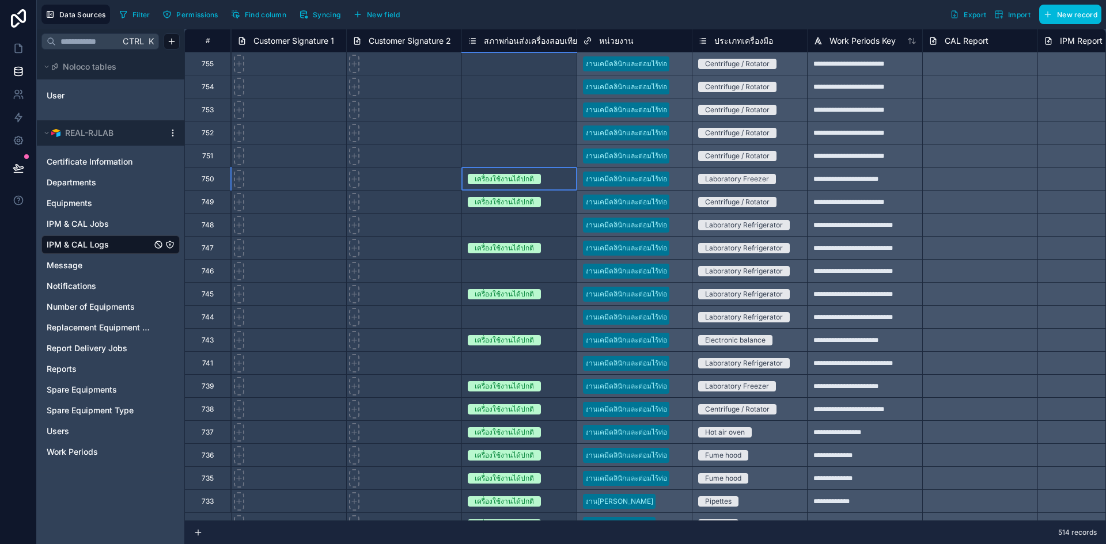
click at [542, 185] on div "เครื่องใช้งานได้ปกติ" at bounding box center [519, 179] width 115 height 13
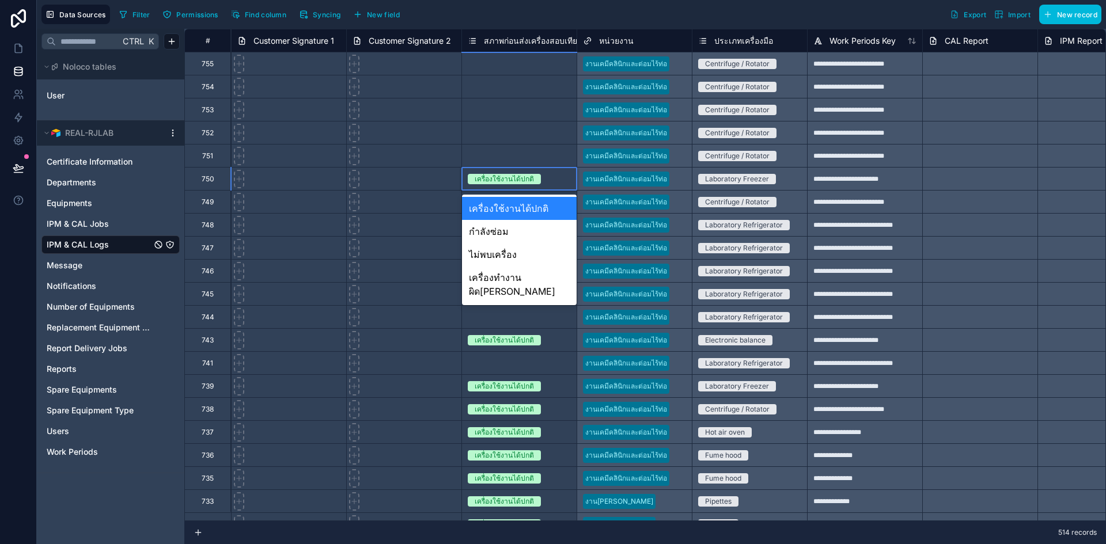
click at [542, 185] on div "เครื่องใช้งานได้ปกติ" at bounding box center [519, 179] width 115 height 13
click at [529, 152] on div "Select a สภาพก่อนส่งเครื่องสอบเทียบ" at bounding box center [519, 156] width 103 height 18
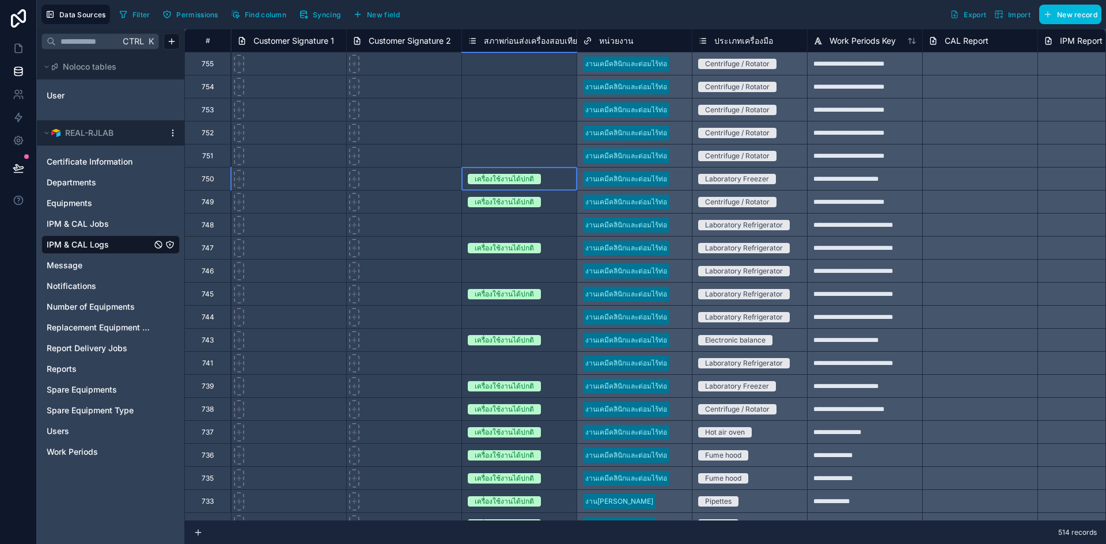
click at [539, 177] on div "เครื่องใช้งานได้ปกติ" at bounding box center [519, 179] width 115 height 13
click at [134, 240] on link "IPM & CAL Logs" at bounding box center [99, 245] width 105 height 12
click at [541, 46] on span "สภาพก่อนส่งเครื่องสอบเทียบ" at bounding box center [533, 41] width 99 height 12
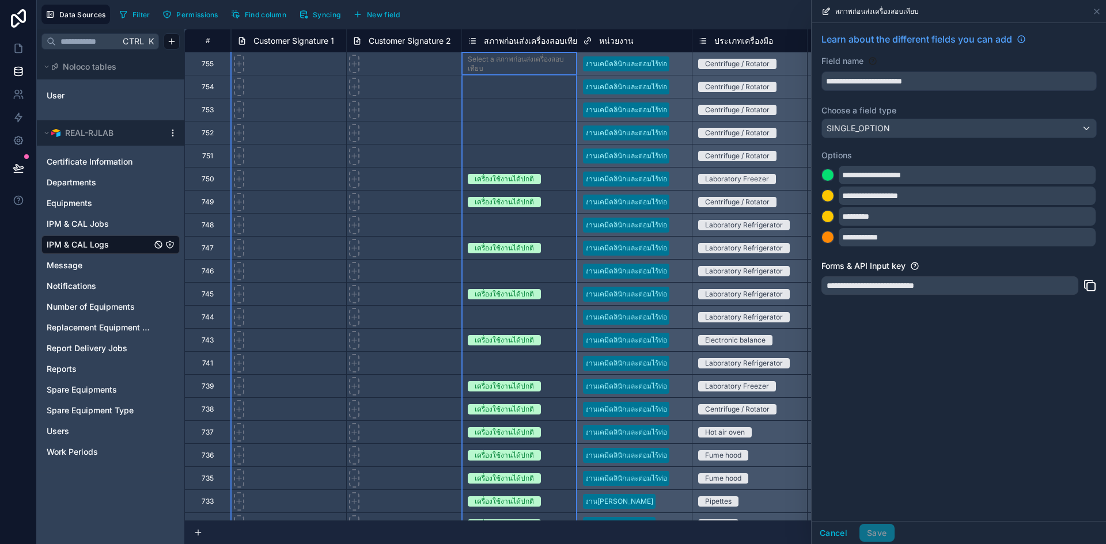
click at [936, 158] on label "Options" at bounding box center [958, 156] width 275 height 12
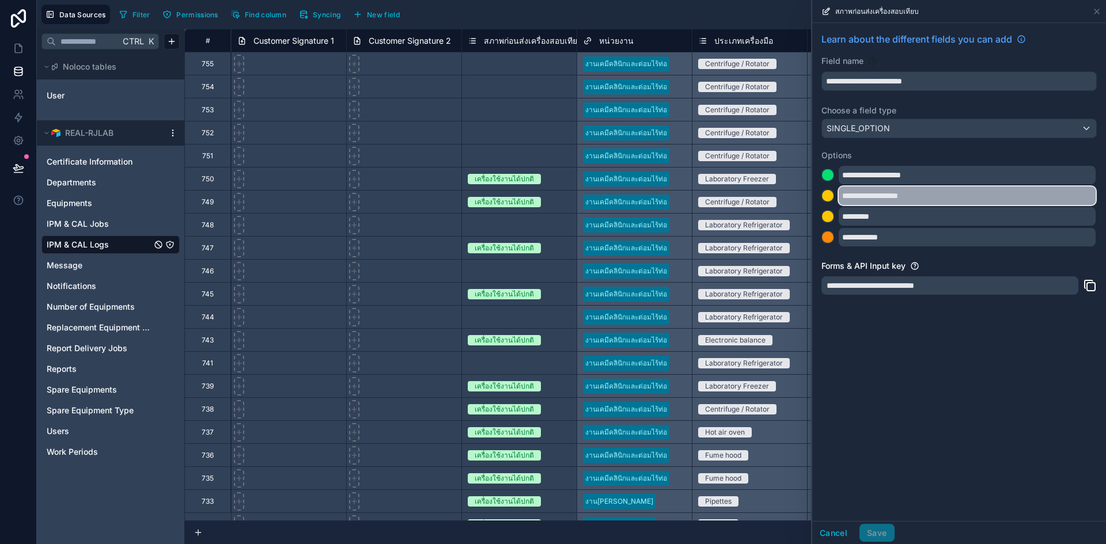
drag, startPoint x: 921, startPoint y: 196, endPoint x: 933, endPoint y: 204, distance: 14.5
click at [933, 204] on input "**********" at bounding box center [967, 196] width 257 height 18
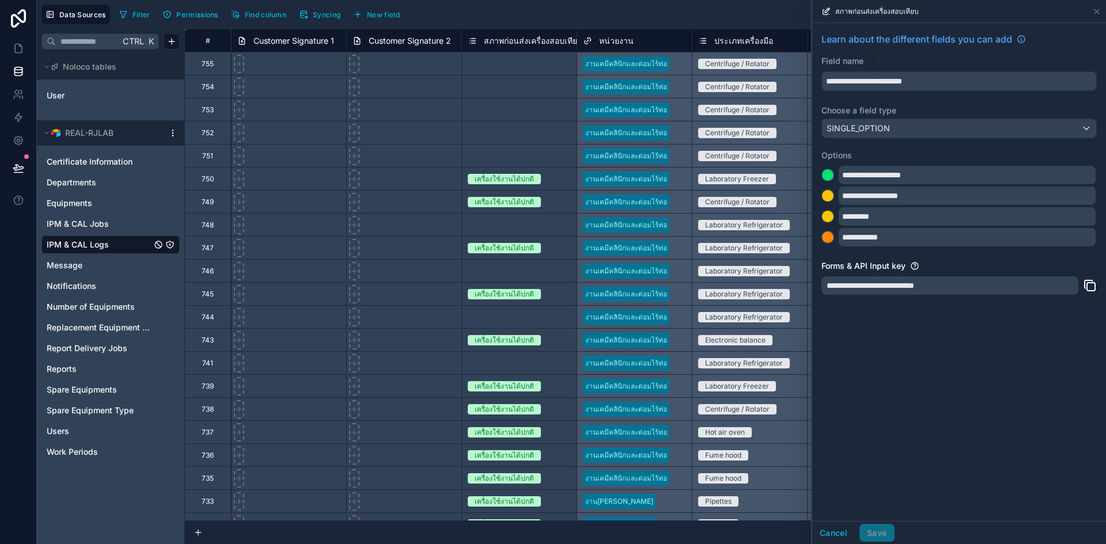
click at [870, 364] on div "**********" at bounding box center [959, 272] width 294 height 498
click at [20, 49] on icon at bounding box center [19, 49] width 12 height 12
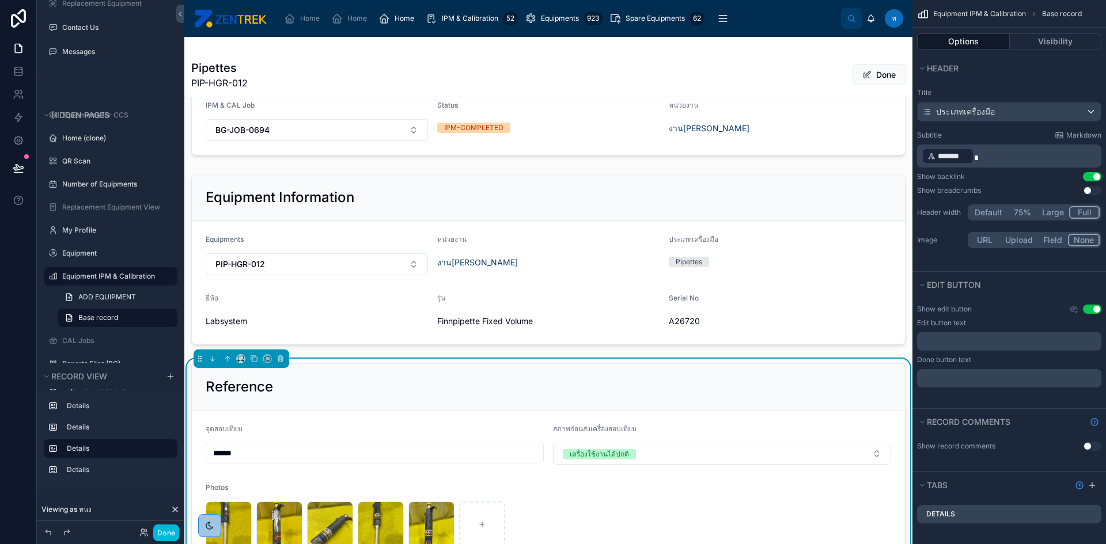
scroll to position [173, 0]
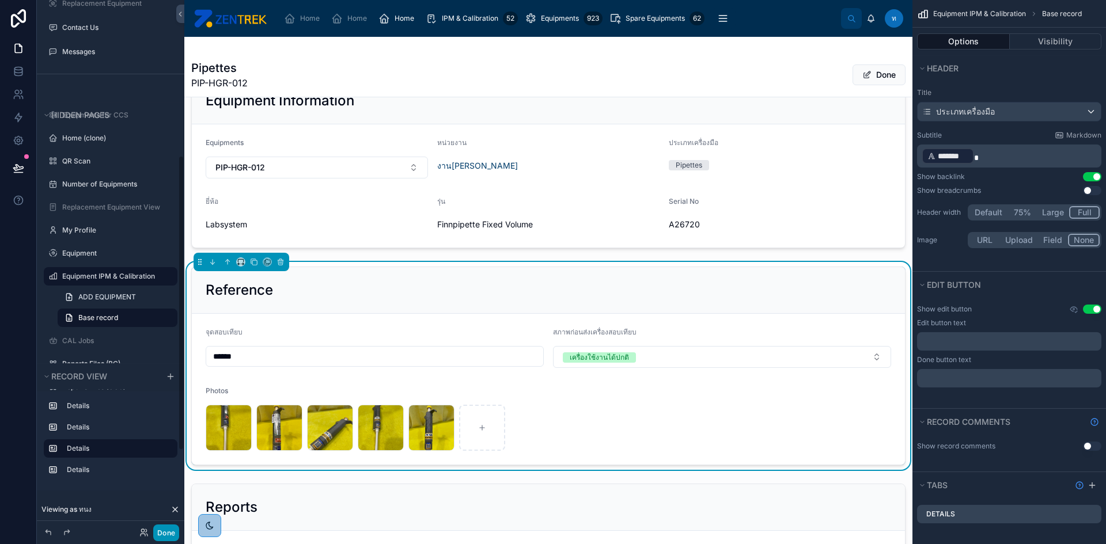
click at [169, 535] on button "Done" at bounding box center [166, 533] width 26 height 17
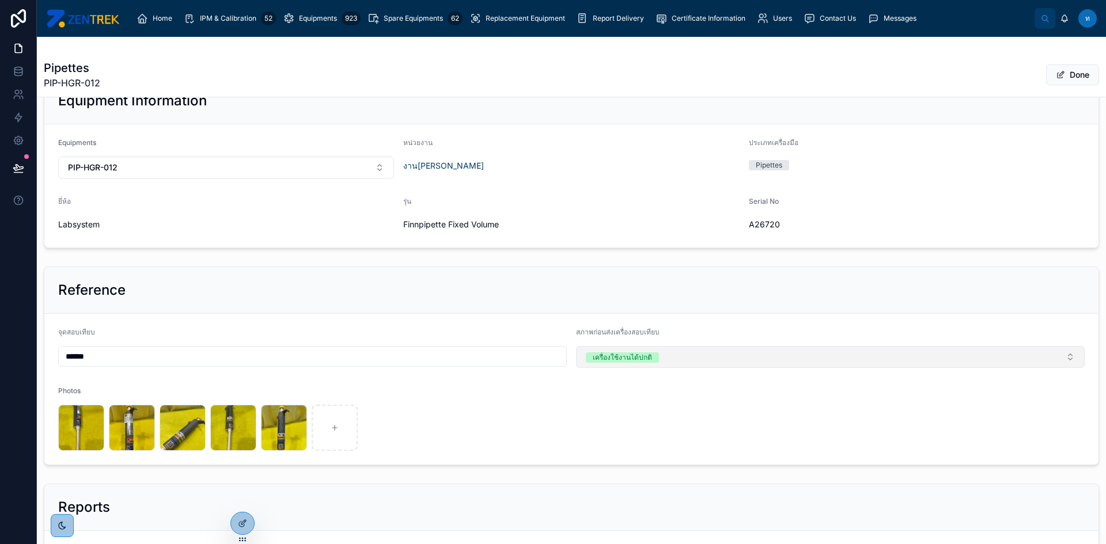
click at [752, 365] on button "เครื่องใช้งานได้ปกติ" at bounding box center [830, 357] width 509 height 22
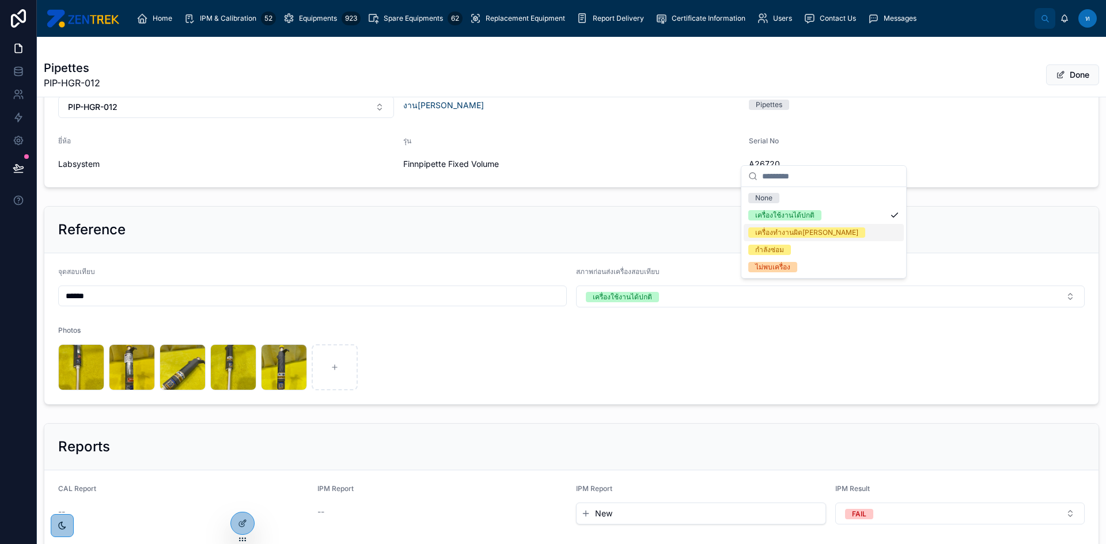
scroll to position [378, 0]
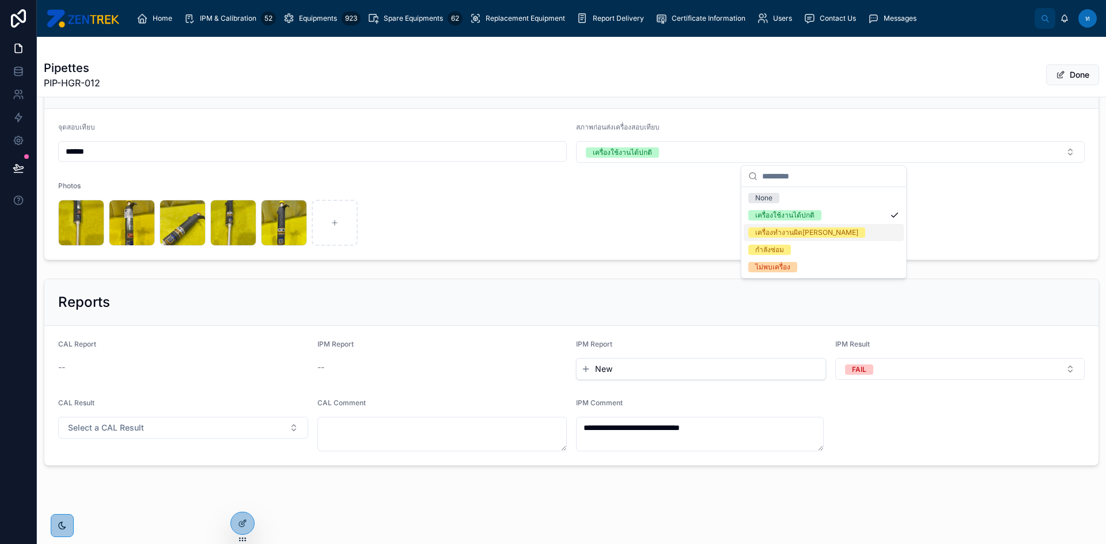
click at [803, 230] on div "เครื่องทำงานผิด[PERSON_NAME]" at bounding box center [806, 233] width 103 height 10
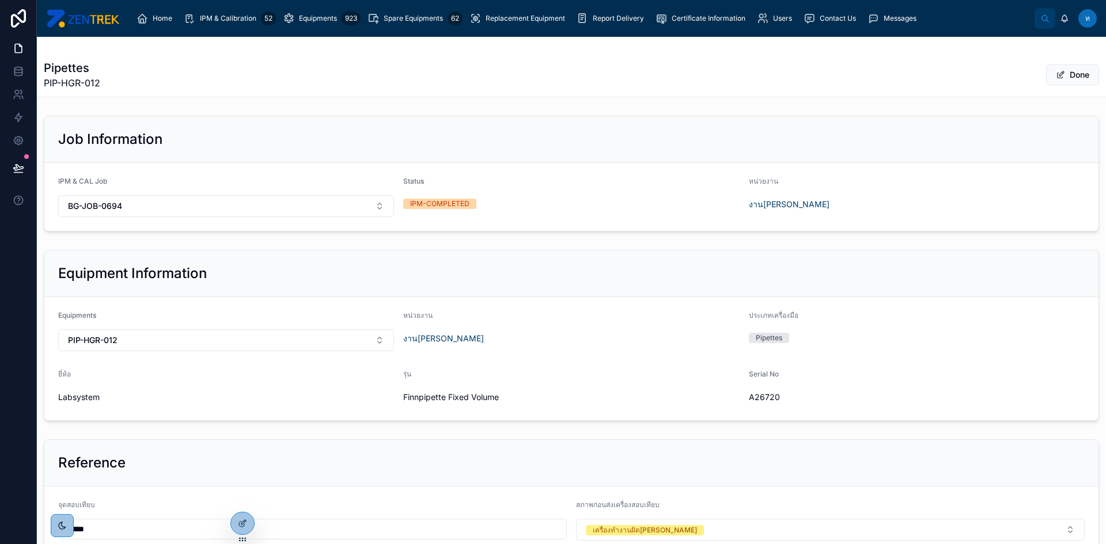
click at [236, 21] on span "IPM & Calibration" at bounding box center [228, 18] width 56 height 9
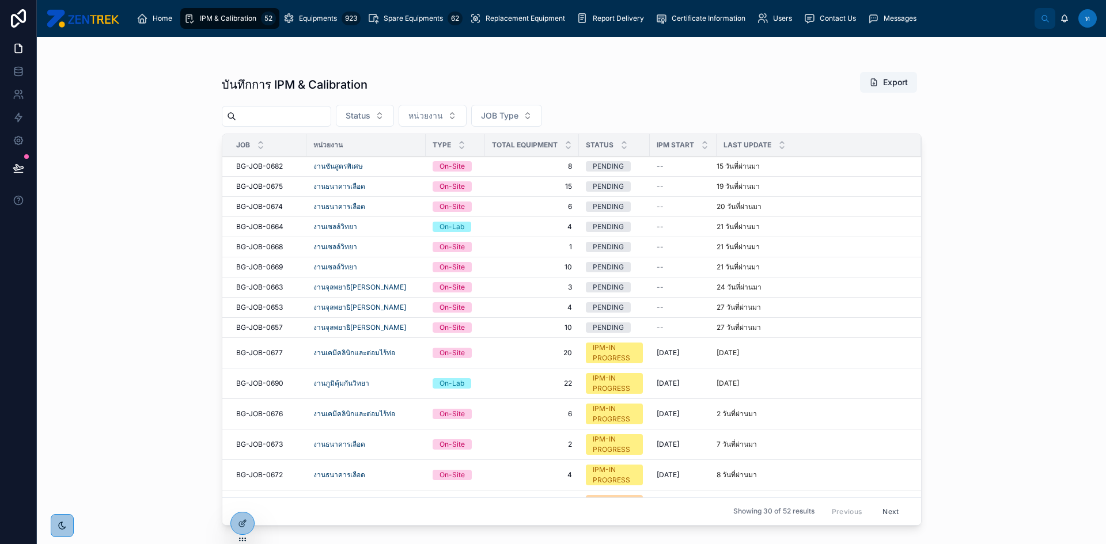
click at [332, 17] on span "Equipments" at bounding box center [318, 18] width 38 height 9
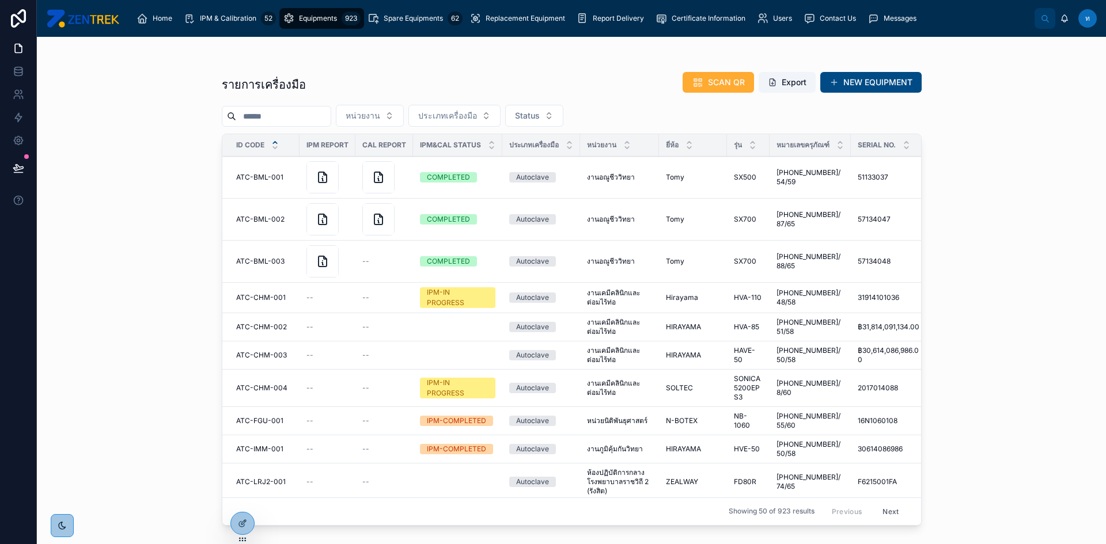
click at [306, 117] on input "text" at bounding box center [283, 116] width 94 height 16
click at [382, 122] on button "หน่วยงาน" at bounding box center [370, 116] width 68 height 22
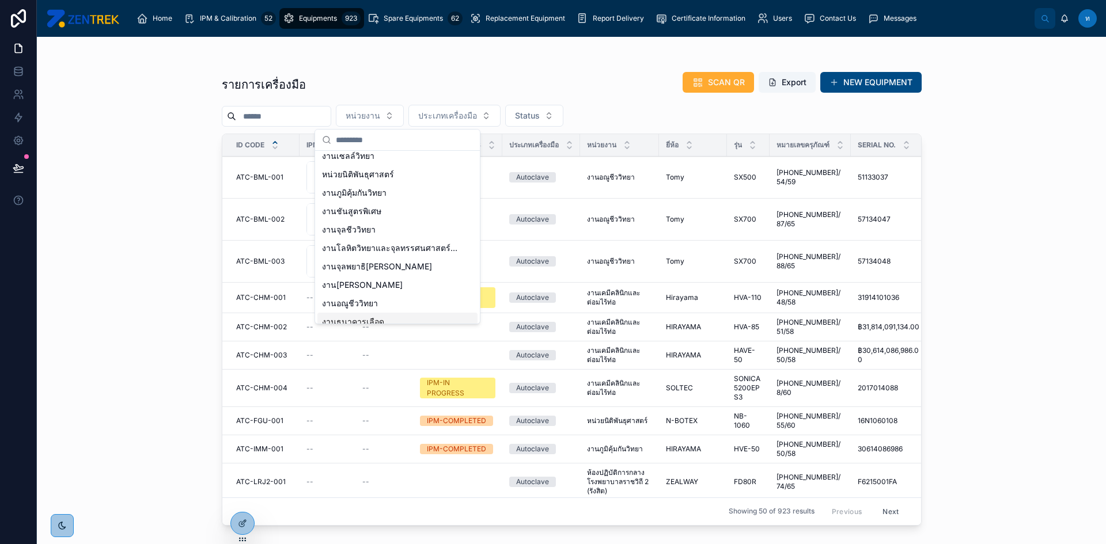
scroll to position [53, 0]
click at [368, 279] on span "งาน[PERSON_NAME]" at bounding box center [362, 276] width 81 height 12
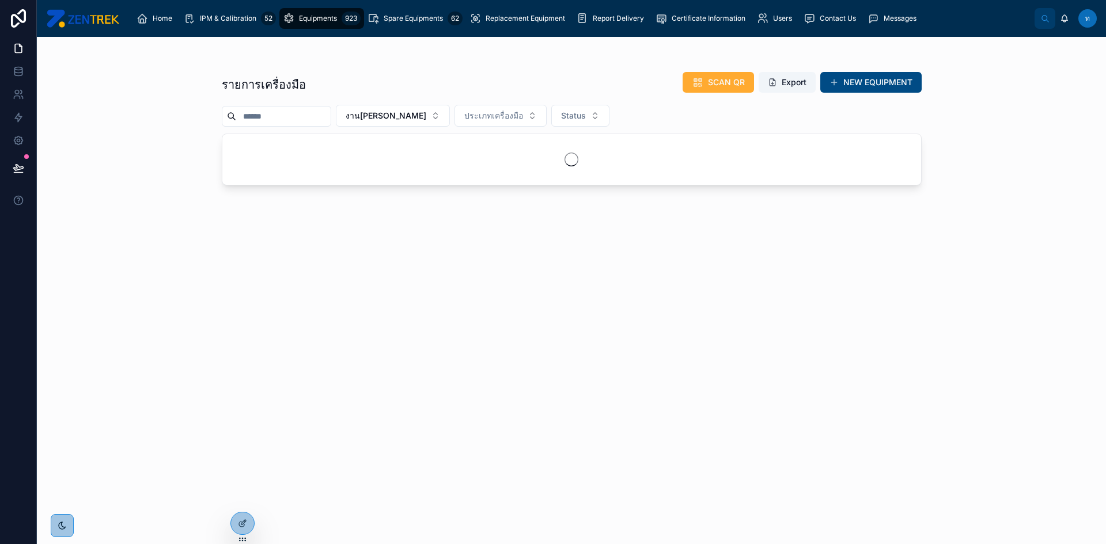
drag, startPoint x: 308, startPoint y: 119, endPoint x: 314, endPoint y: 107, distance: 13.4
click at [308, 119] on input "text" at bounding box center [283, 116] width 94 height 16
type input "*"
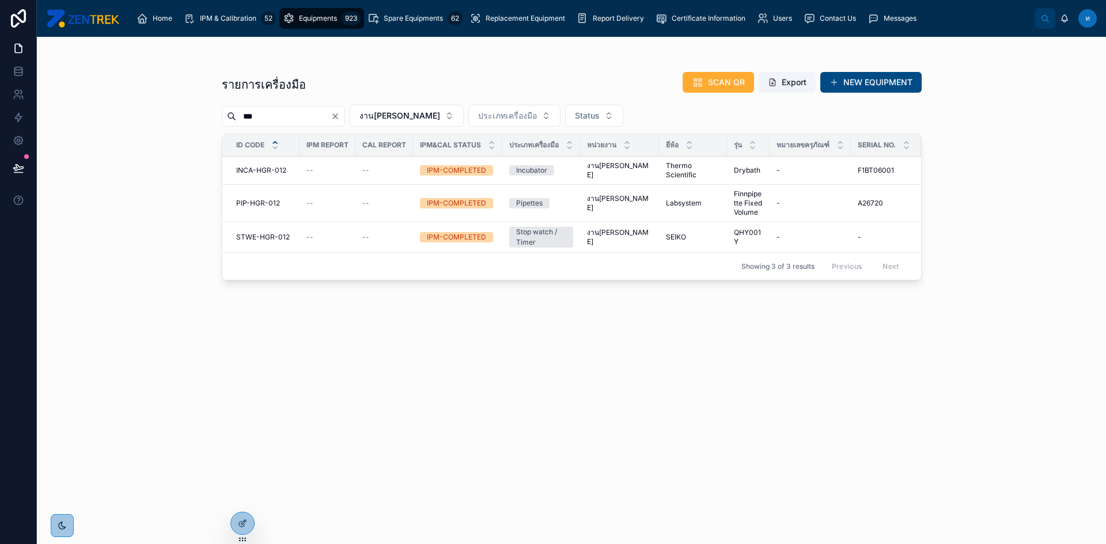
type input "***"
click at [270, 198] on td "PIP-HGR-012 PIP-HGR-012" at bounding box center [260, 203] width 77 height 37
click at [271, 200] on span "PIP-HGR-012" at bounding box center [258, 203] width 44 height 9
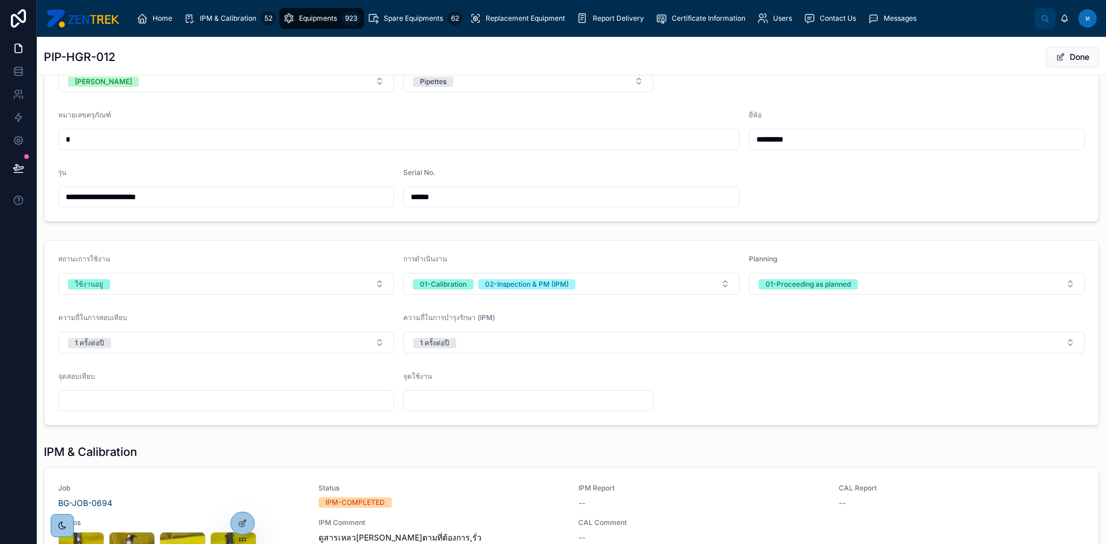
scroll to position [346, 0]
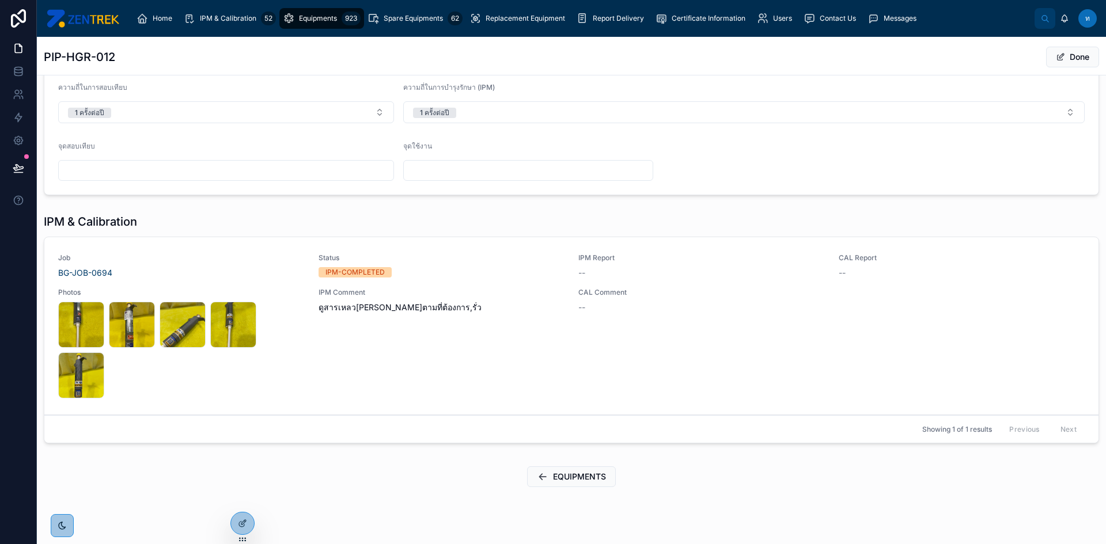
click at [472, 318] on div "IPM Comment ดูสารเหลว[PERSON_NAME]ตามที่ต้องการ,รั่ว" at bounding box center [442, 343] width 247 height 111
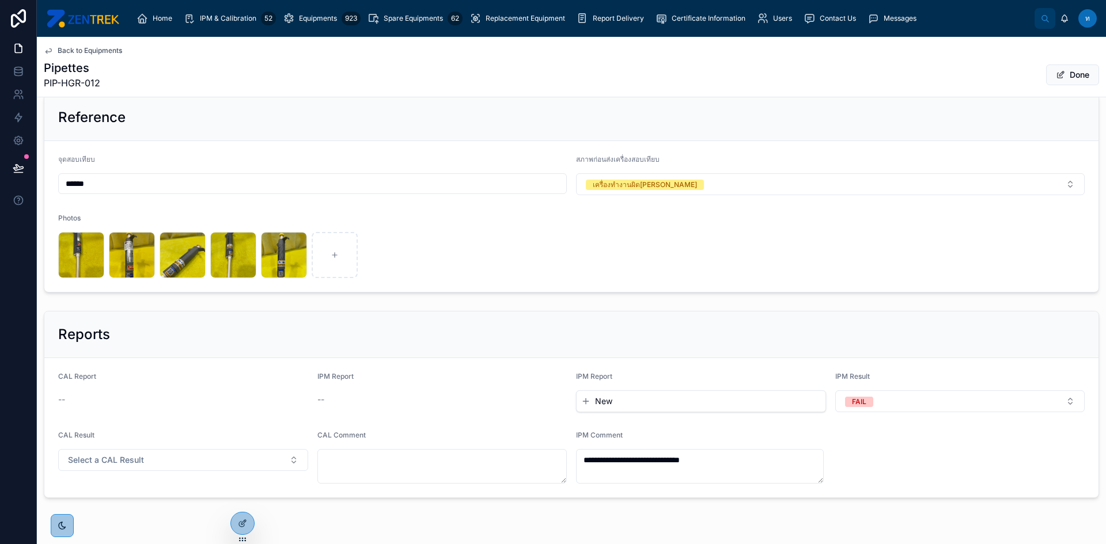
scroll to position [115, 0]
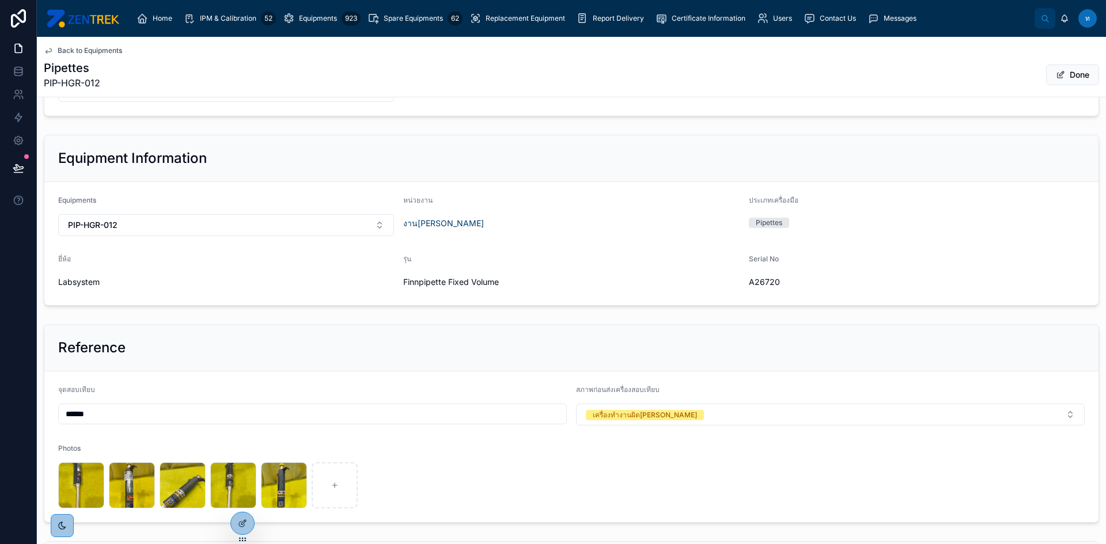
click at [46, 48] on icon at bounding box center [48, 50] width 9 height 9
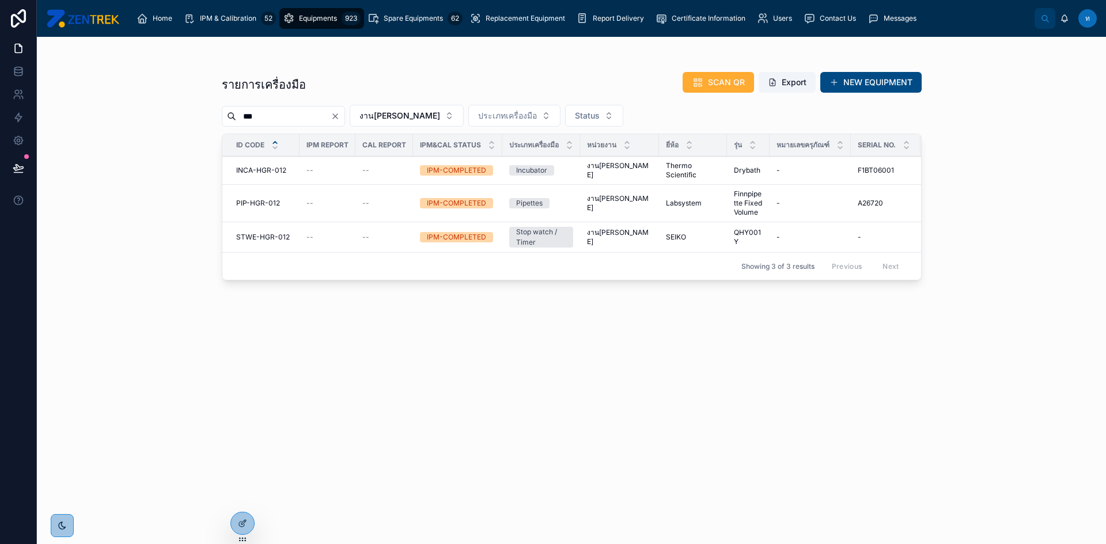
click at [274, 120] on input "***" at bounding box center [283, 116] width 94 height 16
type input "***"
click at [279, 207] on div "PIP-HGR-015 PIP-HGR-015" at bounding box center [264, 203] width 56 height 9
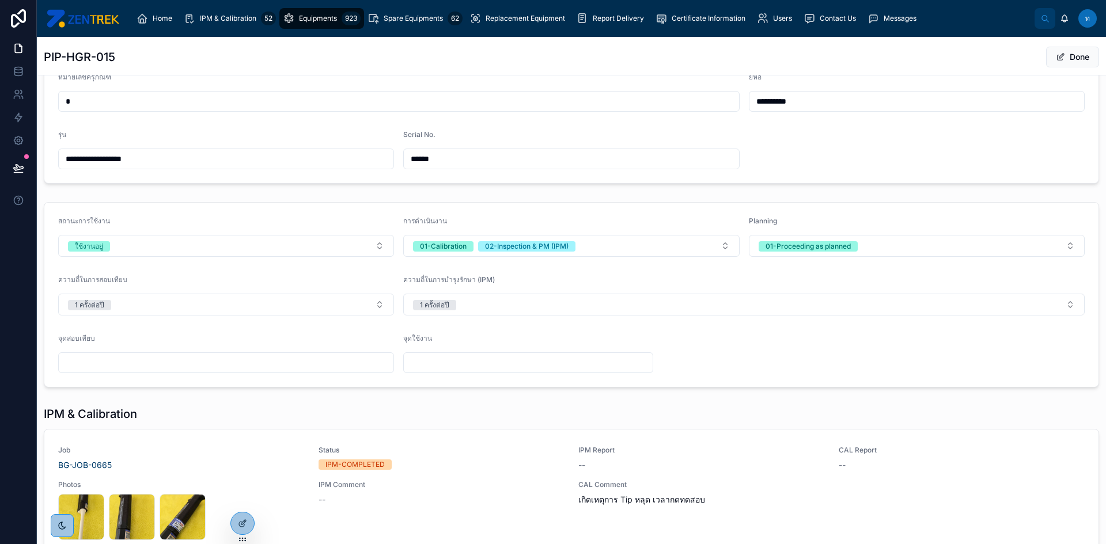
scroll to position [316, 0]
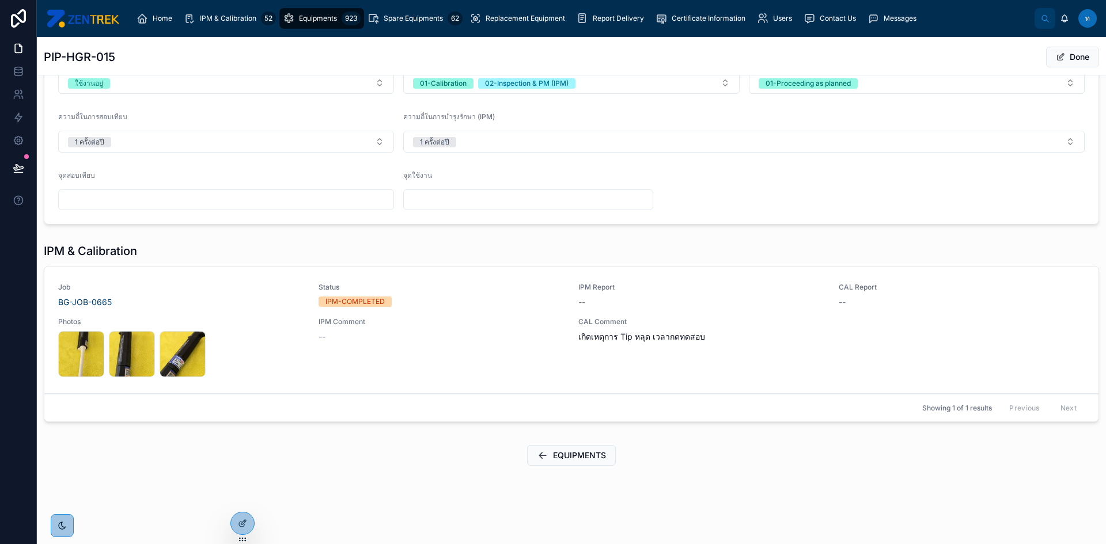
click at [524, 326] on span "IPM Comment" at bounding box center [442, 321] width 247 height 9
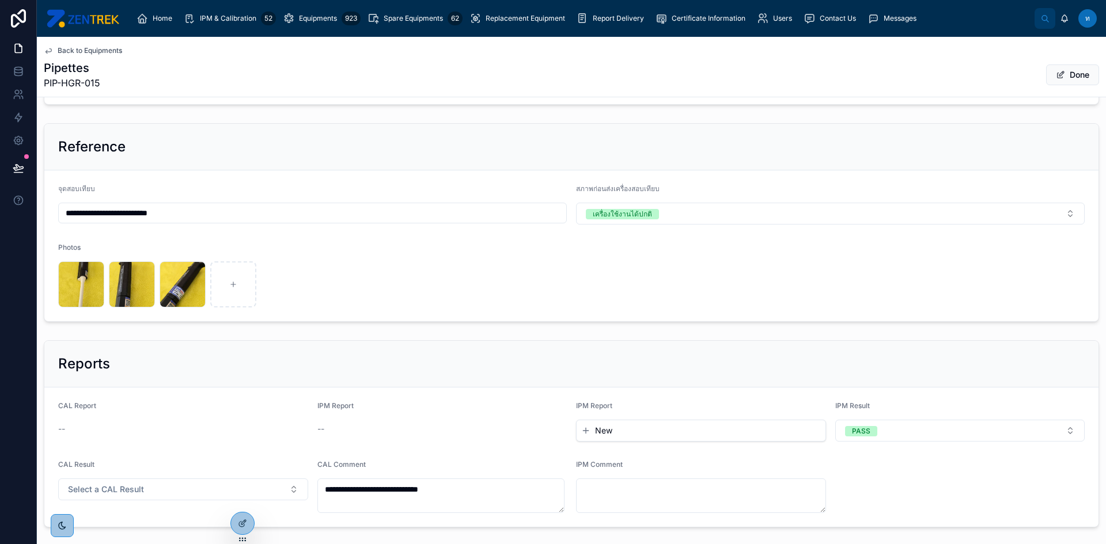
click at [652, 307] on form "**********" at bounding box center [571, 246] width 1054 height 151
click at [499, 510] on textarea "**********" at bounding box center [441, 496] width 248 height 35
click at [469, 270] on div "286947_0 .jpg 286948_0 .jpg 286949_0 .jpg" at bounding box center [312, 285] width 509 height 46
click at [215, 17] on span "IPM & Calibration" at bounding box center [228, 18] width 56 height 9
